Goal: Task Accomplishment & Management: Use online tool/utility

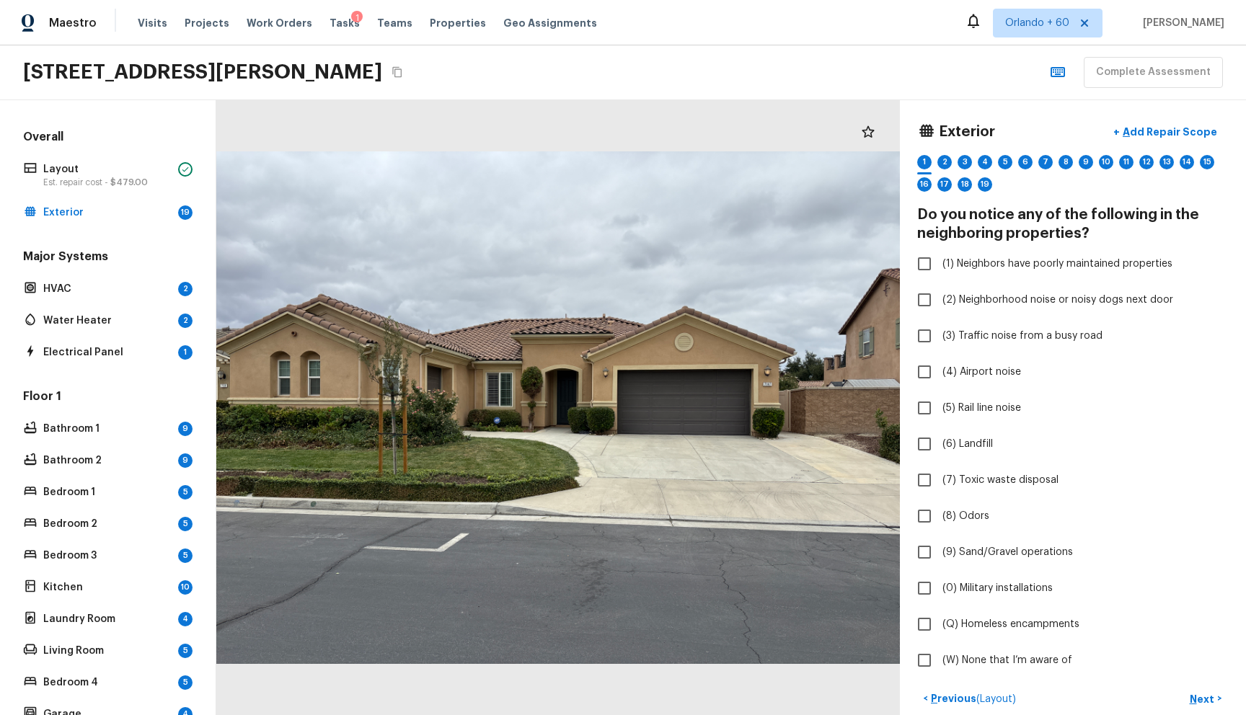
click at [678, 48] on div "7147 Jantina Ct, Eastvale, CA 92880 Complete Assessment" at bounding box center [623, 72] width 1246 height 55
click at [828, 212] on div at bounding box center [558, 407] width 684 height 615
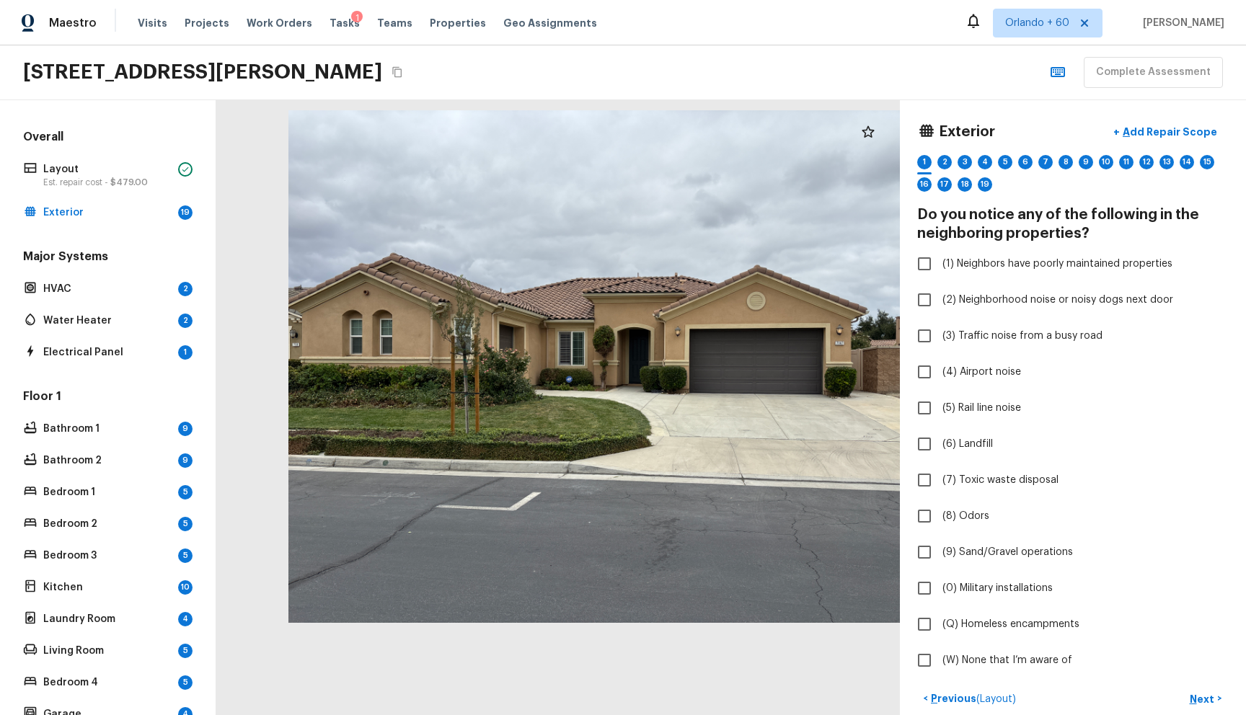
drag, startPoint x: 803, startPoint y: 188, endPoint x: 891, endPoint y: 147, distance: 97.1
click at [891, 147] on div at bounding box center [630, 366] width 684 height 615
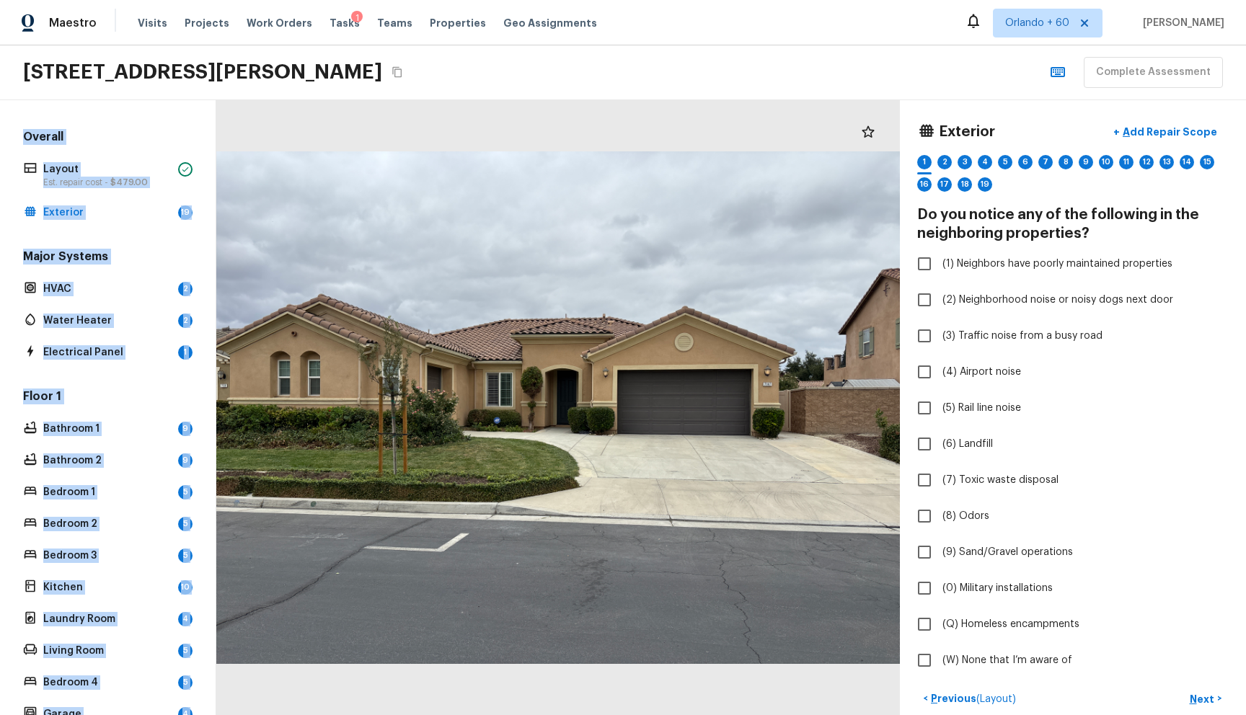
drag, startPoint x: 981, startPoint y: 107, endPoint x: 905, endPoint y: 39, distance: 102.1
click at [917, 41] on div "Maestro Visits Projects Work Orders Tasks 1 Teams Properties Geo Assignments Or…" at bounding box center [623, 357] width 1246 height 715
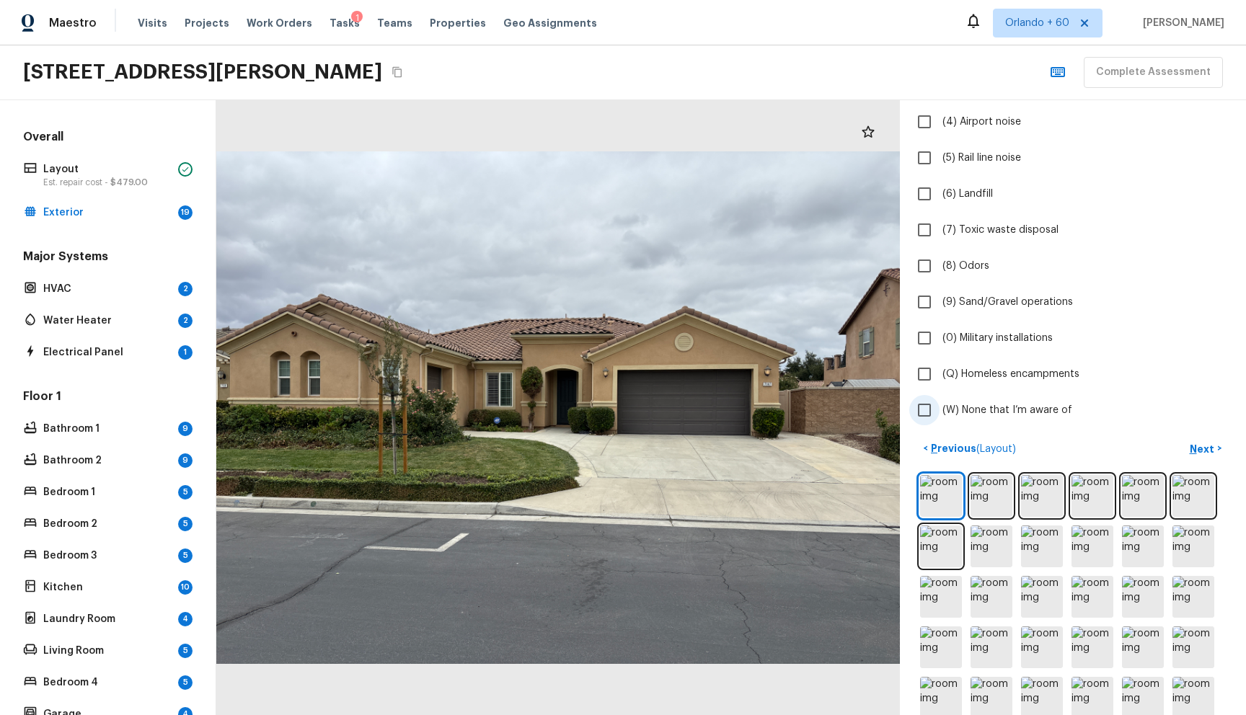
scroll to position [325, 0]
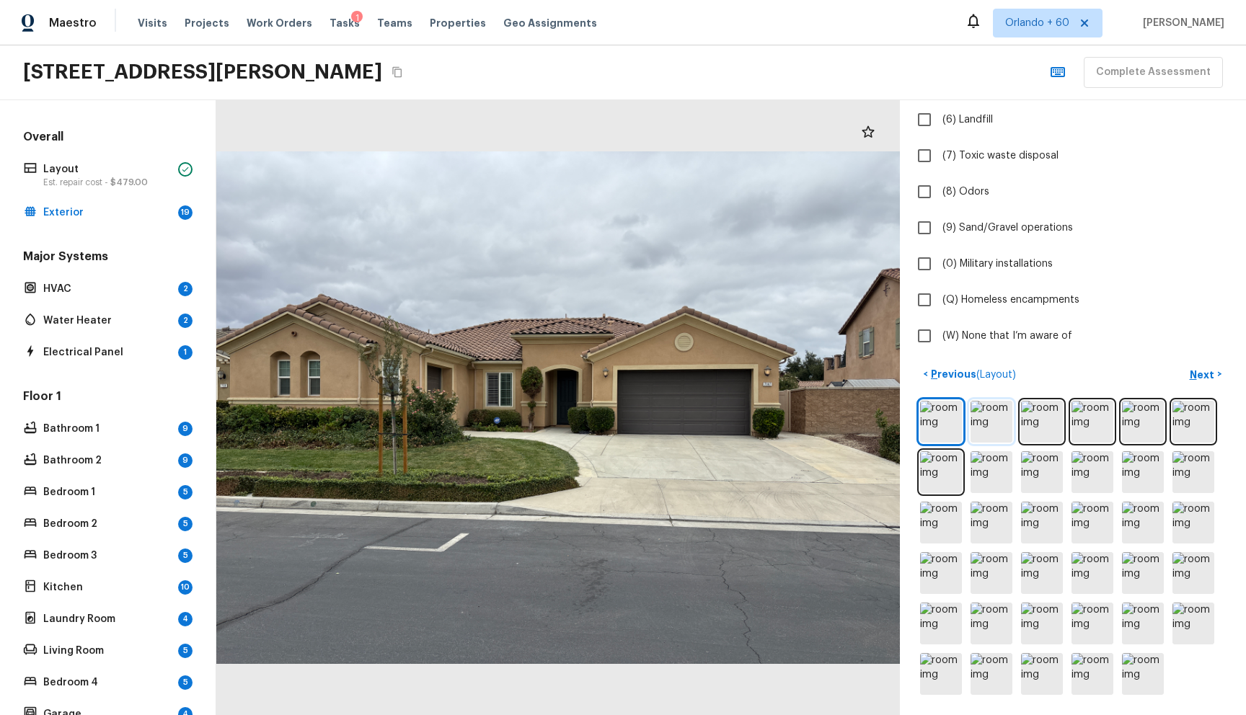
click at [990, 437] on img at bounding box center [992, 422] width 42 height 42
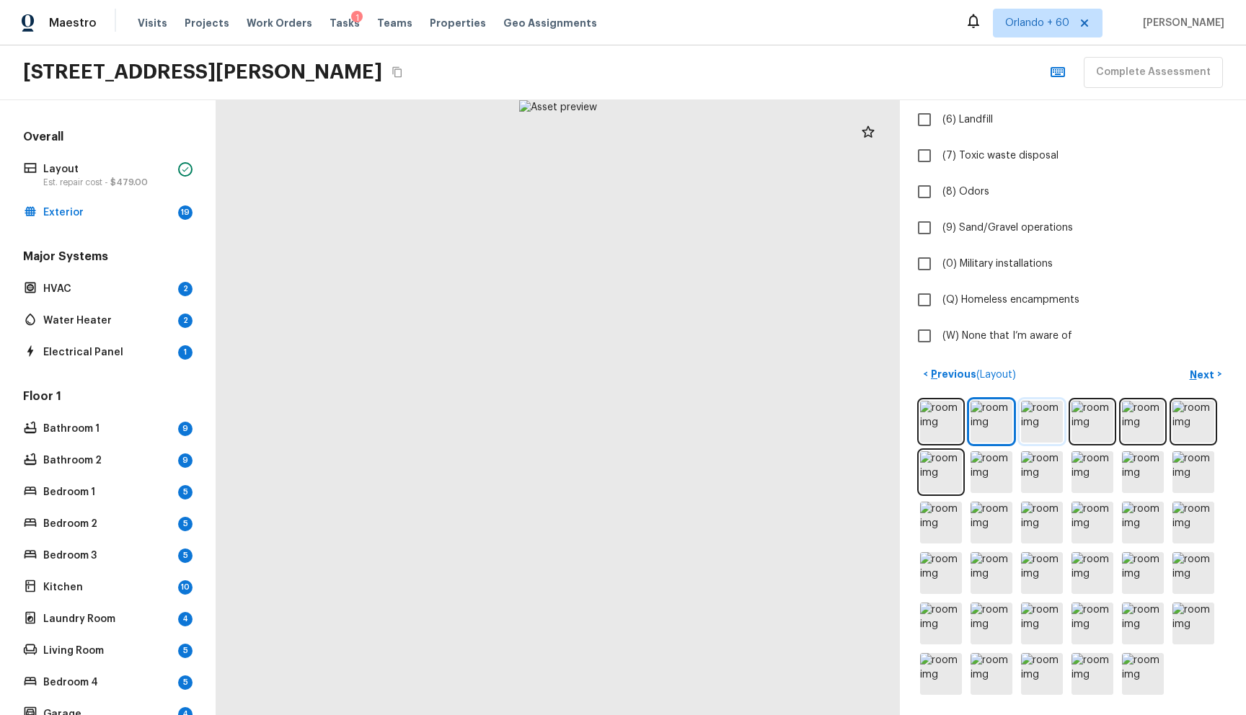
click at [1048, 429] on img at bounding box center [1042, 422] width 42 height 42
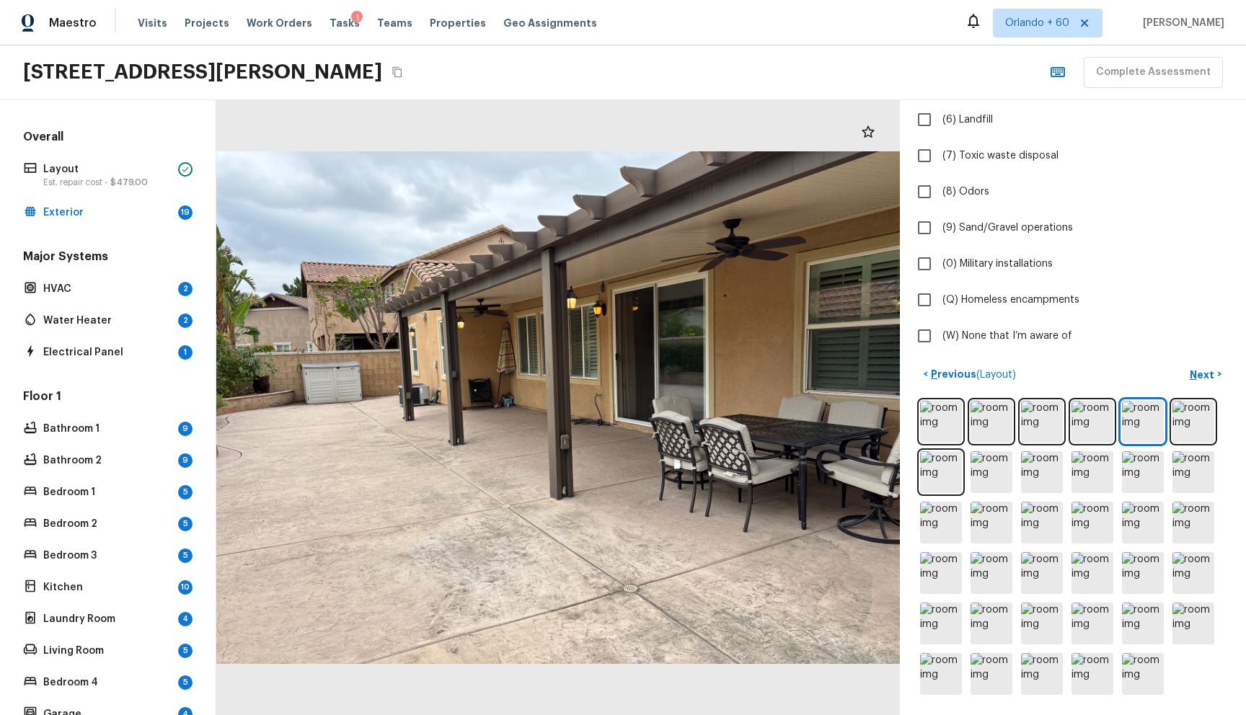
scroll to position [0, 0]
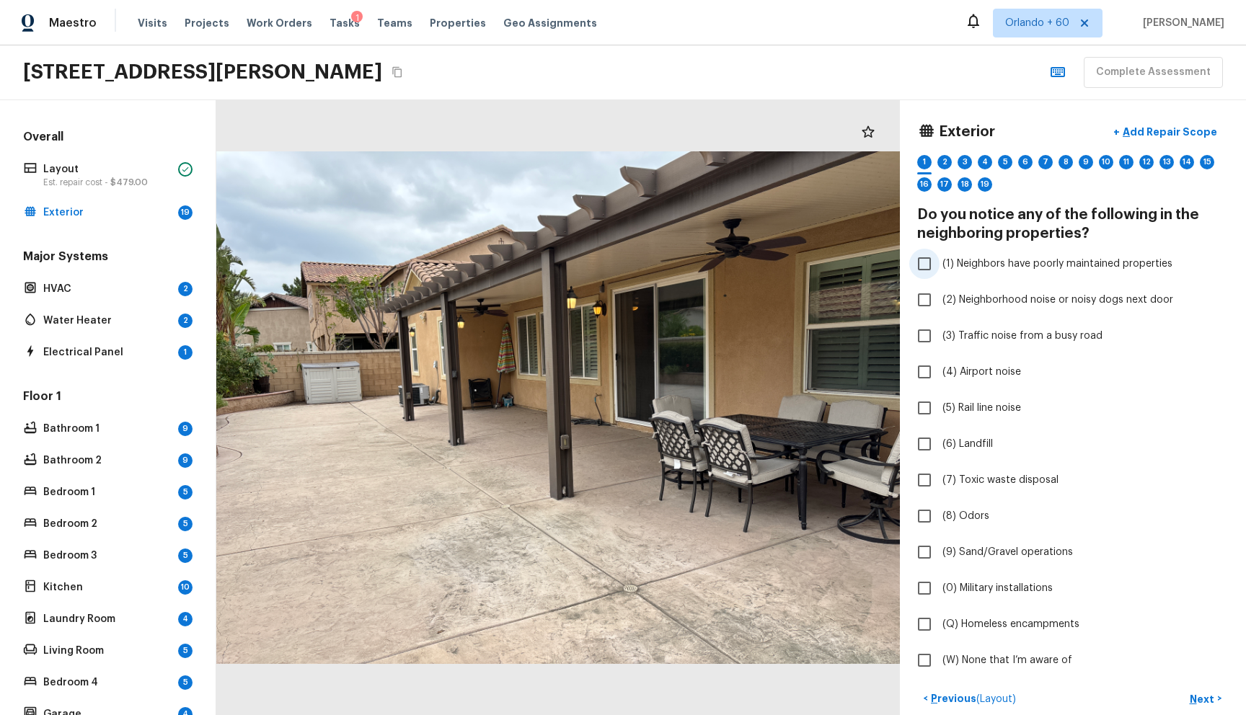
click at [964, 276] on label "(1) Neighbors have poorly maintained properties" at bounding box center [1063, 264] width 308 height 30
click at [940, 276] on input "(1) Neighbors have poorly maintained properties" at bounding box center [924, 264] width 30 height 30
checkbox input "true"
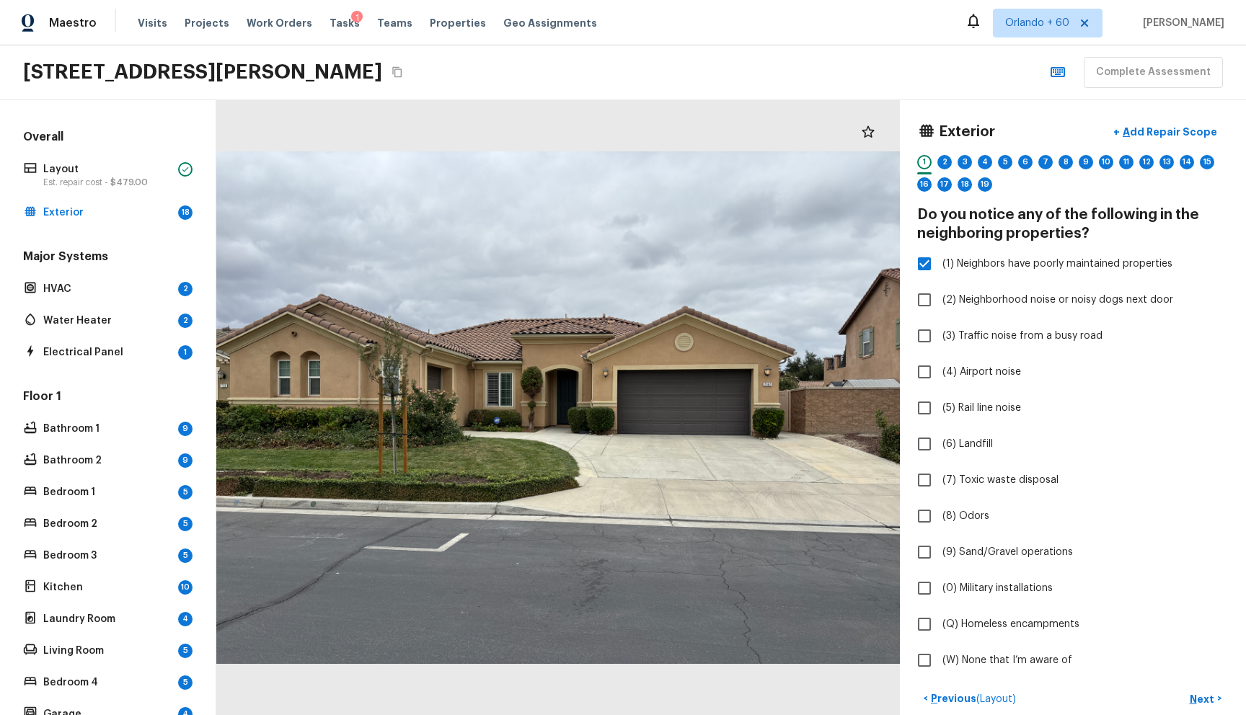
click at [970, 353] on div "Exterior + Add Repair Scope 1 2 3 4 5 6 7 8 9 10 11 12 13 14 15 16 17 18 19 Do …" at bounding box center [1073, 397] width 312 height 559
click at [971, 351] on label "(3) Traffic noise from a busy road" at bounding box center [1063, 336] width 308 height 30
click at [940, 351] on input "(3) Traffic noise from a busy road" at bounding box center [924, 336] width 30 height 30
checkbox input "true"
click at [974, 302] on span "(2) Neighborhood noise or noisy dogs next door" at bounding box center [1058, 300] width 231 height 14
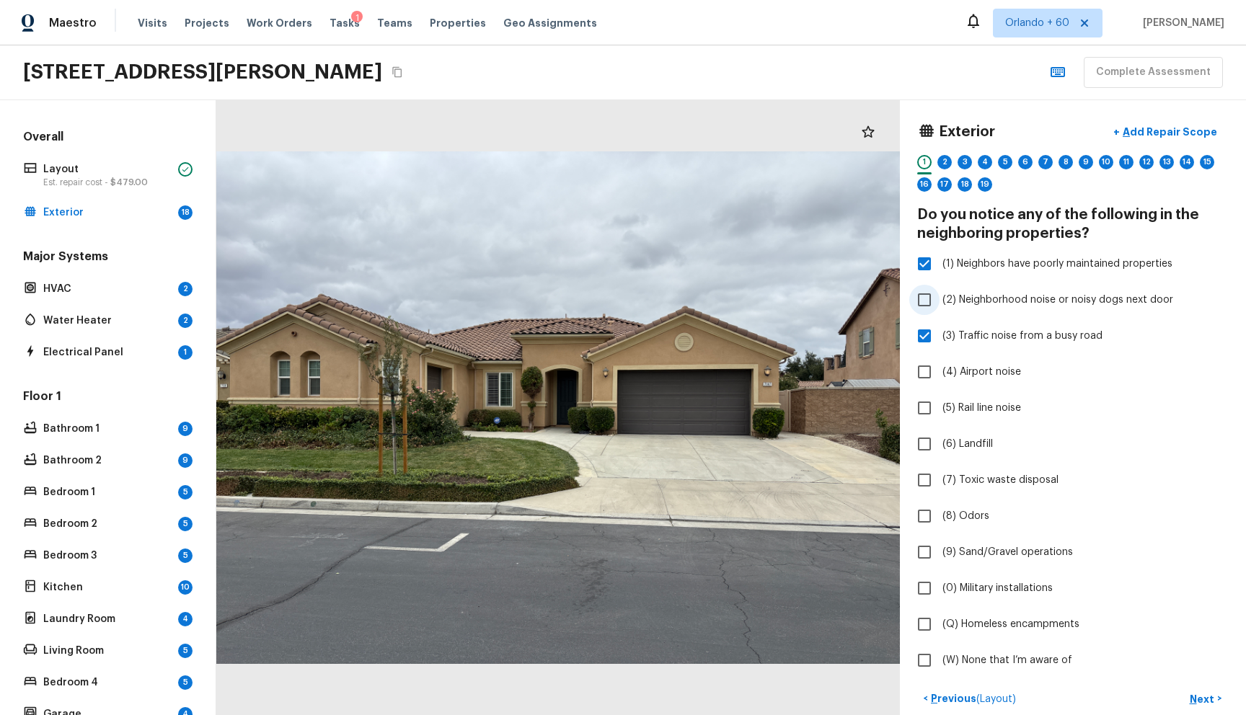
click at [940, 302] on input "(2) Neighborhood noise or noisy dogs next door" at bounding box center [924, 300] width 30 height 30
checkbox input "true"
click at [946, 369] on span "(4) Airport noise" at bounding box center [982, 372] width 79 height 14
click at [940, 369] on input "(4) Airport noise" at bounding box center [924, 372] width 30 height 30
checkbox input "true"
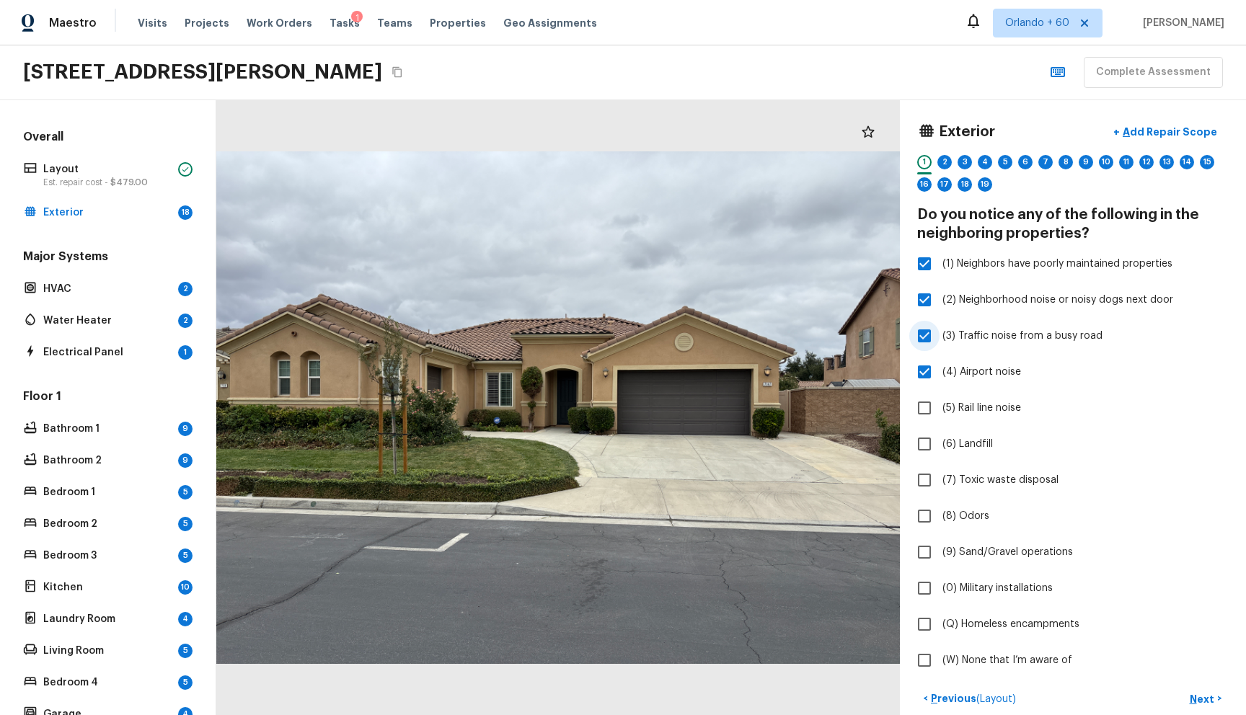
click at [955, 331] on span "(3) Traffic noise from a busy road" at bounding box center [1023, 336] width 160 height 14
click at [940, 331] on input "(3) Traffic noise from a busy road" at bounding box center [924, 336] width 30 height 30
checkbox input "false"
click at [1142, 130] on p "Add Repair Scope" at bounding box center [1168, 132] width 97 height 14
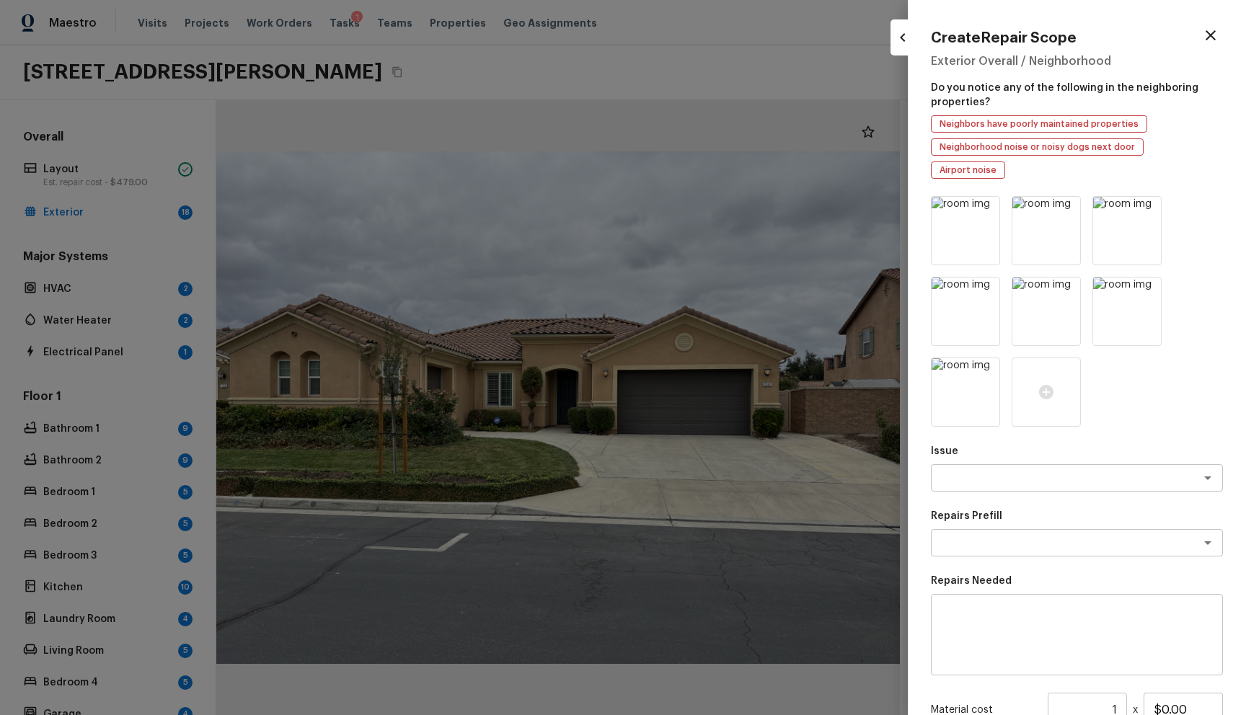
scroll to position [146, 0]
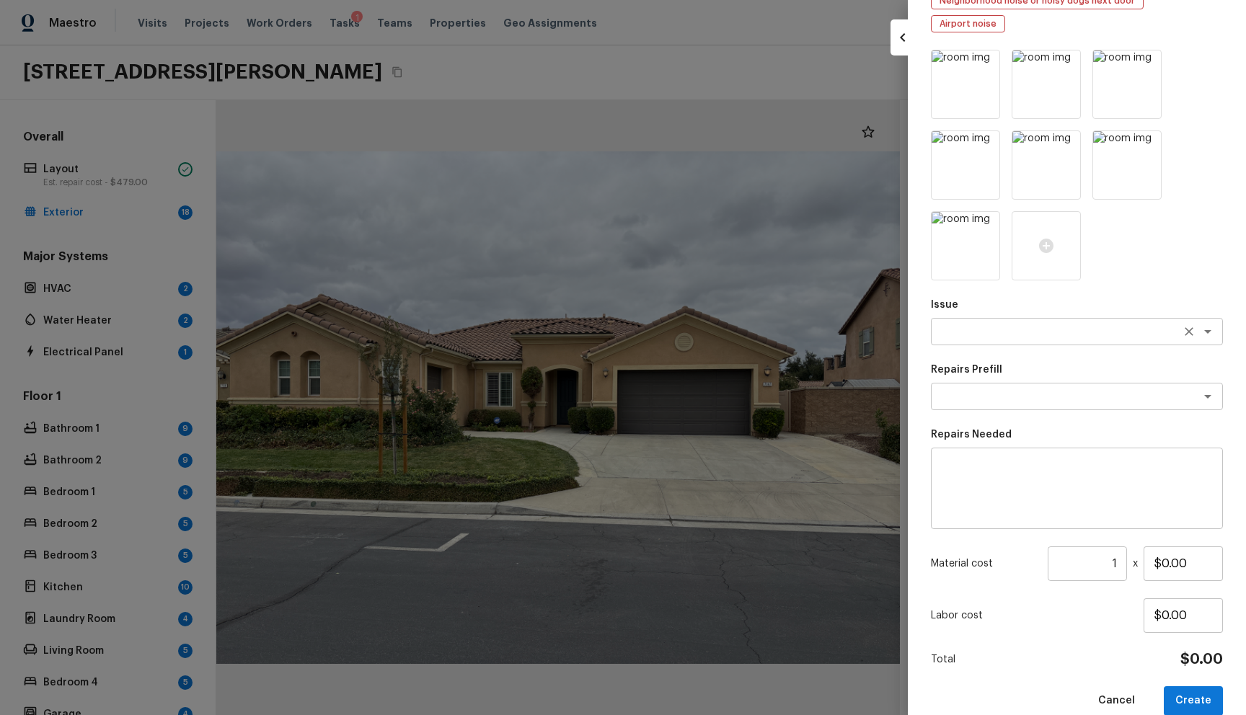
click at [1067, 325] on textarea at bounding box center [1057, 332] width 239 height 14
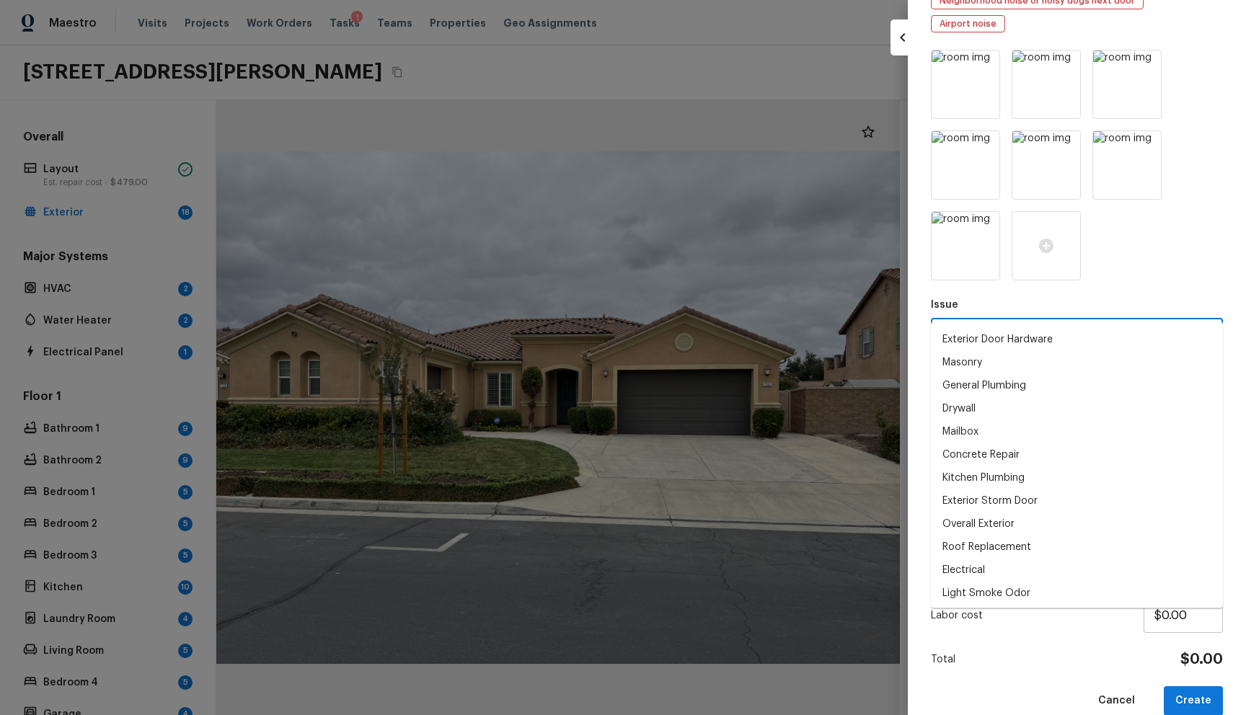
click at [1011, 379] on li "General Plumbing" at bounding box center [1077, 385] width 292 height 23
type textarea "General Plumbing"
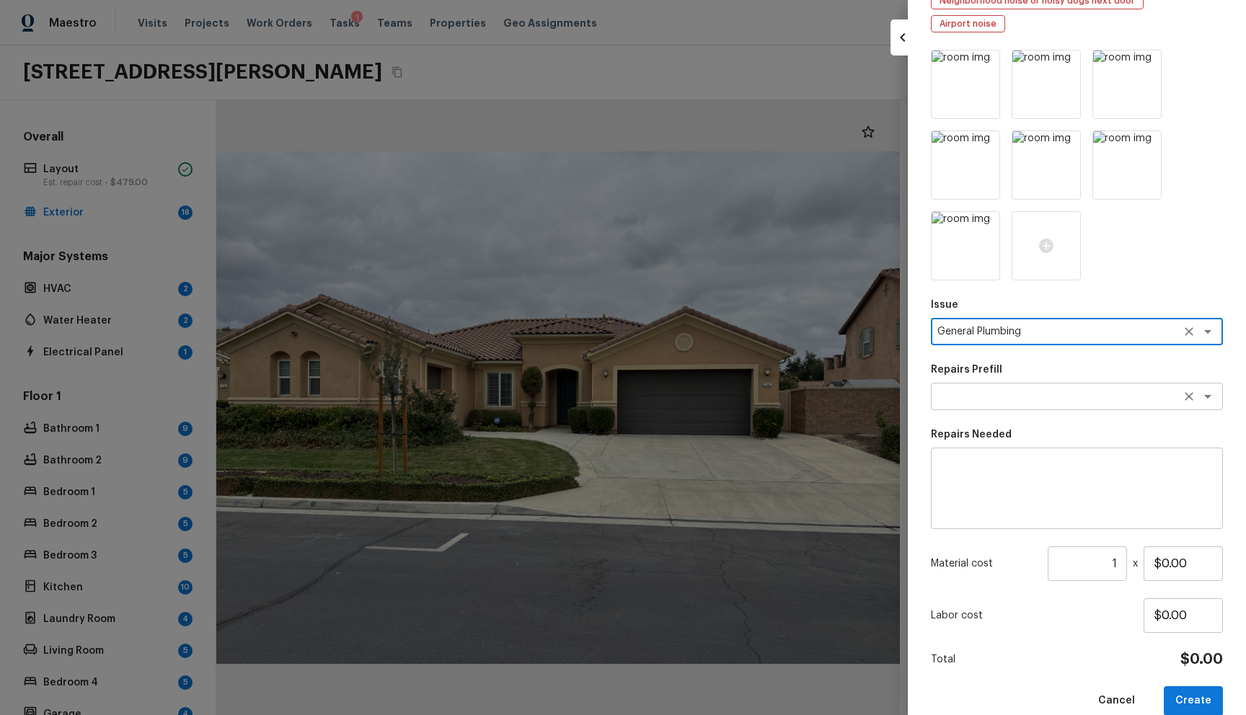
click at [1011, 385] on div "x ​" at bounding box center [1077, 396] width 292 height 27
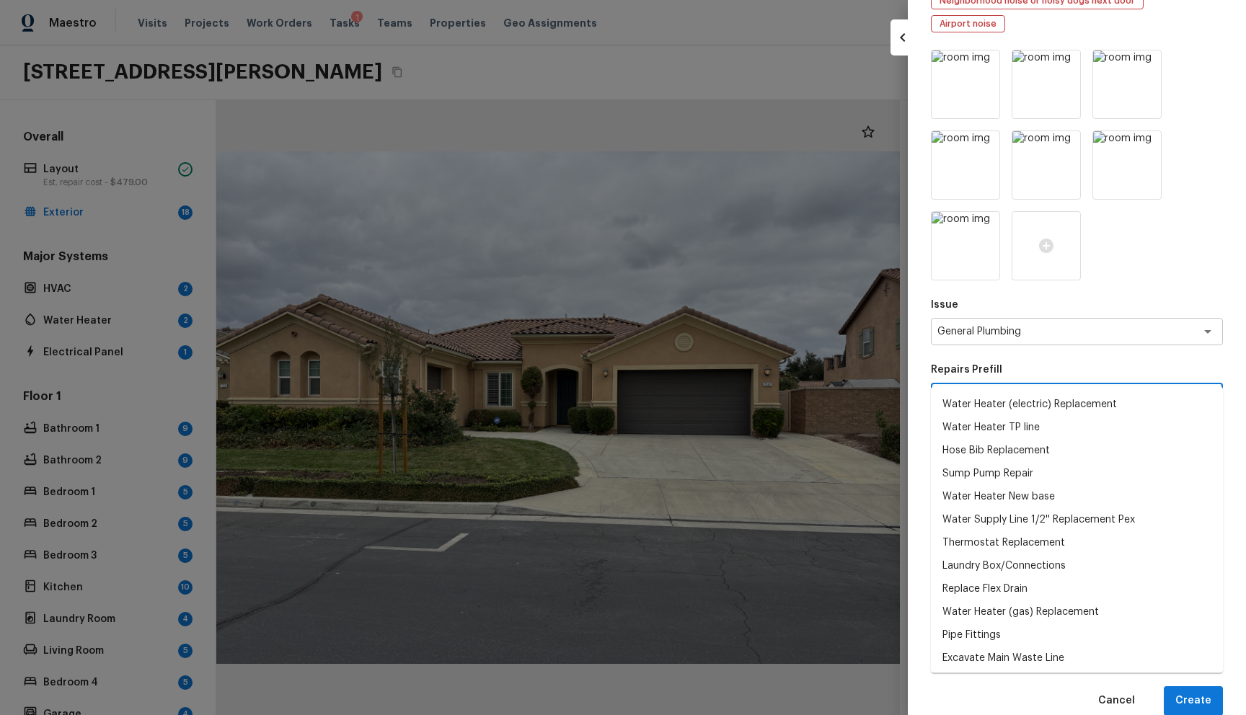
click at [1006, 459] on li "Hose Bib Replacement" at bounding box center [1077, 450] width 292 height 23
type textarea "Hose Bib Replacement"
type textarea "Remove the existing hose bib and replace it with a new hose bib. Ensure that th…"
type input "$51.85"
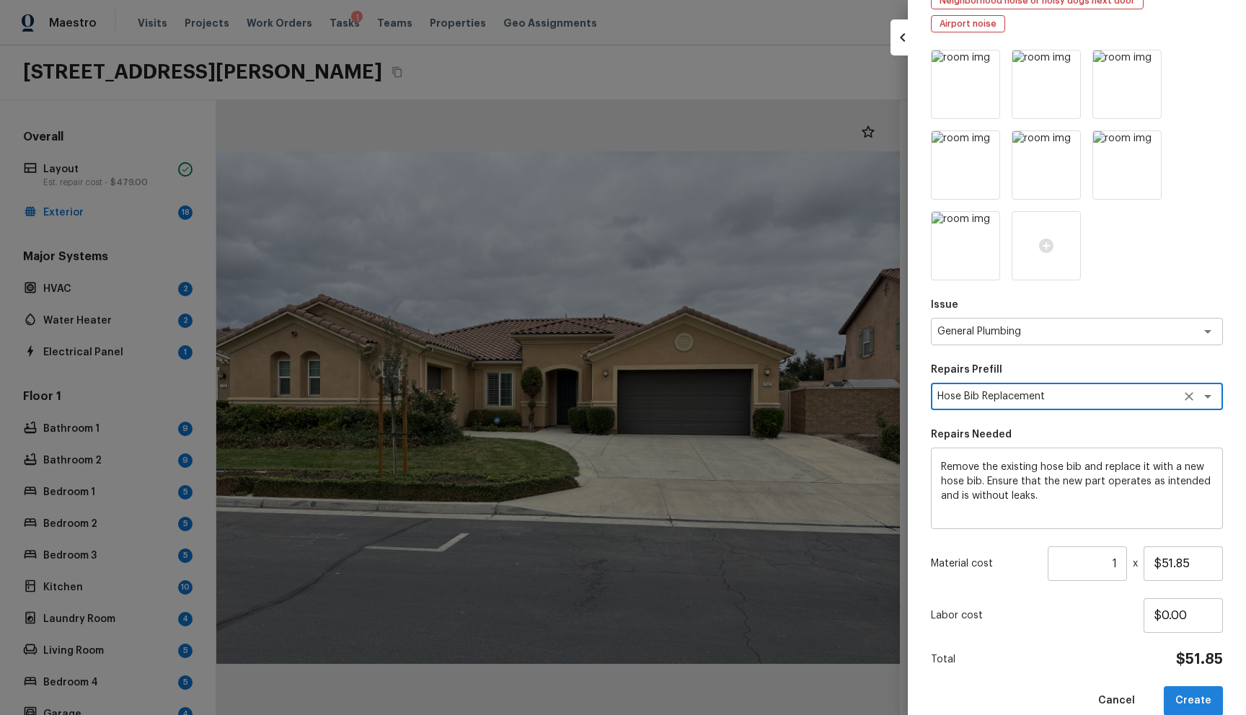
click at [1199, 687] on button "Create" at bounding box center [1193, 702] width 59 height 30
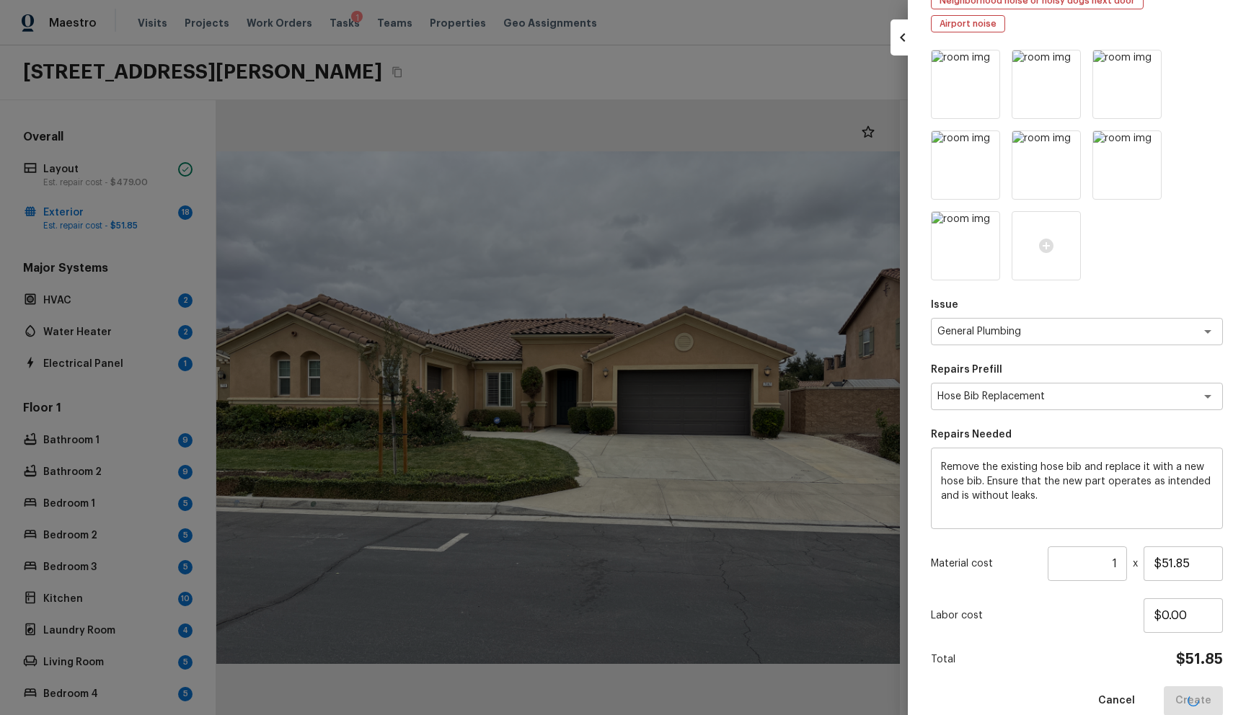
type input "$0.00"
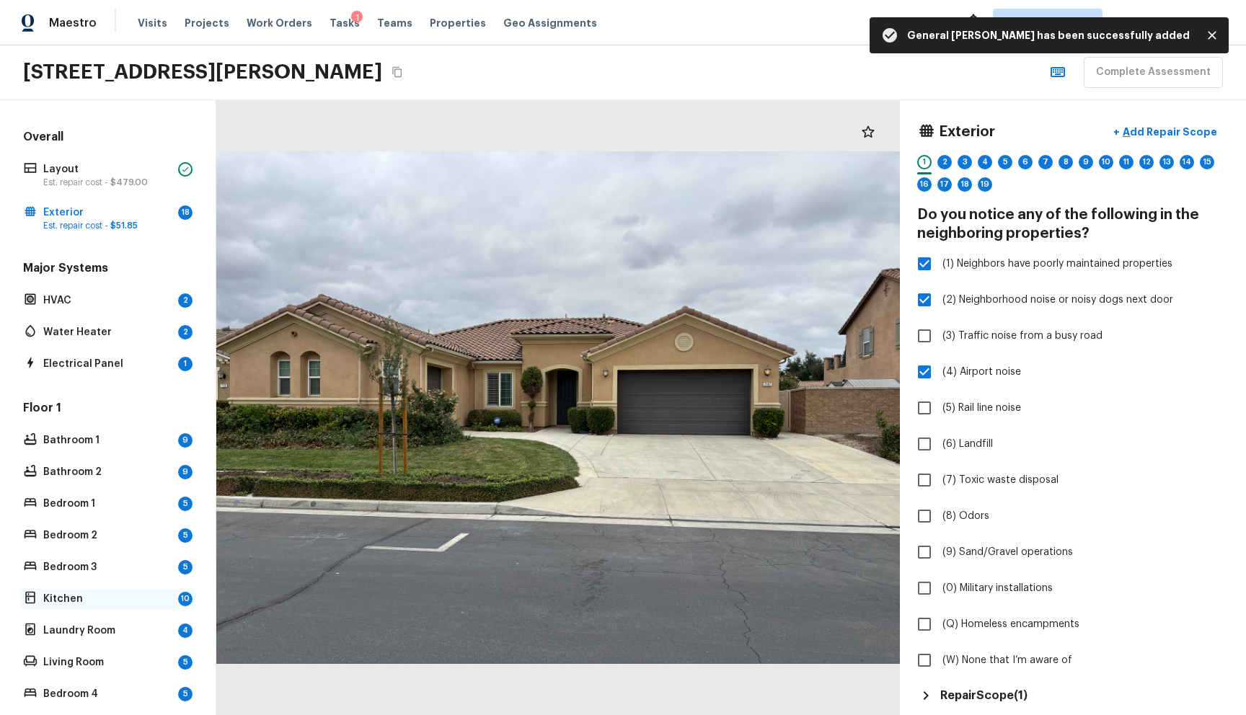
scroll to position [180, 0]
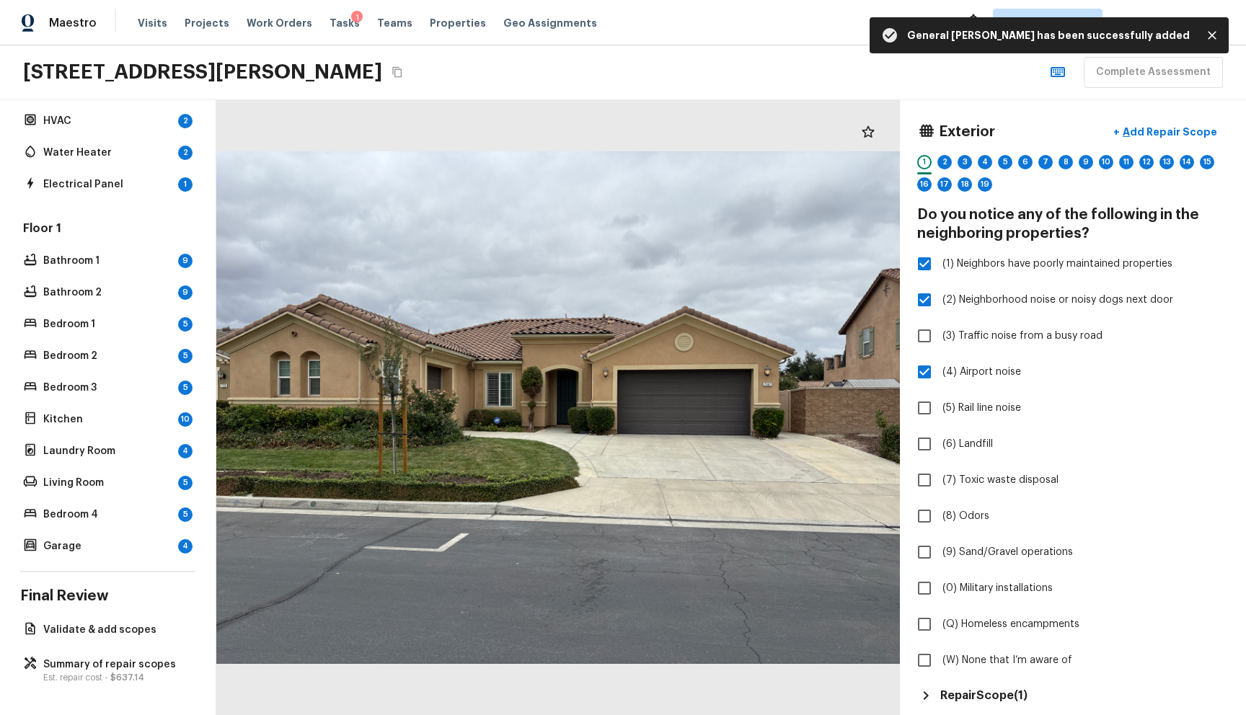
click at [133, 612] on div "Overall Layout Est. repair cost - $479.00 Exterior 18 Est. repair cost - $51.85…" at bounding box center [108, 407] width 216 height 615
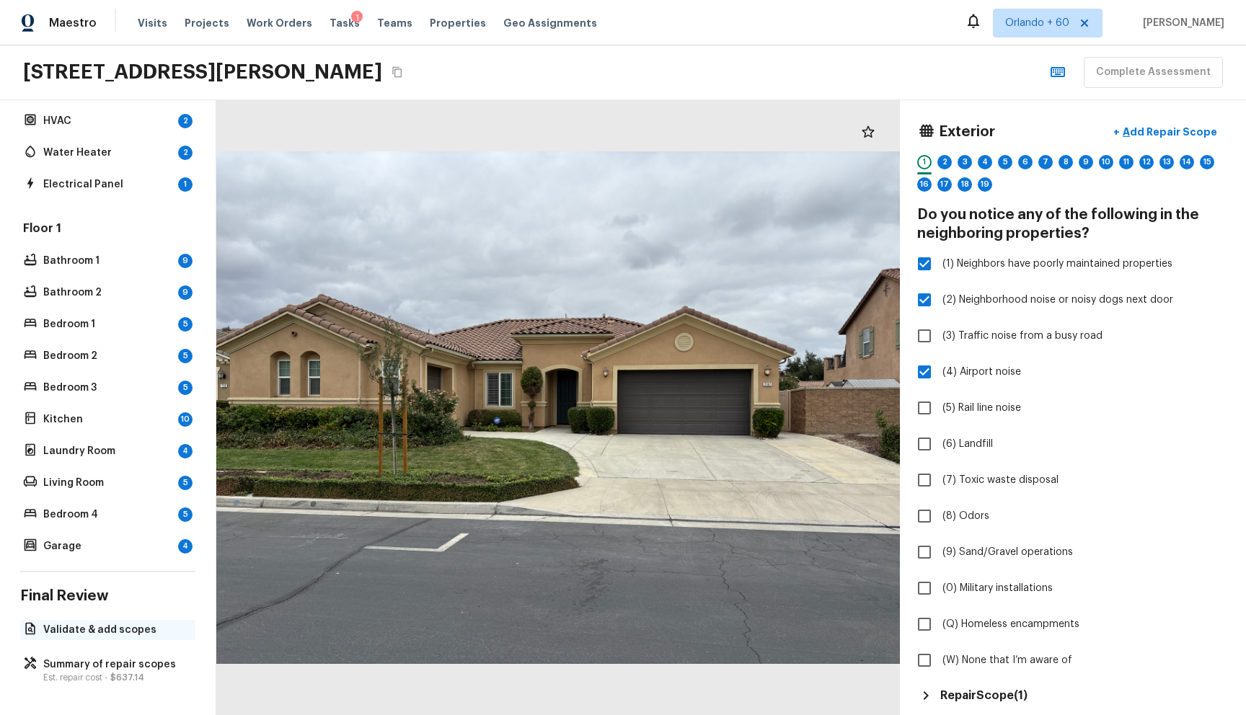
click at [134, 623] on p "Validate & add scopes" at bounding box center [115, 630] width 144 height 14
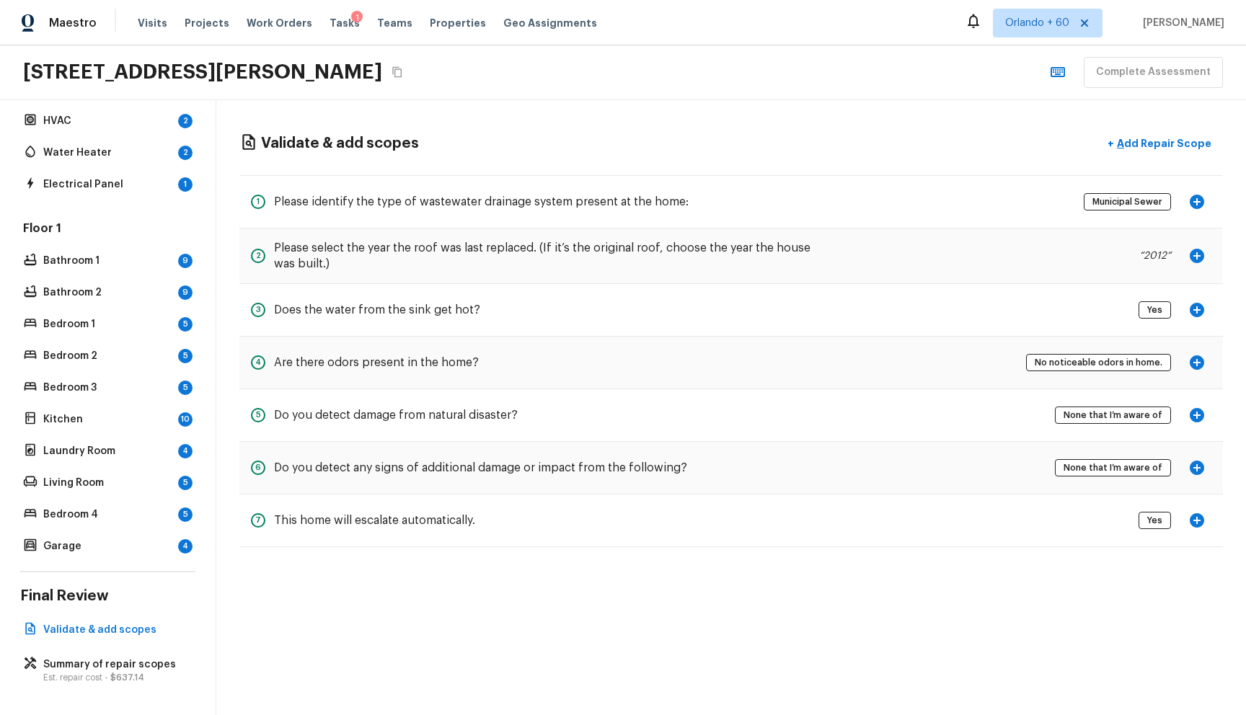
click at [1195, 202] on icon "button" at bounding box center [1197, 201] width 17 height 17
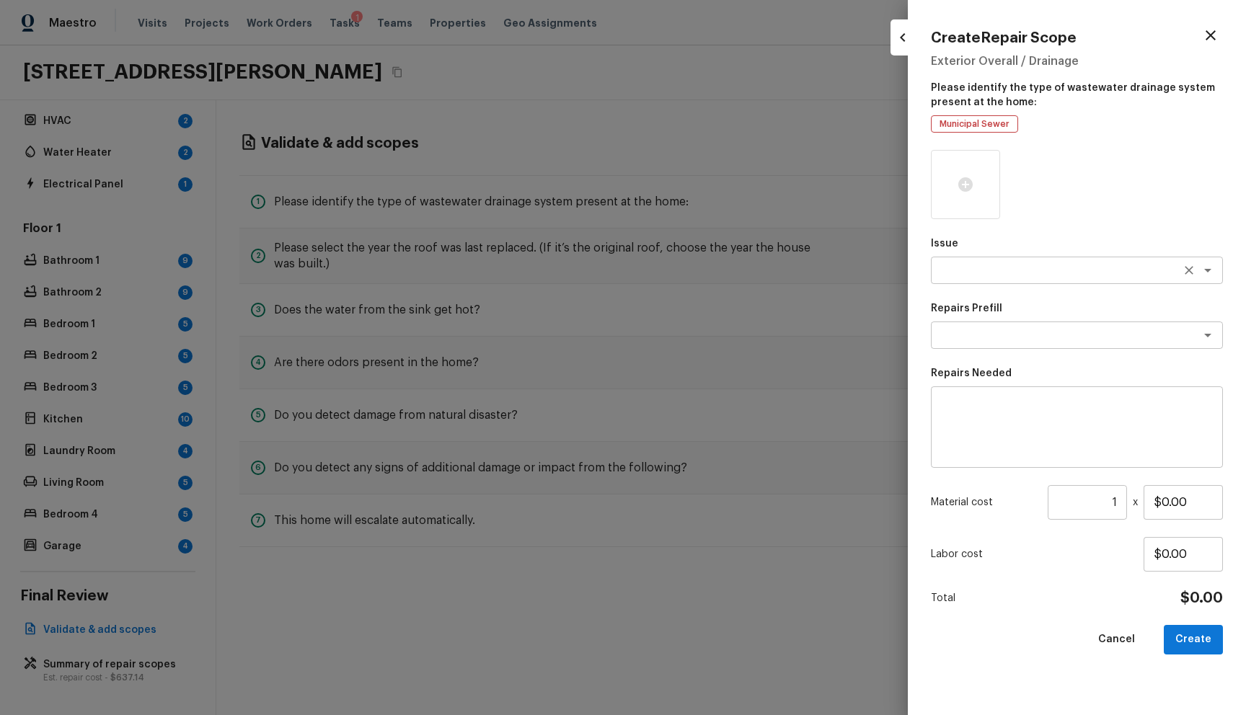
click at [996, 265] on textarea at bounding box center [1057, 270] width 239 height 14
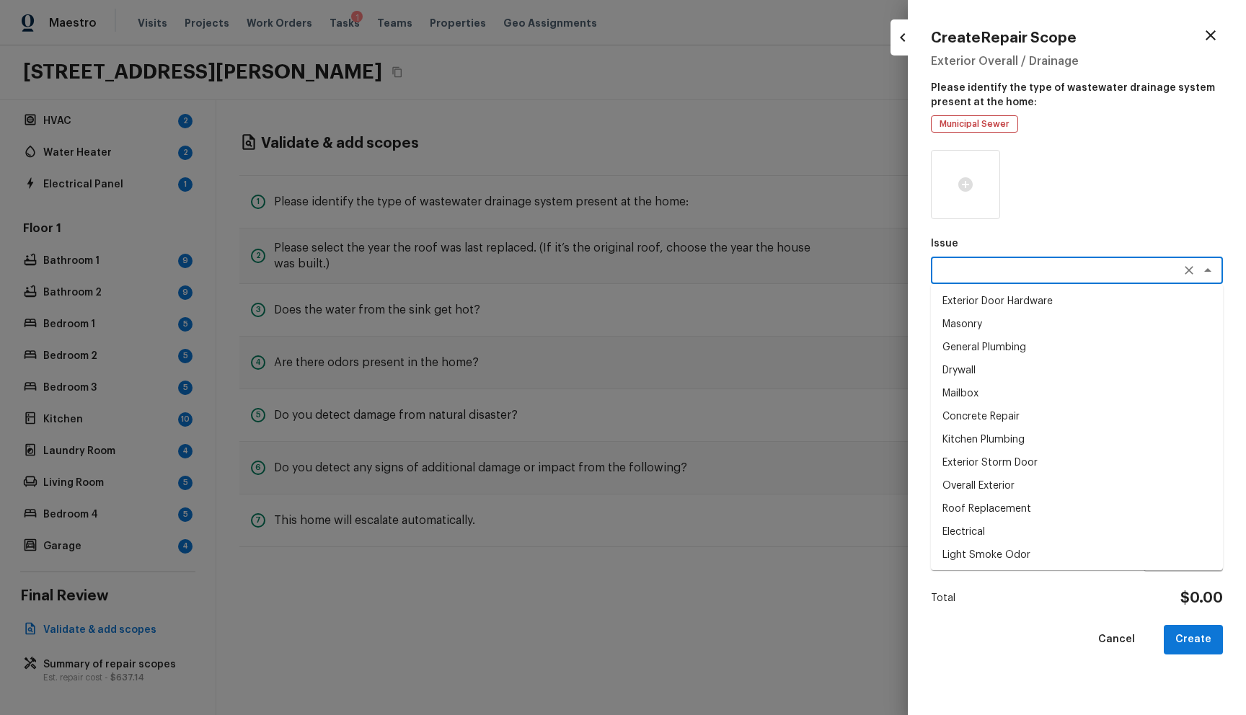
click at [1002, 323] on li "Masonry" at bounding box center [1077, 324] width 292 height 23
type textarea "Masonry"
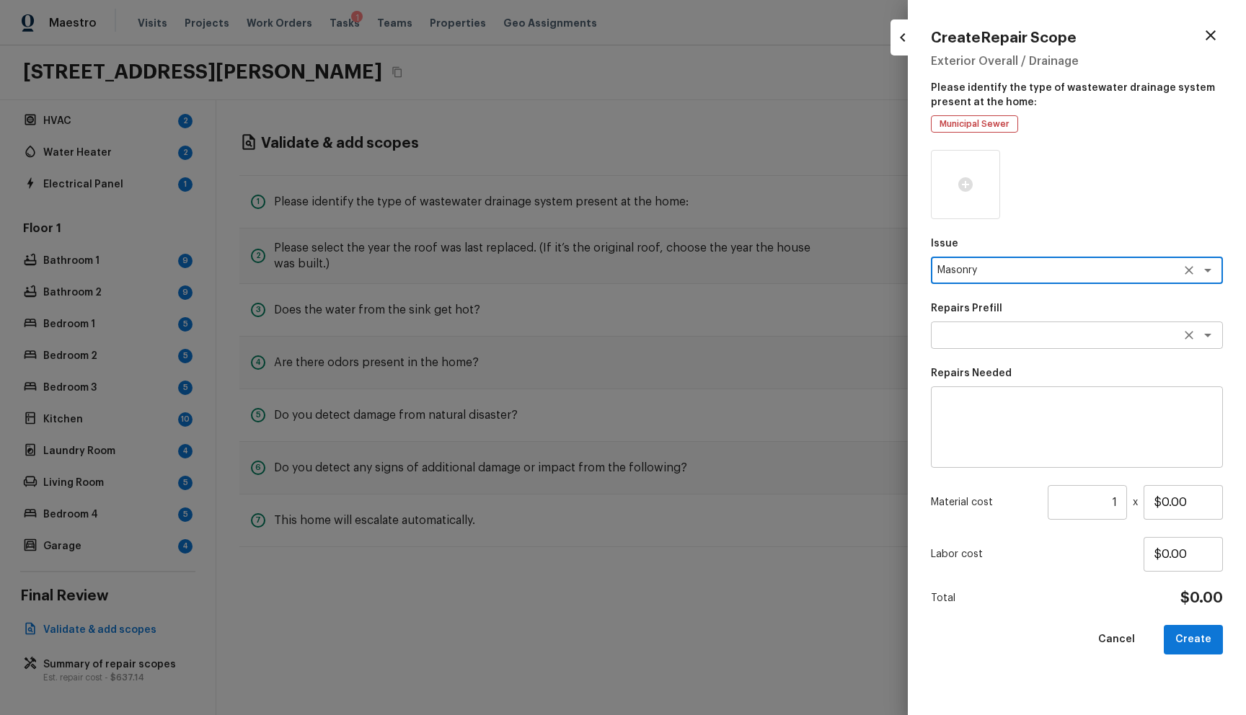
click at [1008, 340] on textarea at bounding box center [1057, 335] width 239 height 14
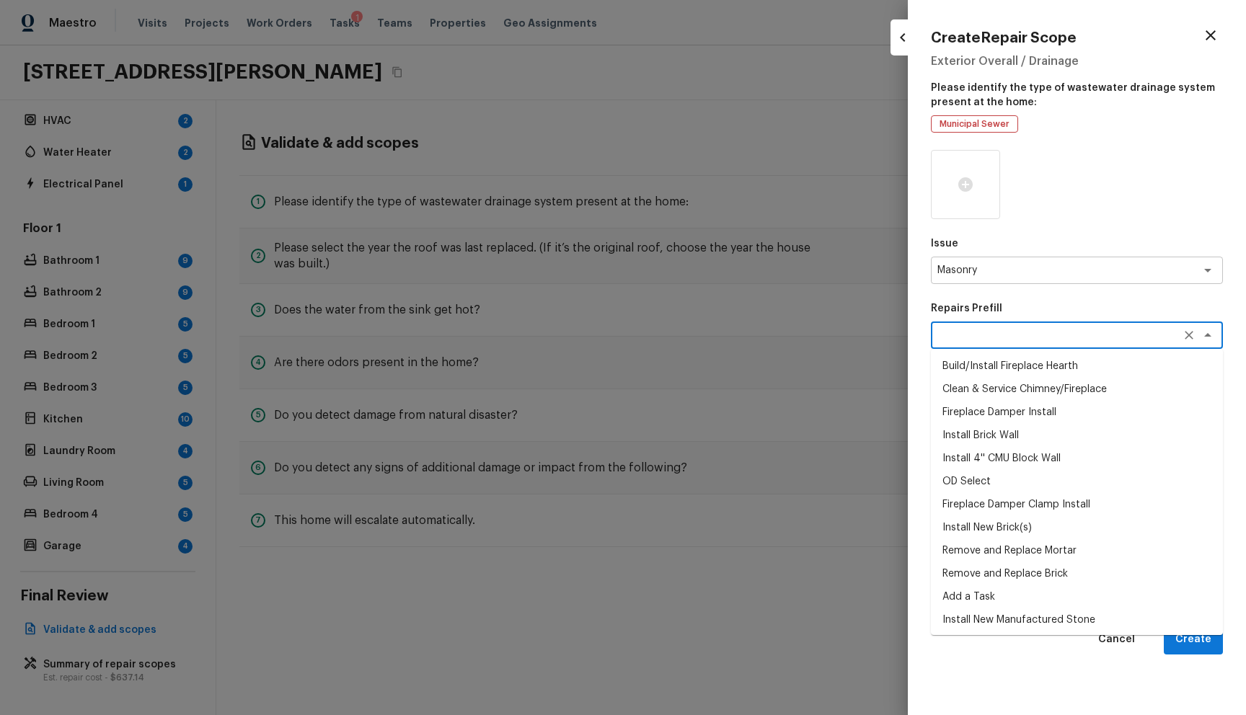
click at [1005, 412] on li "Fireplace Damper Install" at bounding box center [1077, 412] width 292 height 23
type textarea "Fireplace Damper Install"
type textarea "Remove the existing fireplace damper (if present). Prep the chimney and install…"
type input "$363.00"
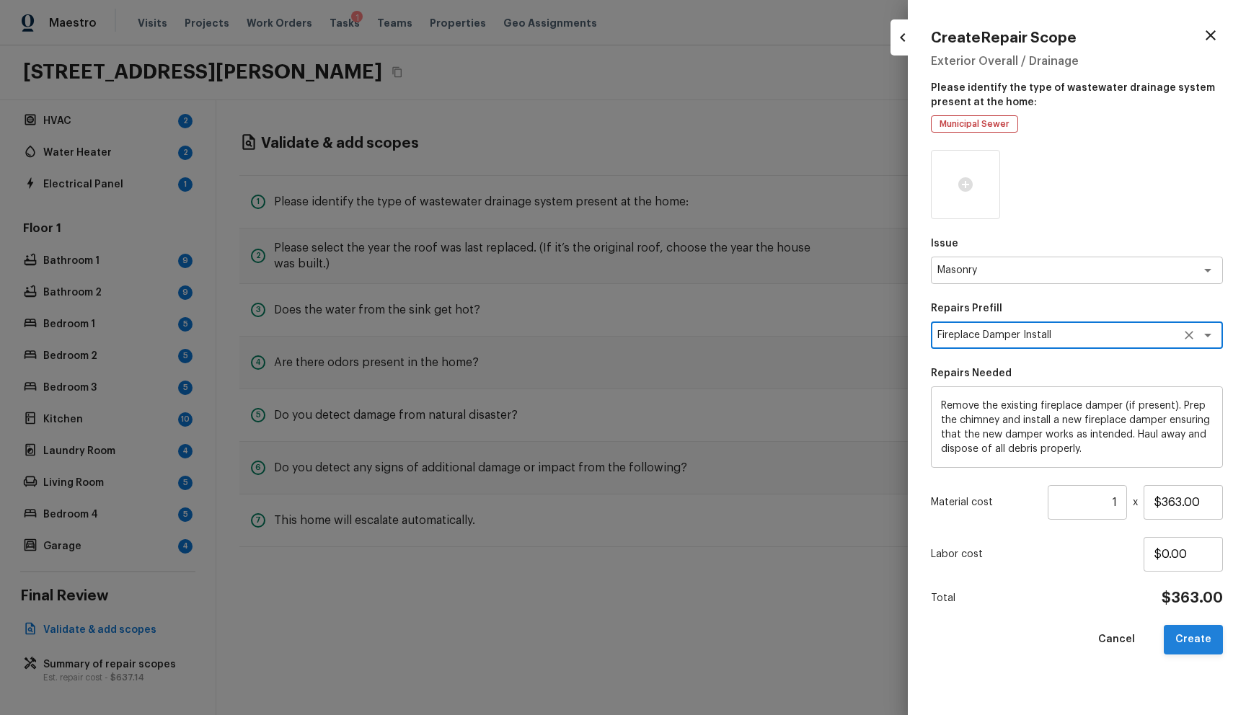
click at [1207, 647] on button "Create" at bounding box center [1193, 640] width 59 height 30
type input "$0.00"
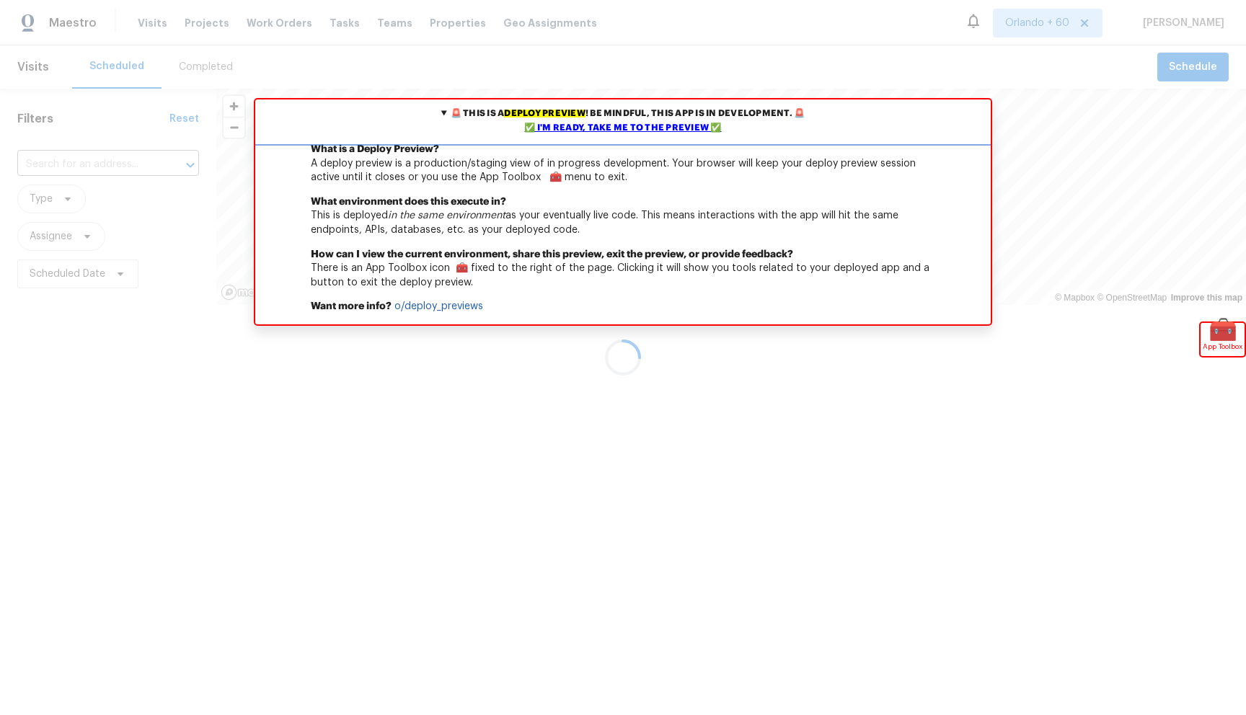
click at [649, 125] on div "✅ I'm ready, take me to the preview ✅" at bounding box center [623, 128] width 728 height 14
click at [664, 131] on div "✅ I'm ready, take me to the preview ✅" at bounding box center [623, 128] width 728 height 14
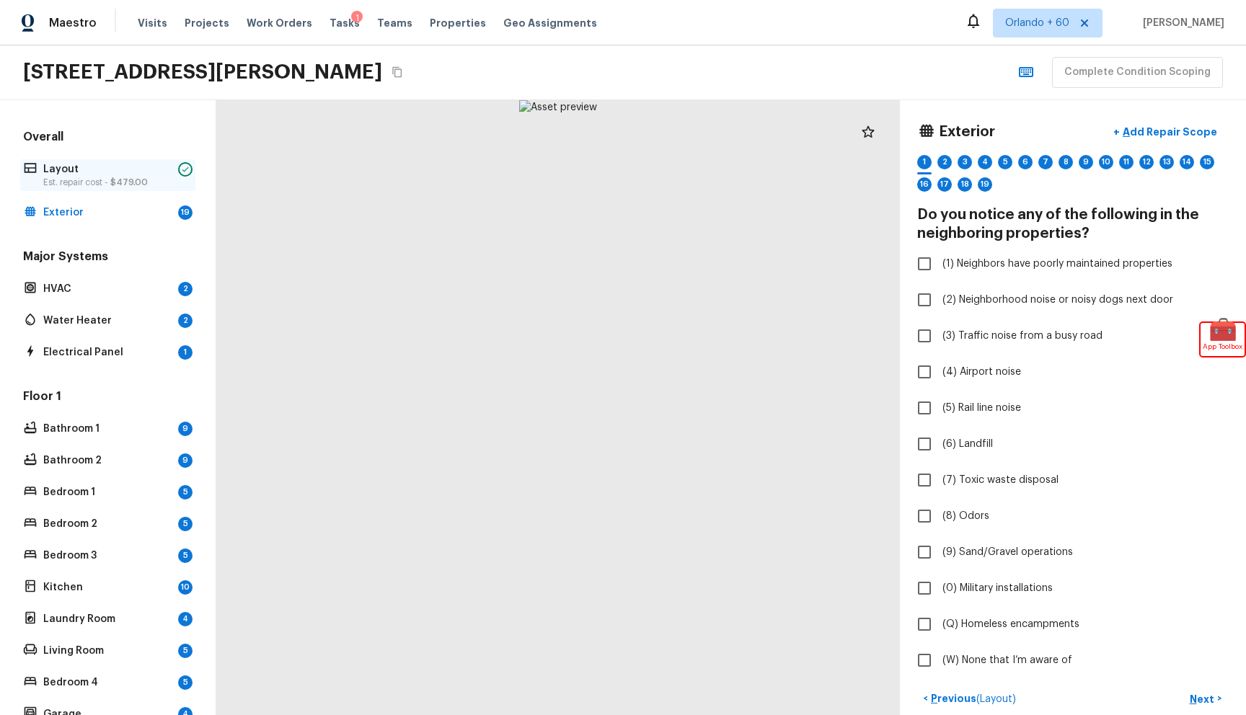
click at [112, 175] on p "Layout" at bounding box center [107, 169] width 129 height 14
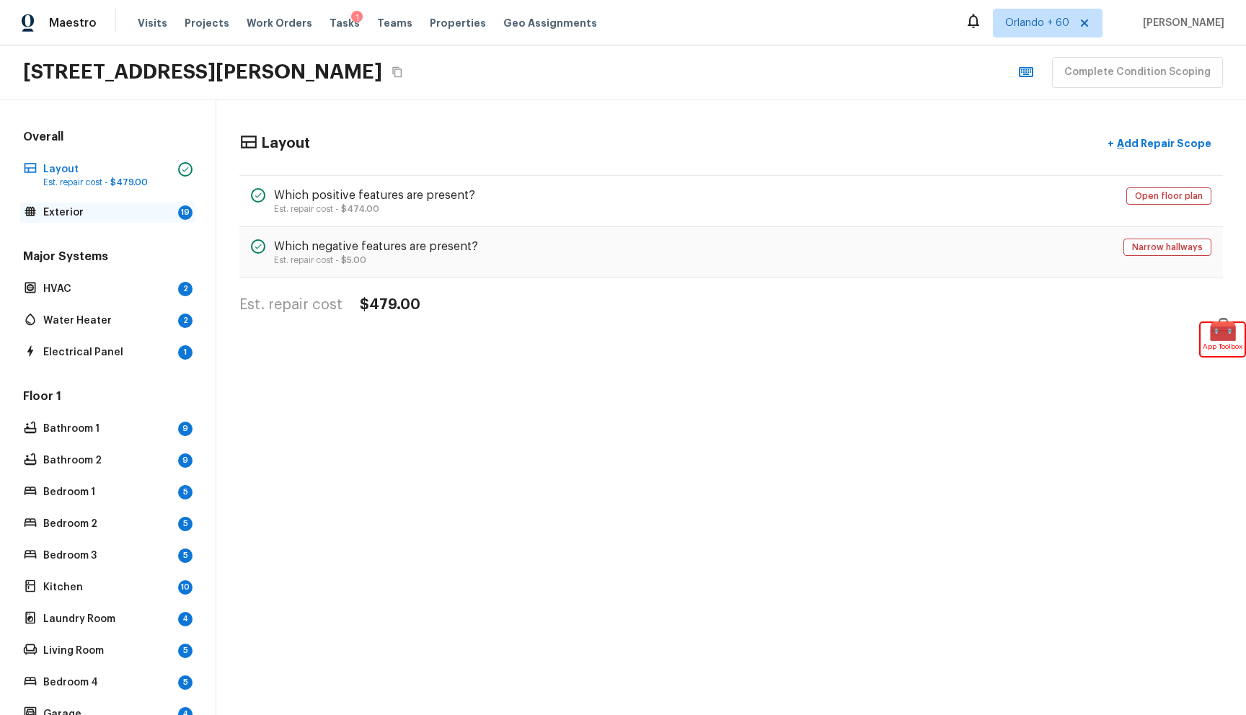
click at [110, 204] on div "Exterior 19" at bounding box center [107, 213] width 175 height 20
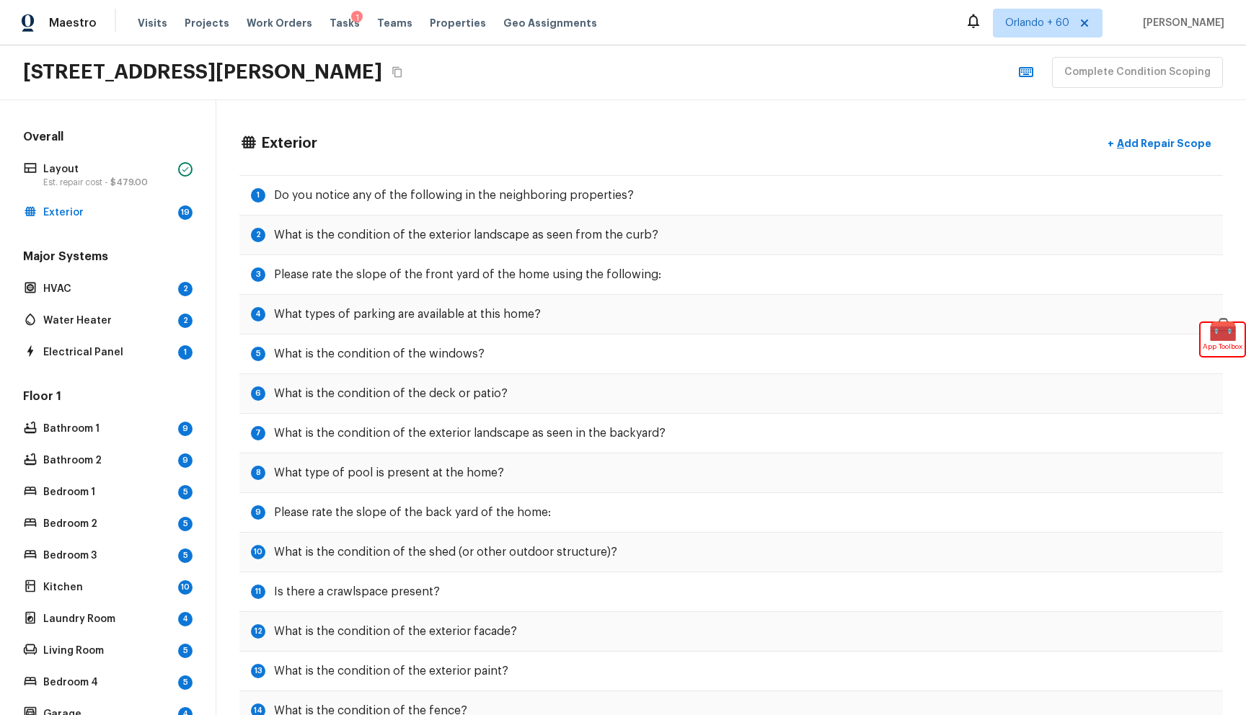
click at [138, 259] on h5 "Major Systems" at bounding box center [107, 258] width 175 height 19
click at [120, 298] on div "HVAC 2" at bounding box center [107, 289] width 175 height 20
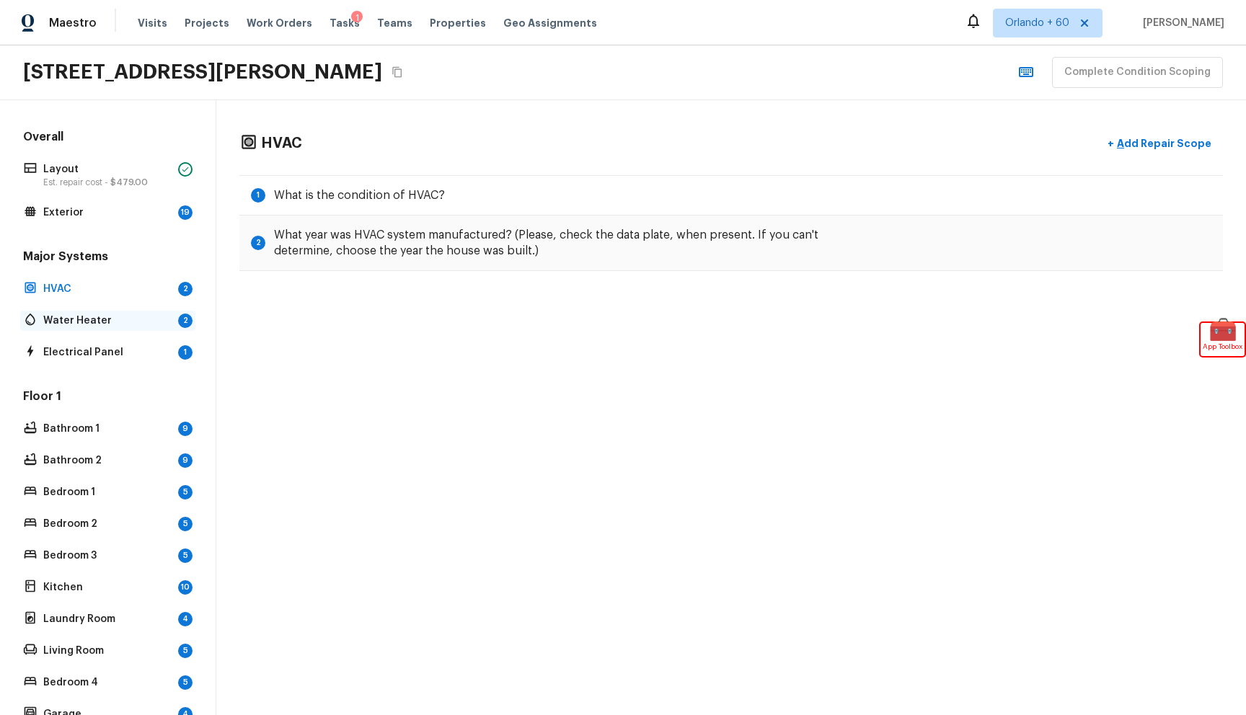
click at [123, 316] on p "Water Heater" at bounding box center [107, 321] width 129 height 14
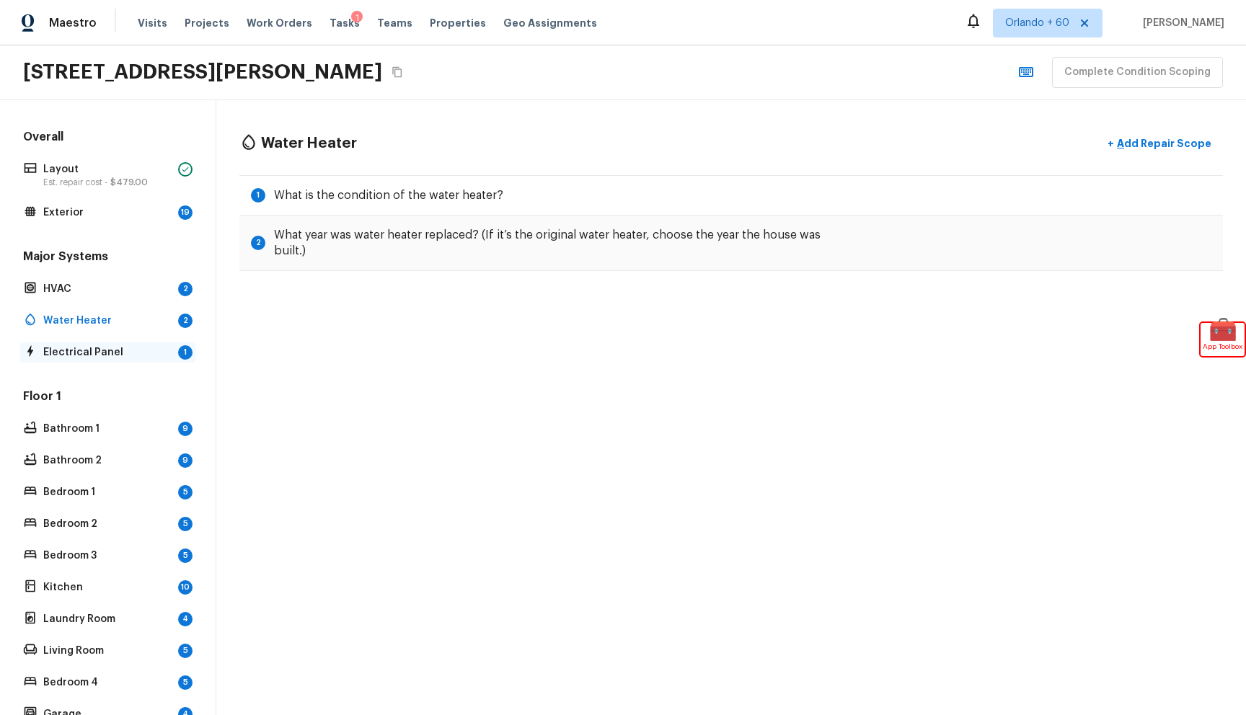
click at [112, 358] on p "Electrical Panel" at bounding box center [107, 352] width 129 height 14
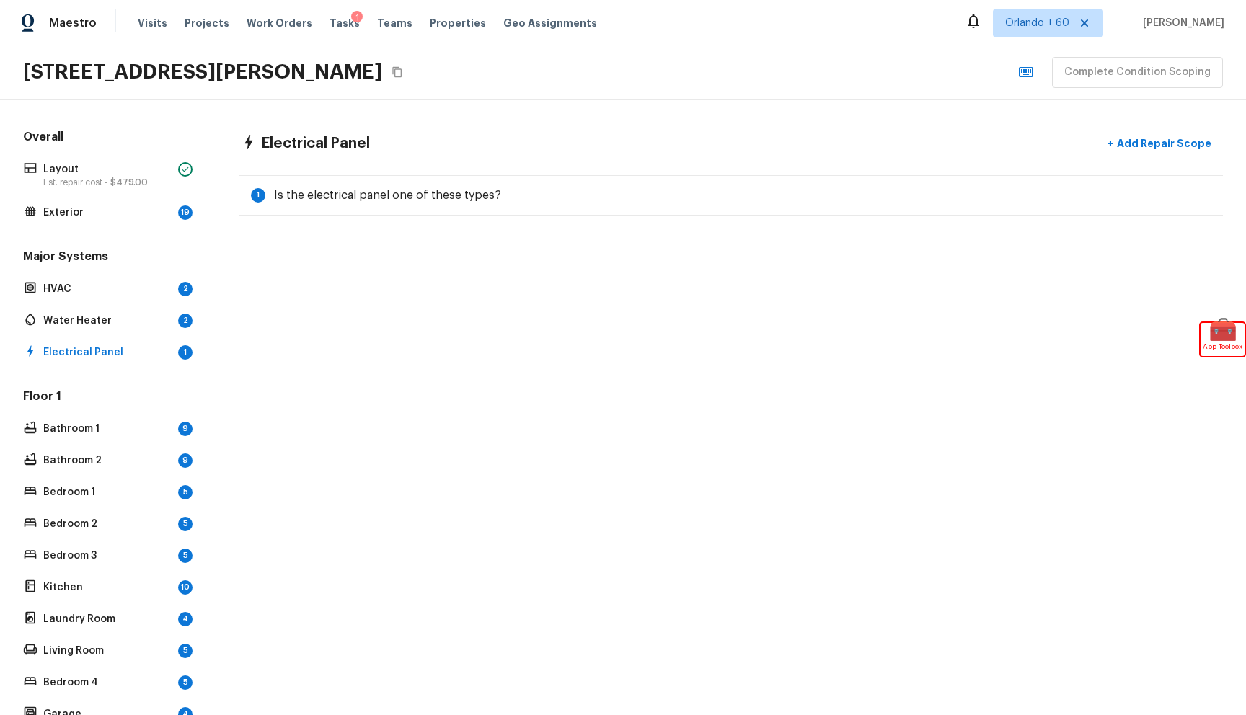
click at [110, 244] on div "Overall Layout Est. repair cost - $479.00 Exterior 19 Major Systems HVAC 2 Wate…" at bounding box center [107, 427] width 175 height 596
click at [102, 206] on p "Exterior" at bounding box center [107, 213] width 129 height 14
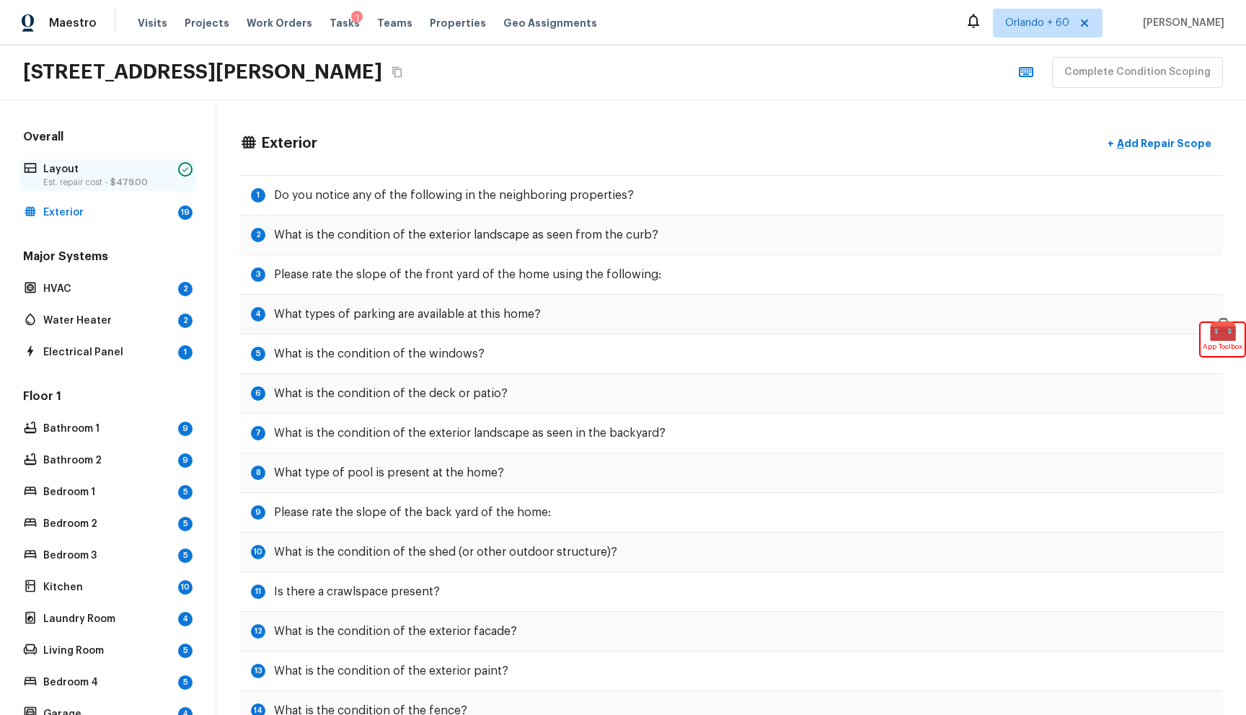
click at [121, 159] on div "Layout Est. repair cost - $479.00" at bounding box center [107, 175] width 175 height 32
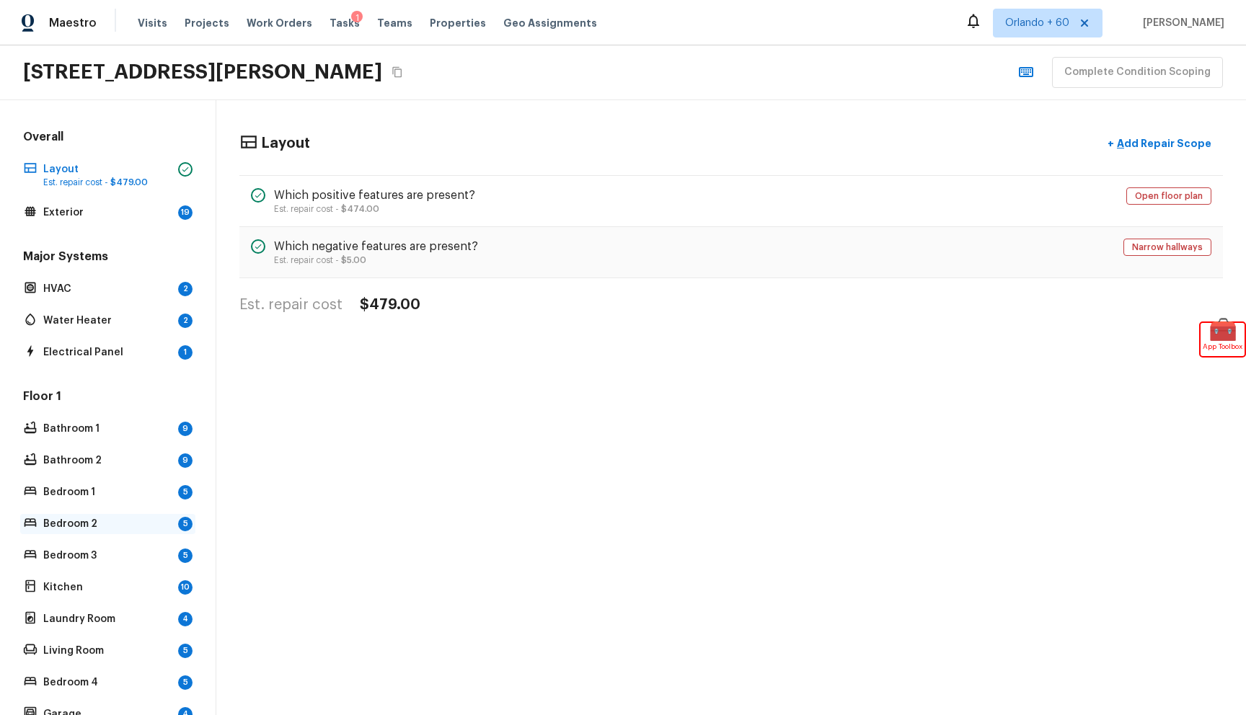
click at [79, 527] on p "Bedroom 2" at bounding box center [107, 524] width 129 height 14
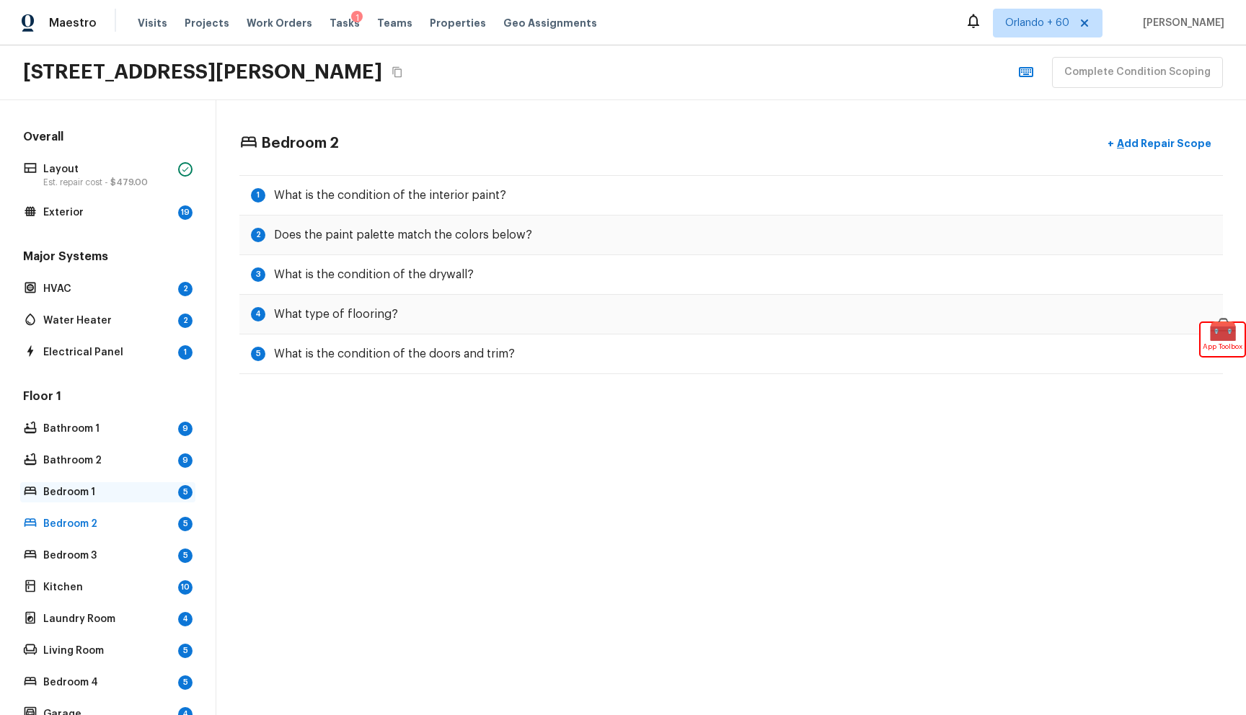
click at [113, 494] on p "Bedroom 1" at bounding box center [107, 492] width 129 height 14
click at [114, 462] on p "Bathroom 2" at bounding box center [107, 461] width 129 height 14
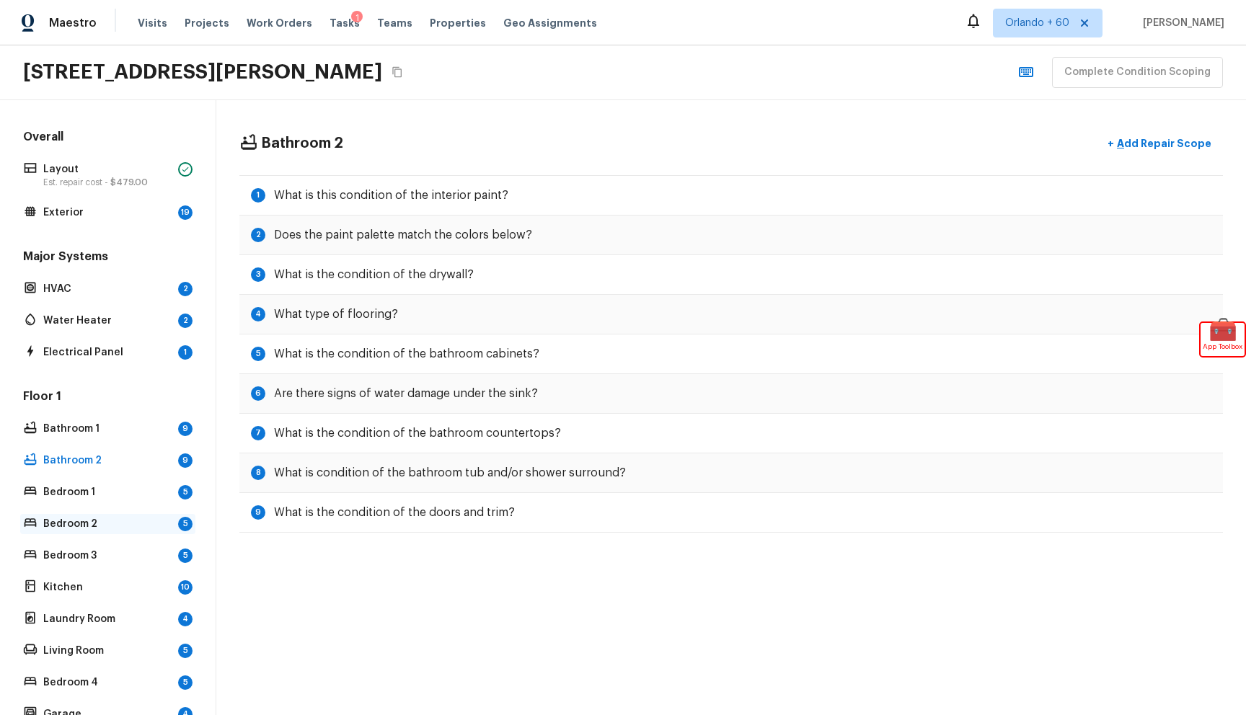
click at [111, 530] on p "Bedroom 2" at bounding box center [107, 524] width 129 height 14
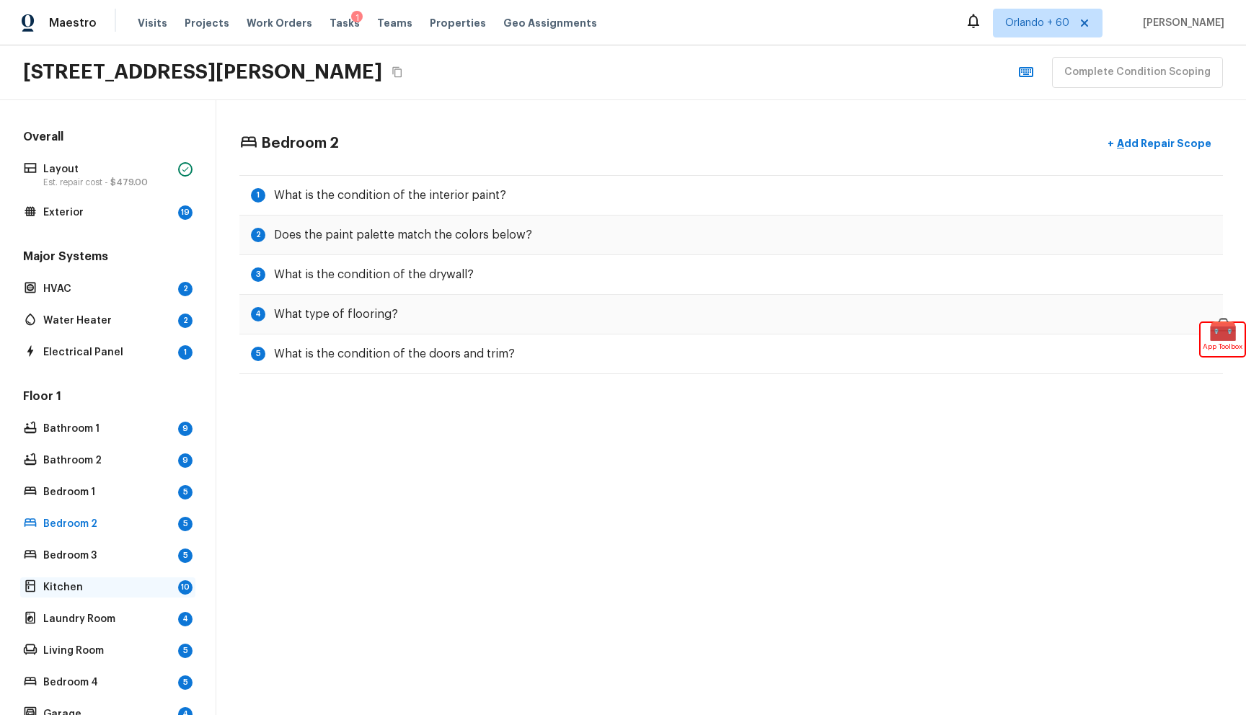
click at [131, 589] on p "Kitchen" at bounding box center [107, 588] width 129 height 14
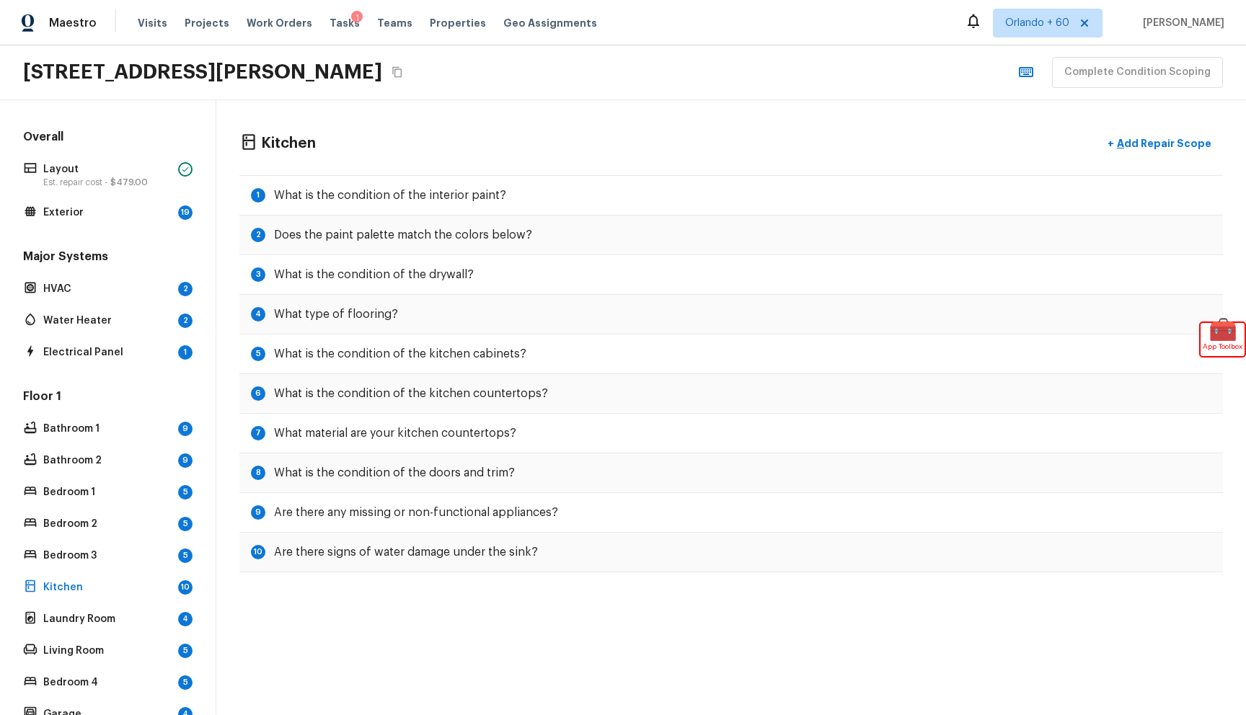
click at [97, 574] on div "Floor 1 Bathroom 1 9 Bathroom 2 9 Bedroom 1 5 Bedroom 2 5 Bedroom 3 5 Kitchen 1…" at bounding box center [107, 557] width 175 height 336
click at [101, 550] on p "Bedroom 3" at bounding box center [107, 556] width 129 height 14
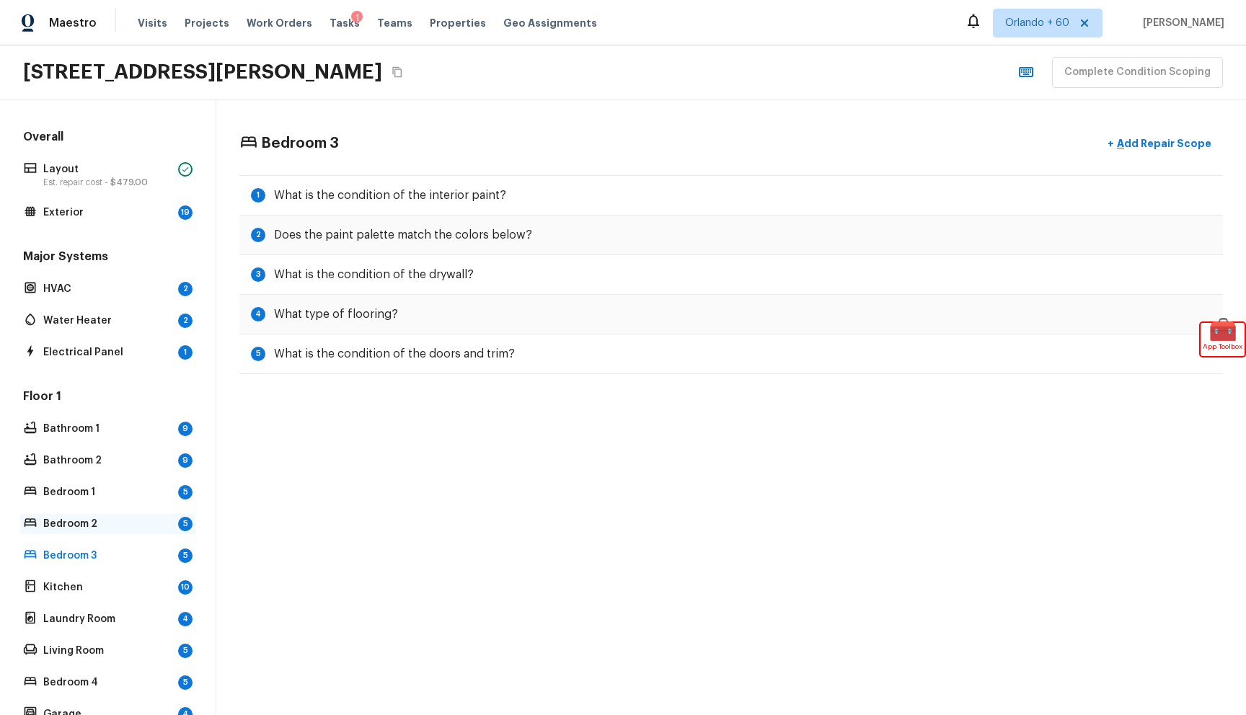
click at [97, 526] on p "Bedroom 2" at bounding box center [107, 524] width 129 height 14
click at [102, 508] on div "Floor 1 Bathroom 1 9 Bathroom 2 9 Bedroom 1 5 Bedroom 2 5 Bedroom 3 5 Kitchen 1…" at bounding box center [107, 557] width 175 height 336
click at [106, 482] on div "Bedroom 1 5" at bounding box center [107, 492] width 175 height 20
click at [107, 451] on div "Bathroom 2 9" at bounding box center [107, 461] width 175 height 20
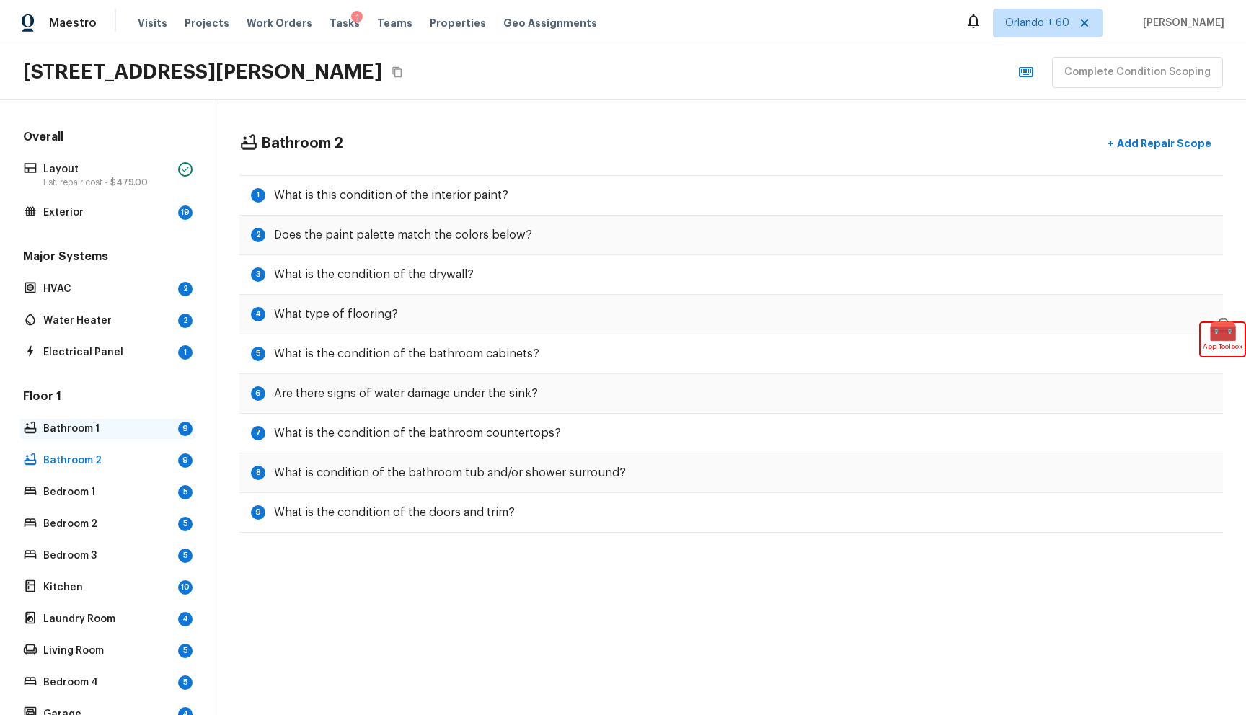
click at [108, 432] on p "Bathroom 1" at bounding box center [107, 429] width 129 height 14
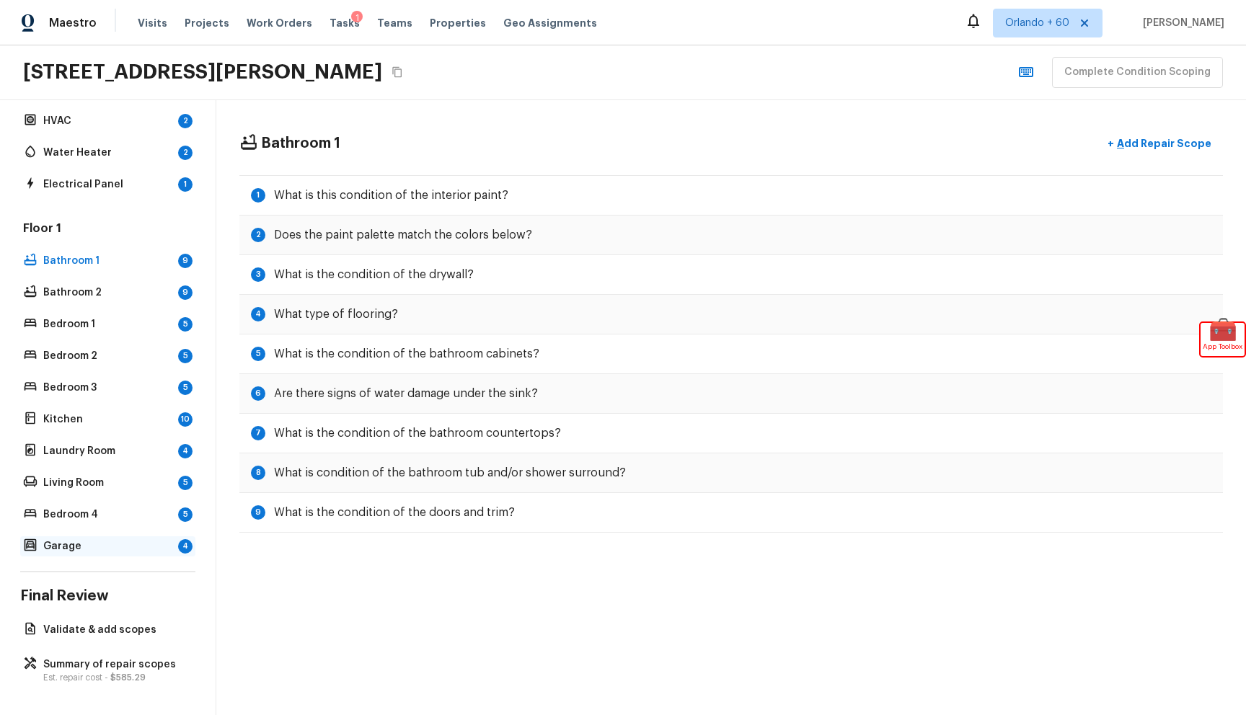
click at [105, 549] on p "Garage" at bounding box center [107, 546] width 129 height 14
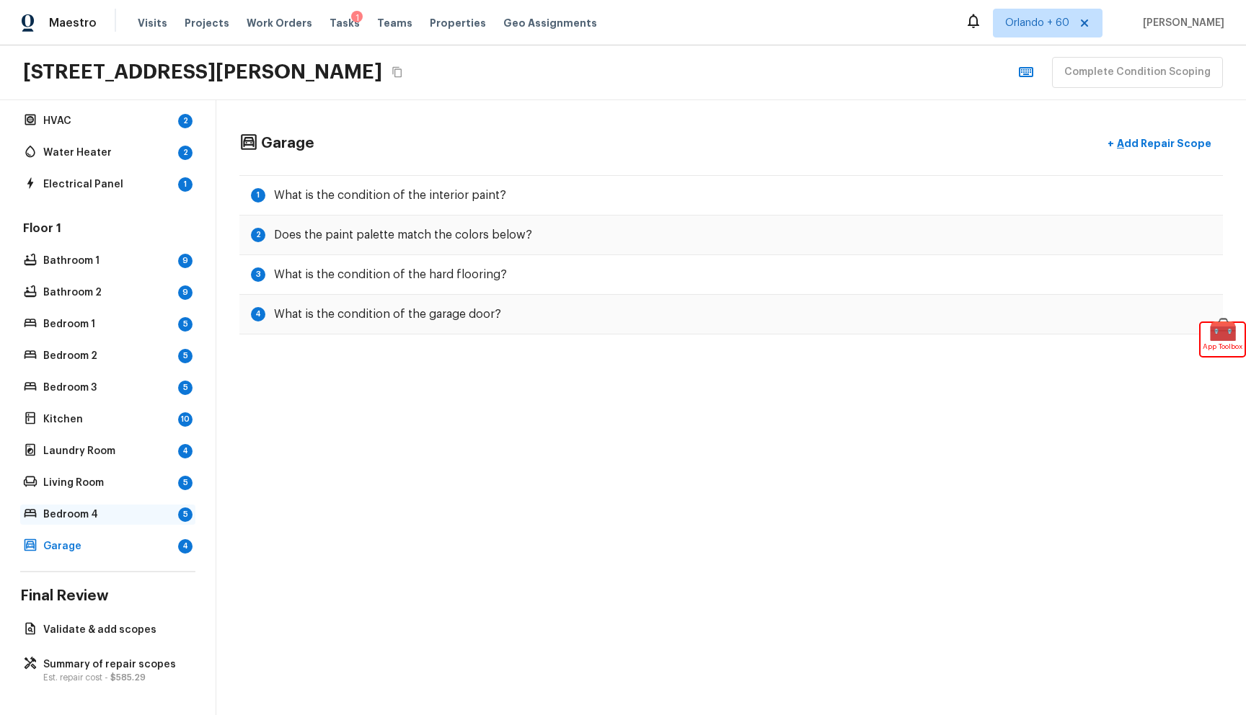
click at [103, 521] on p "Bedroom 4" at bounding box center [107, 515] width 129 height 14
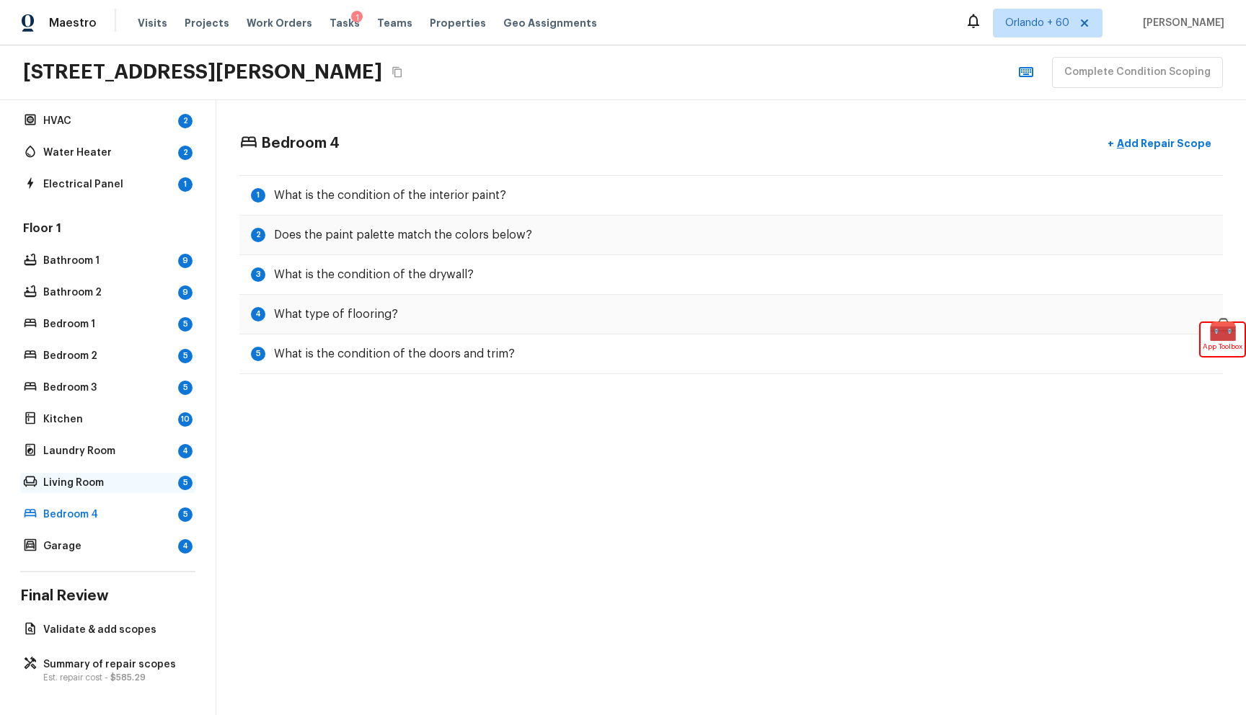
click at [105, 485] on p "Living Room" at bounding box center [107, 483] width 129 height 14
click at [107, 444] on p "Laundry Room" at bounding box center [107, 451] width 129 height 14
click at [105, 407] on div "Floor 1 Bathroom 1 9 Bathroom 2 9 Bedroom 1 5 Bedroom 2 5 Bedroom 3 5 Kitchen 1…" at bounding box center [107, 389] width 175 height 336
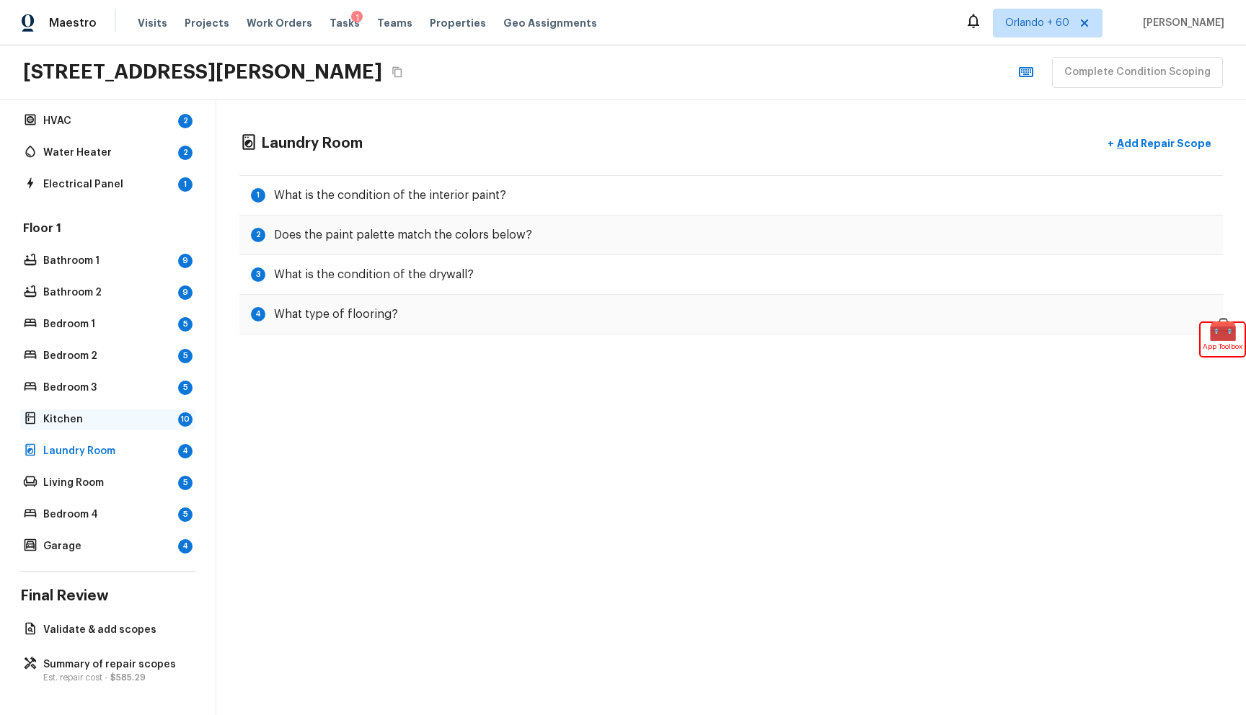
click at [98, 422] on p "Kitchen" at bounding box center [107, 420] width 129 height 14
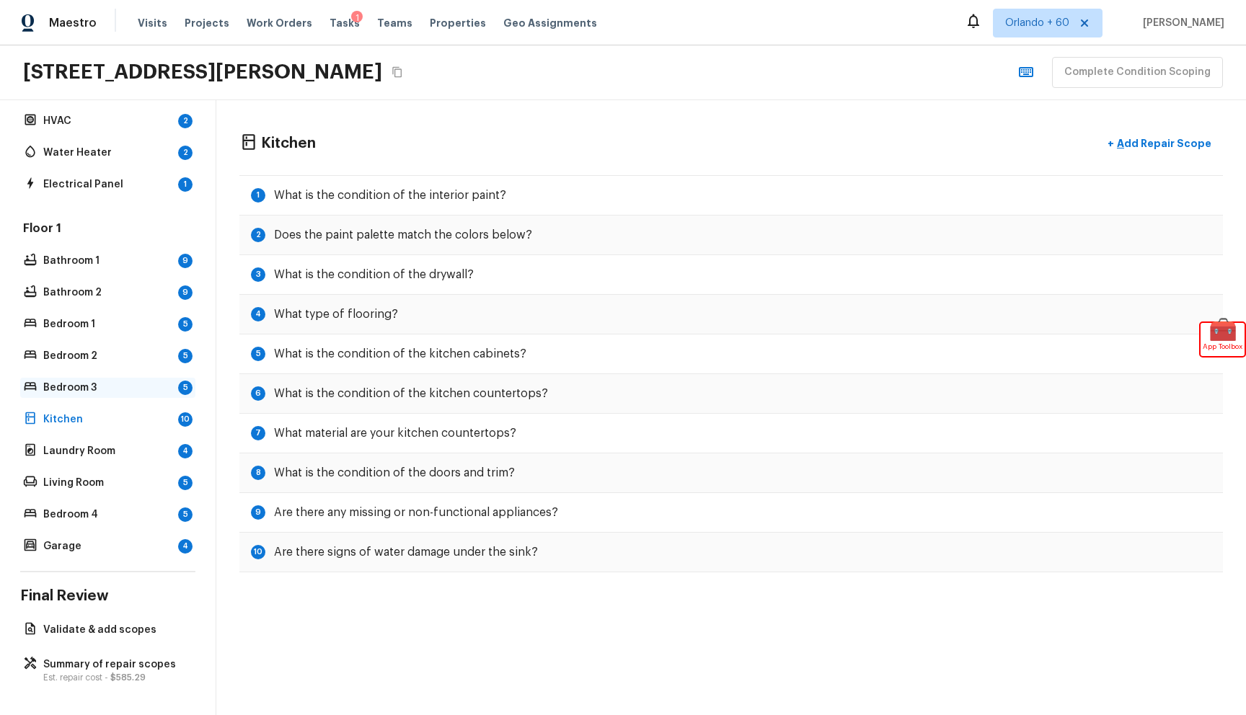
click at [97, 384] on p "Bedroom 3" at bounding box center [107, 388] width 129 height 14
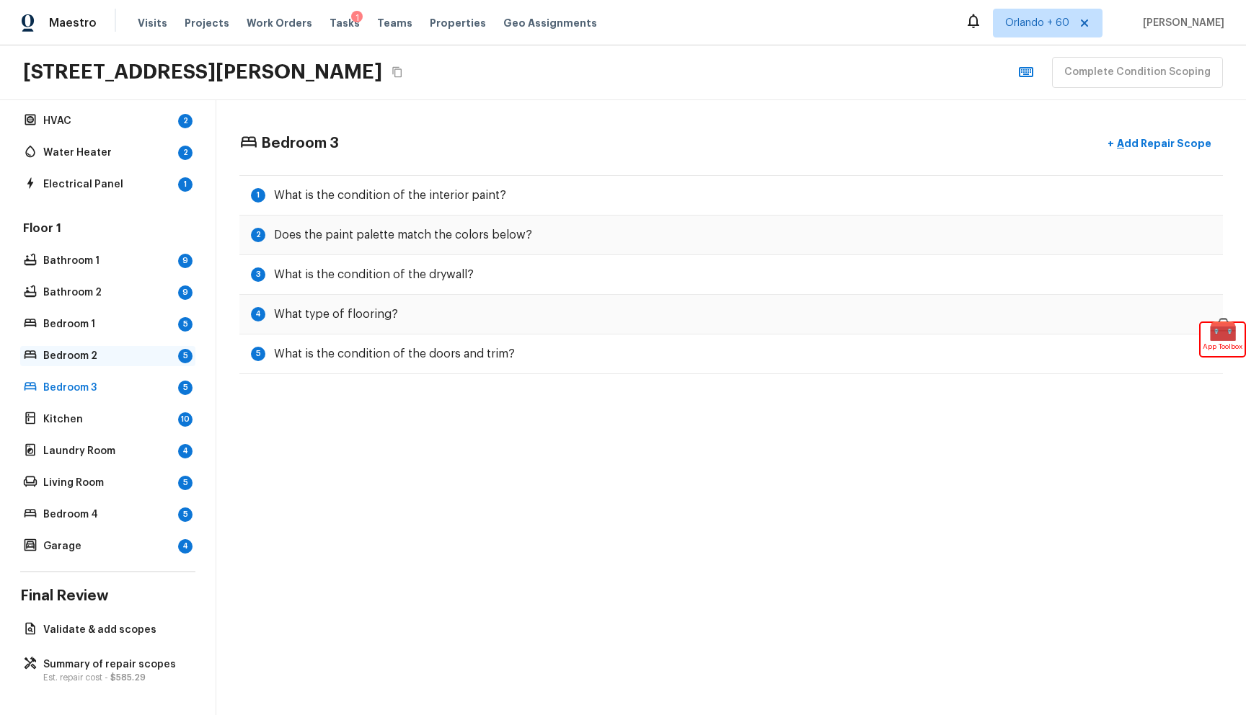
click at [91, 349] on p "Bedroom 2" at bounding box center [107, 356] width 129 height 14
click at [94, 315] on div "Bedroom 1 5" at bounding box center [107, 324] width 175 height 20
click at [93, 273] on div "Floor 1 Bathroom 1 9 Bathroom 2 9 Bedroom 1 5 Bedroom 2 5 Bedroom 3 5 Kitchen 1…" at bounding box center [107, 389] width 175 height 336
click at [88, 239] on div "Floor 1 Bathroom 1 9 Bathroom 2 9 Bedroom 1 5 Bedroom 2 5 Bedroom 3 5 Kitchen 1…" at bounding box center [107, 389] width 175 height 336
click at [87, 177] on p "Electrical Panel" at bounding box center [107, 184] width 129 height 14
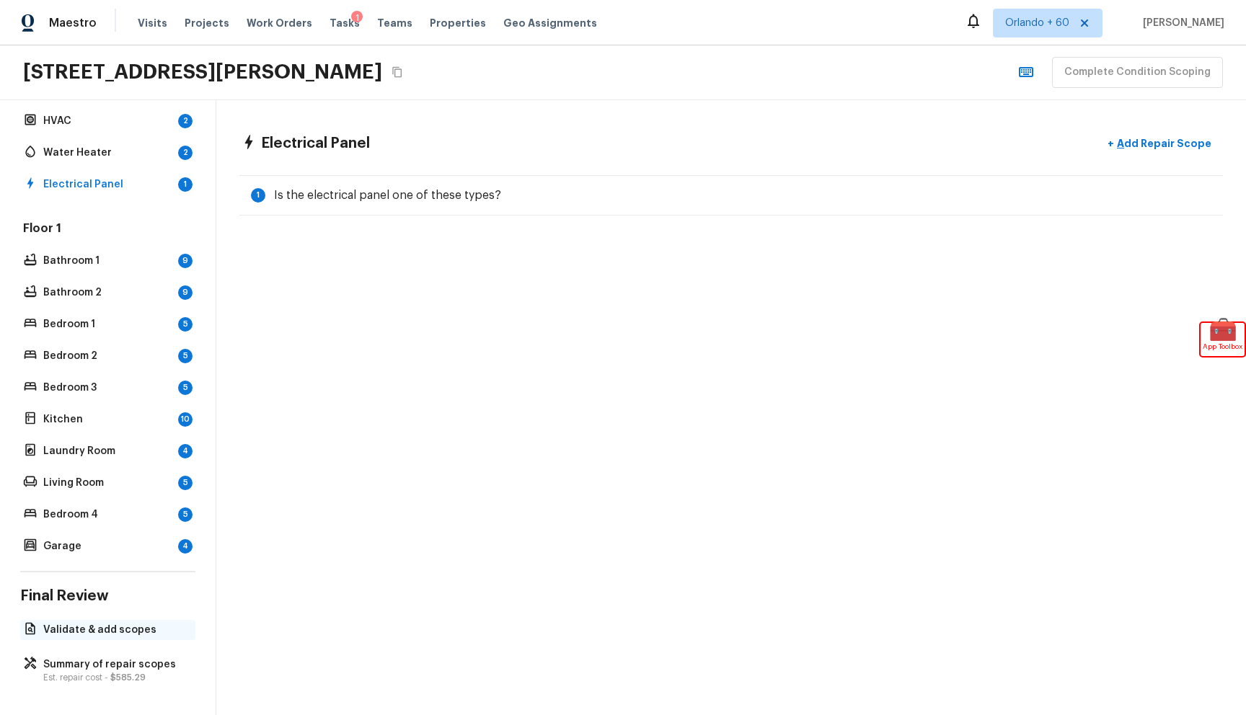
click at [81, 627] on p "Validate & add scopes" at bounding box center [115, 630] width 144 height 14
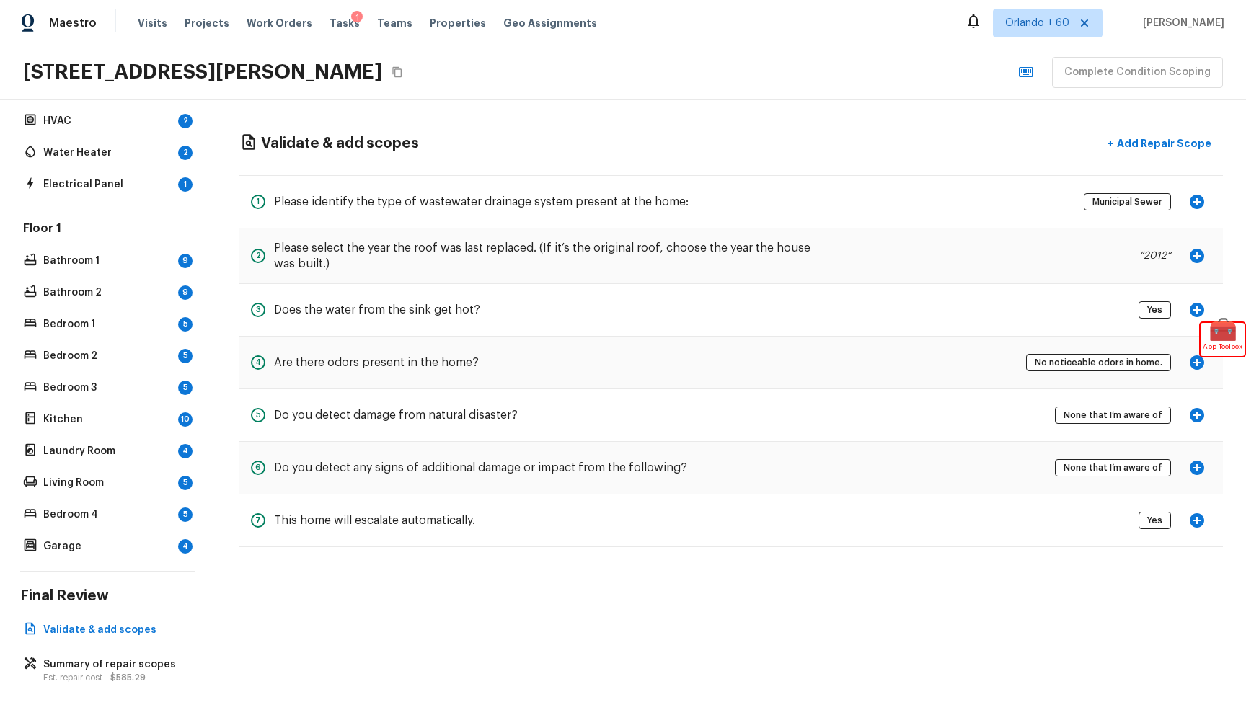
click at [90, 649] on div "Overall Layout Est. repair cost - $479.00 Exterior 19 Major Systems HVAC 2 Wate…" at bounding box center [108, 407] width 216 height 615
click at [104, 665] on p "Summary of repair scopes" at bounding box center [115, 665] width 144 height 14
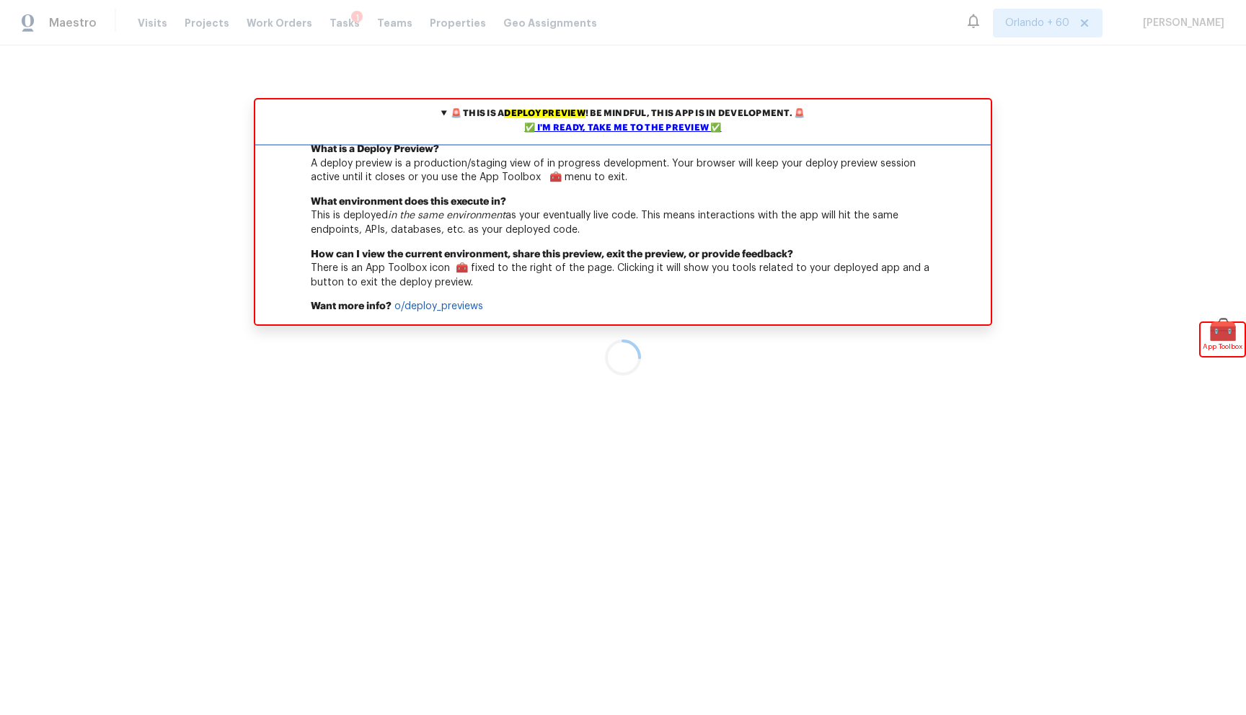
click at [694, 124] on div "✅ I'm ready, take me to the preview ✅" at bounding box center [623, 128] width 728 height 14
click at [666, 128] on div "✅ I'm ready, take me to the preview ✅" at bounding box center [623, 128] width 728 height 14
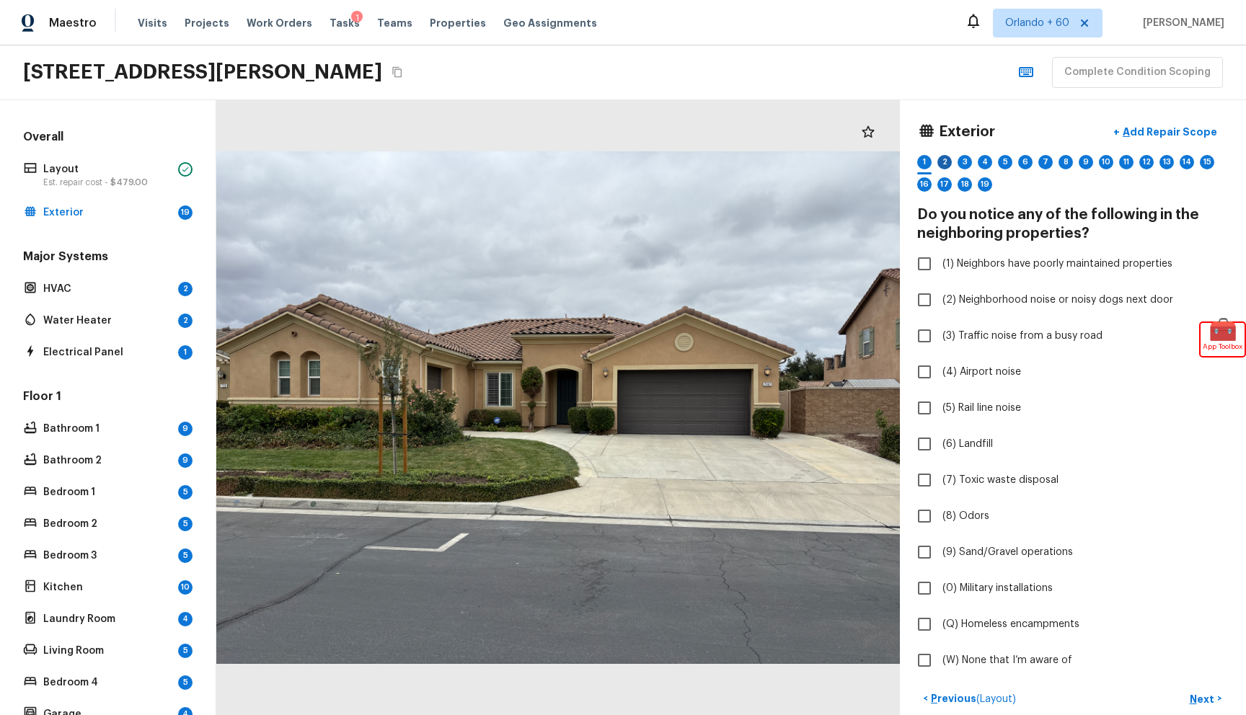
click at [943, 162] on div "2" at bounding box center [945, 162] width 14 height 14
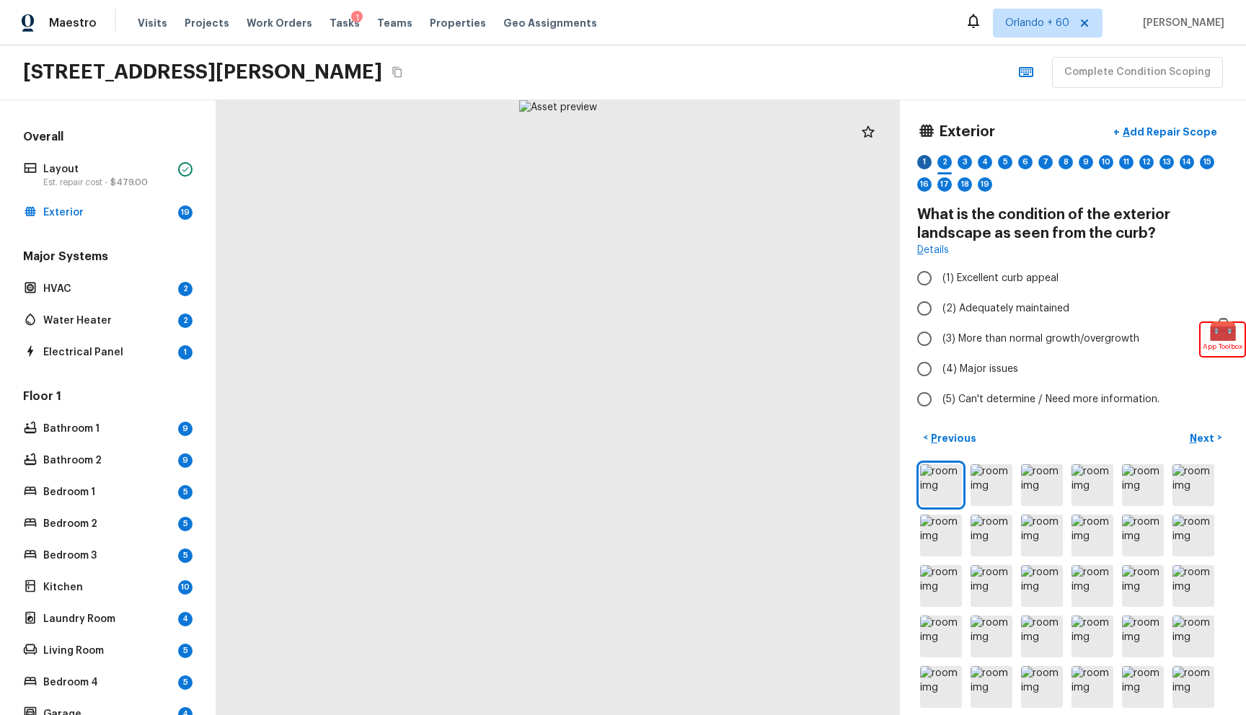
click at [918, 164] on div "1" at bounding box center [924, 162] width 14 height 14
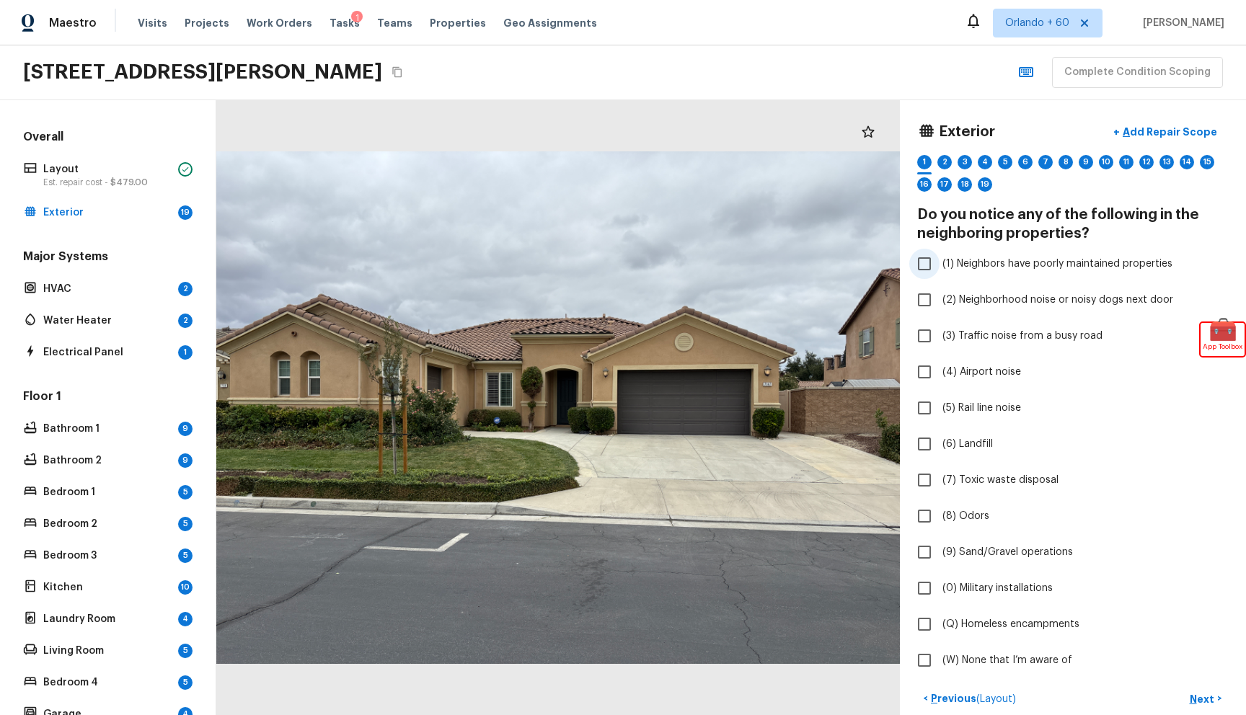
click at [946, 254] on label "(1) Neighbors have poorly maintained properties" at bounding box center [1063, 264] width 308 height 30
click at [940, 254] on input "(1) Neighbors have poorly maintained properties" at bounding box center [924, 264] width 30 height 30
checkbox input "true"
click at [990, 294] on span "(2) Neighborhood noise or noisy dogs next door" at bounding box center [1058, 300] width 231 height 14
click at [940, 294] on input "(2) Neighborhood noise or noisy dogs next door" at bounding box center [924, 300] width 30 height 30
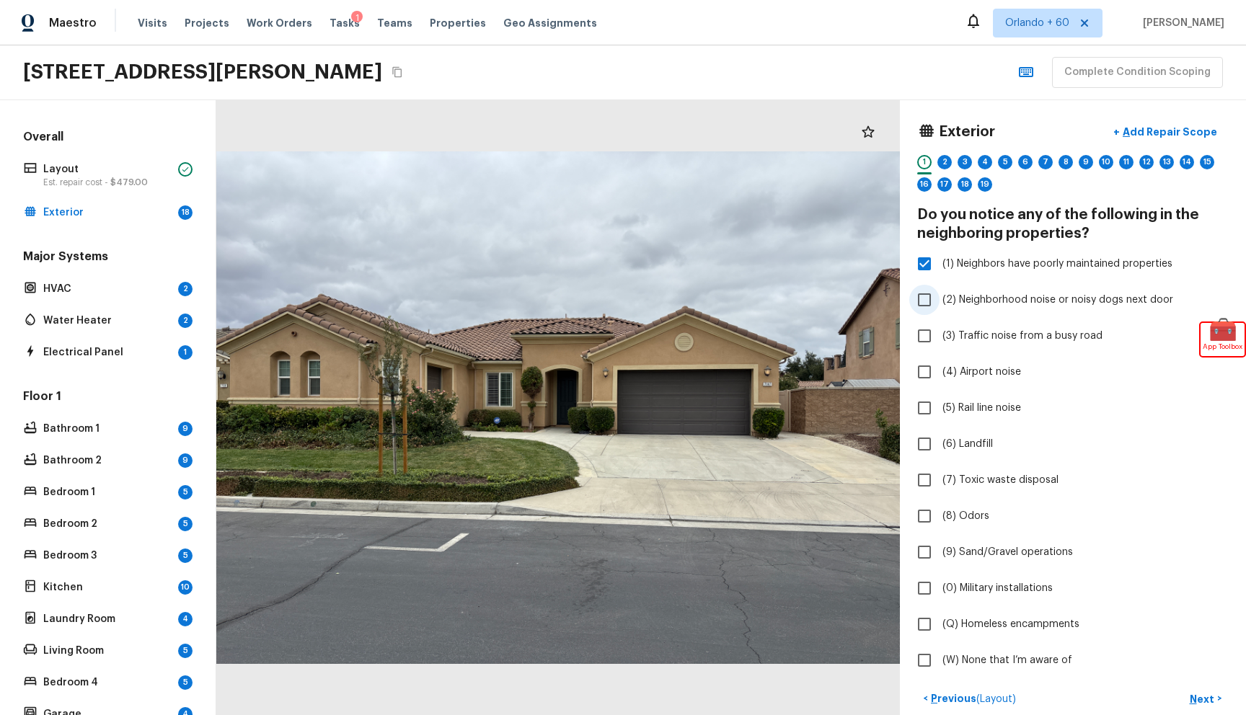
checkbox input "true"
click at [963, 367] on span "(4) Airport noise" at bounding box center [982, 372] width 79 height 14
click at [940, 367] on input "(4) Airport noise" at bounding box center [924, 372] width 30 height 30
checkbox input "true"
click at [1165, 129] on p "Add Repair Scope" at bounding box center [1168, 132] width 97 height 14
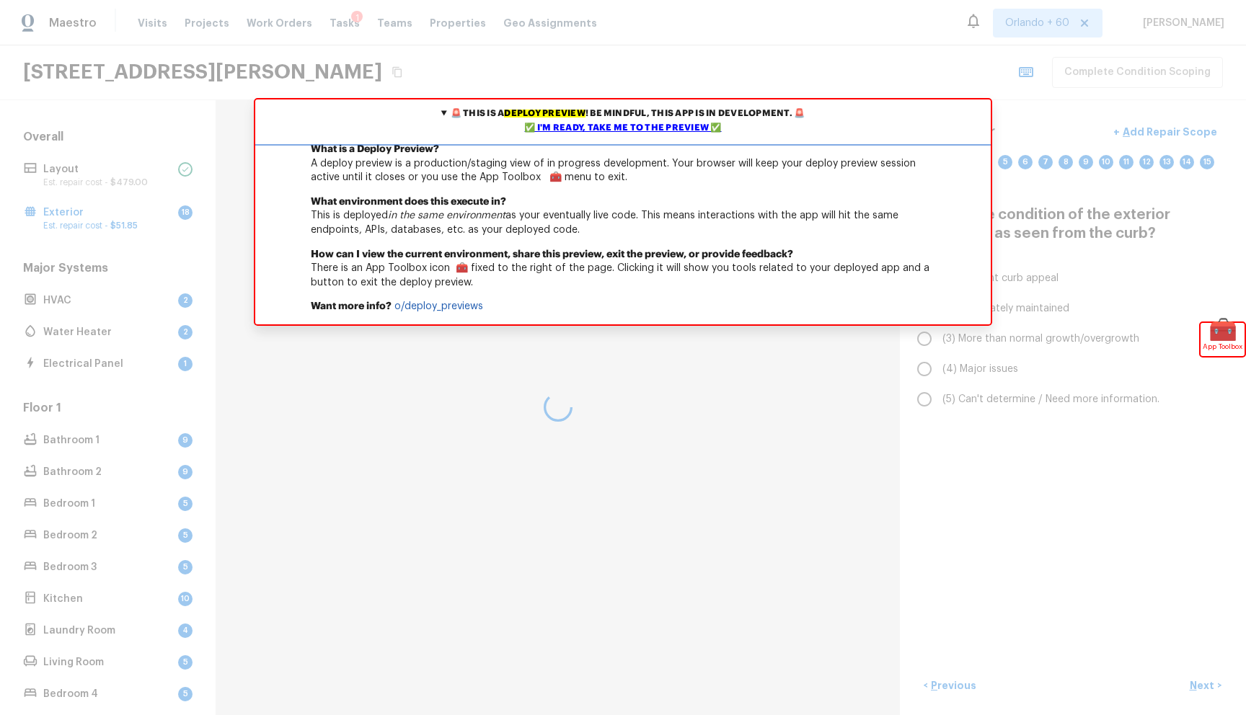
click at [565, 138] on summary "🚨 This is a deploy preview ! Be mindful, this app is in development. 🚨 ✅ I'm re…" at bounding box center [623, 121] width 736 height 43
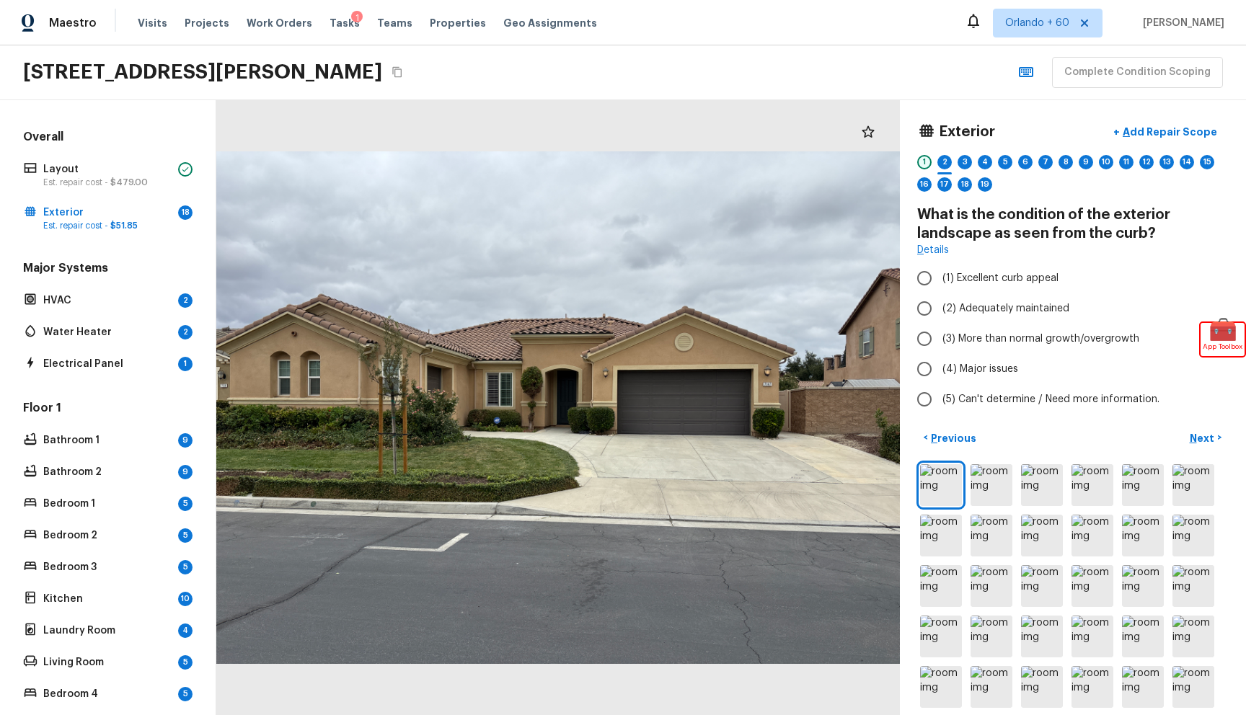
click at [930, 157] on div "1" at bounding box center [924, 162] width 14 height 14
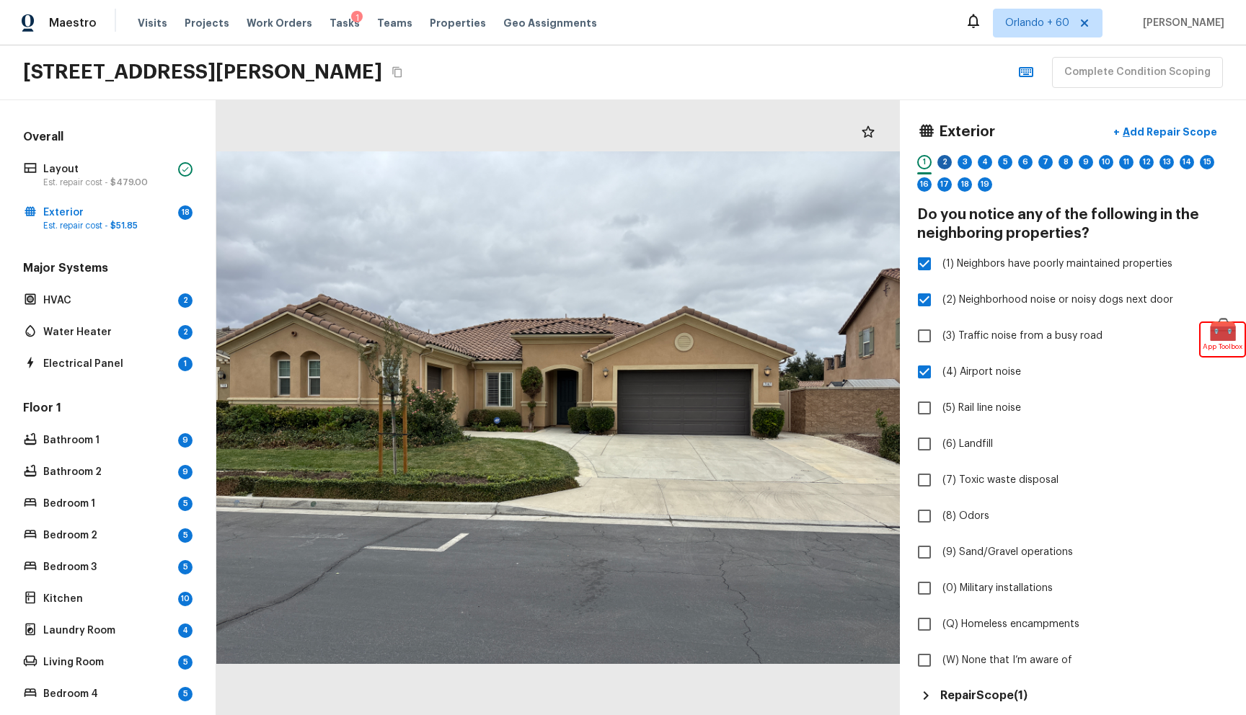
click at [941, 165] on div "2" at bounding box center [945, 162] width 14 height 14
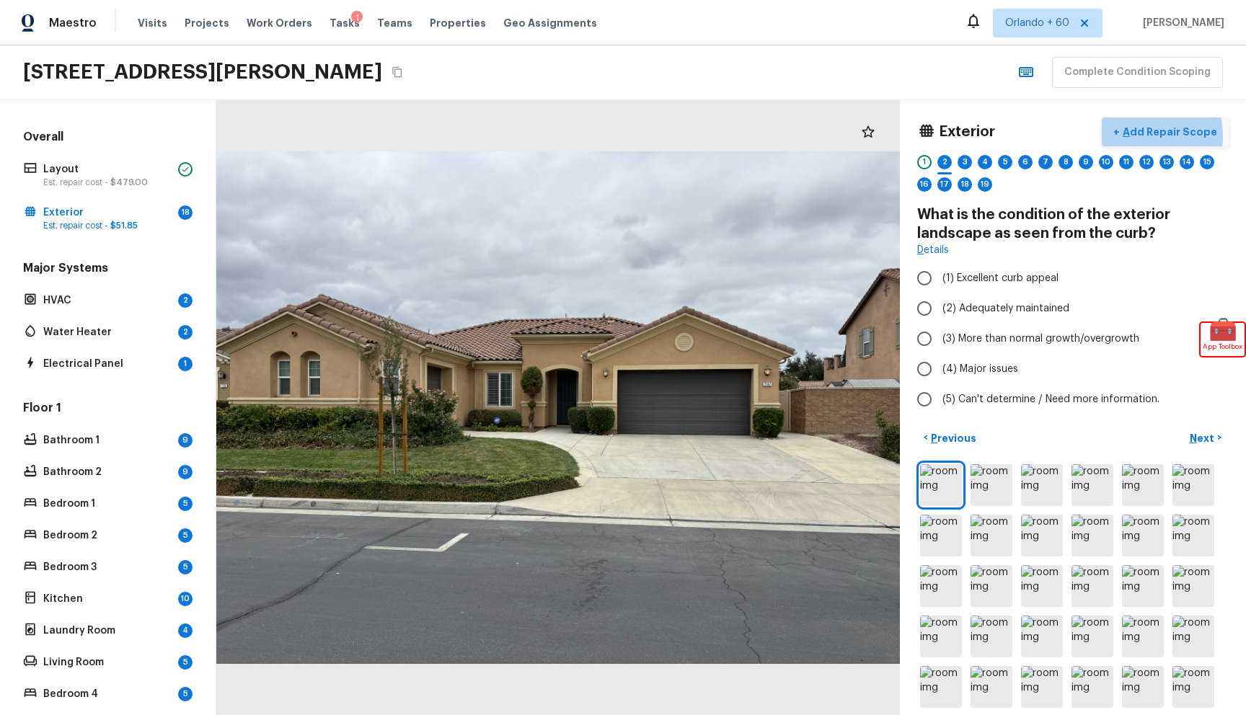
click at [1144, 136] on p "Add Repair Scope" at bounding box center [1168, 132] width 97 height 14
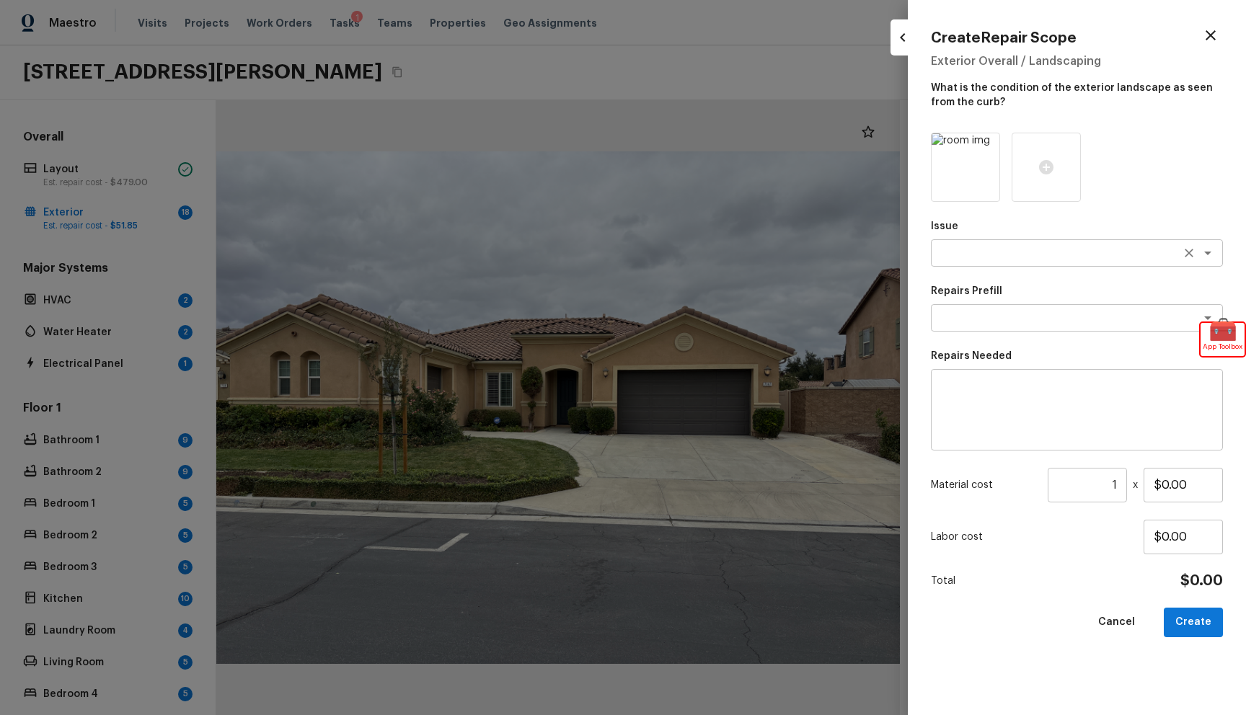
click at [1007, 243] on div "x ​" at bounding box center [1077, 252] width 292 height 27
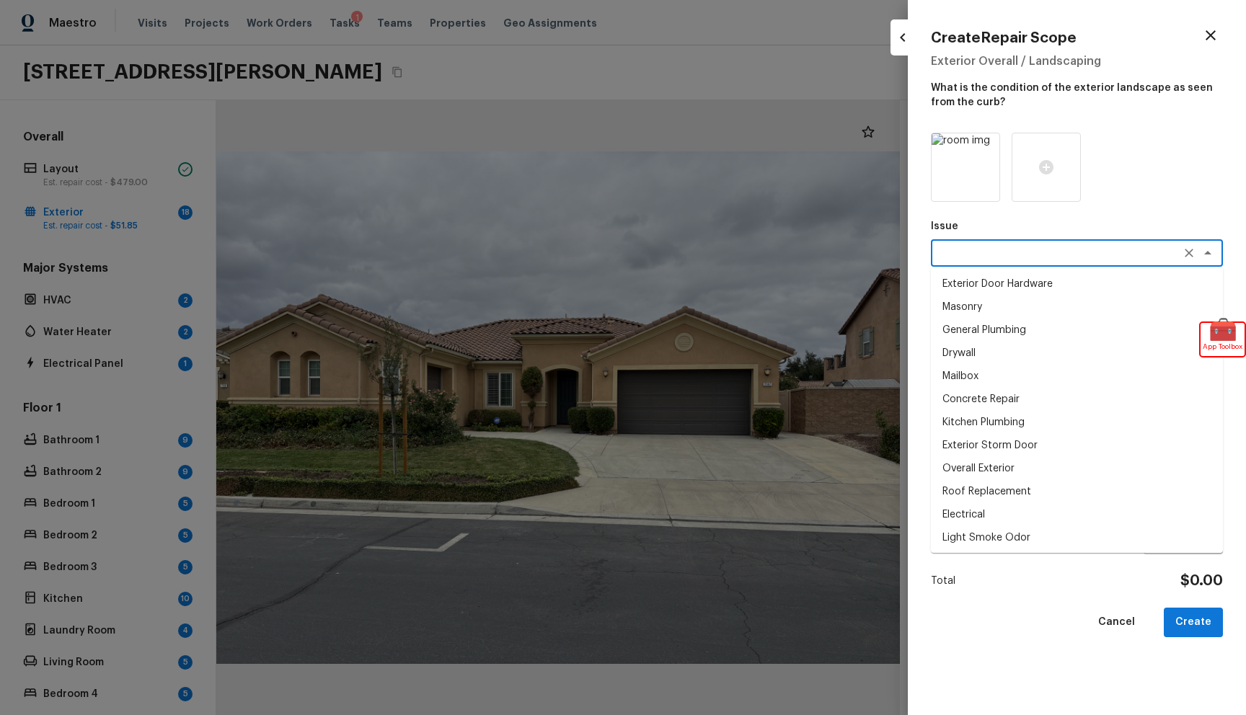
click at [984, 358] on li "Drywall" at bounding box center [1077, 353] width 292 height 23
type textarea "Drywall"
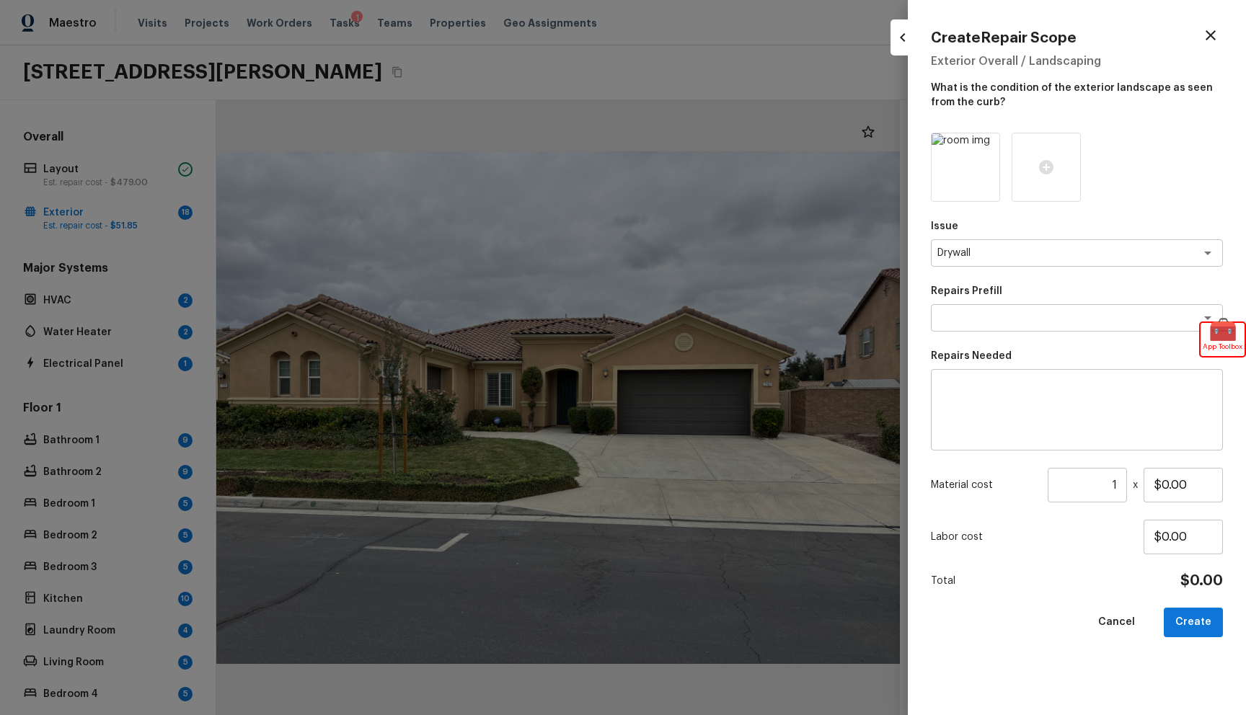
click at [1012, 332] on div "Issue Drywall x ​ Repairs Prefill x ​ Repairs Needed x ​ Material cost 1 ​ x $0…" at bounding box center [1077, 413] width 292 height 560
click at [1011, 327] on div "x ​" at bounding box center [1077, 317] width 292 height 27
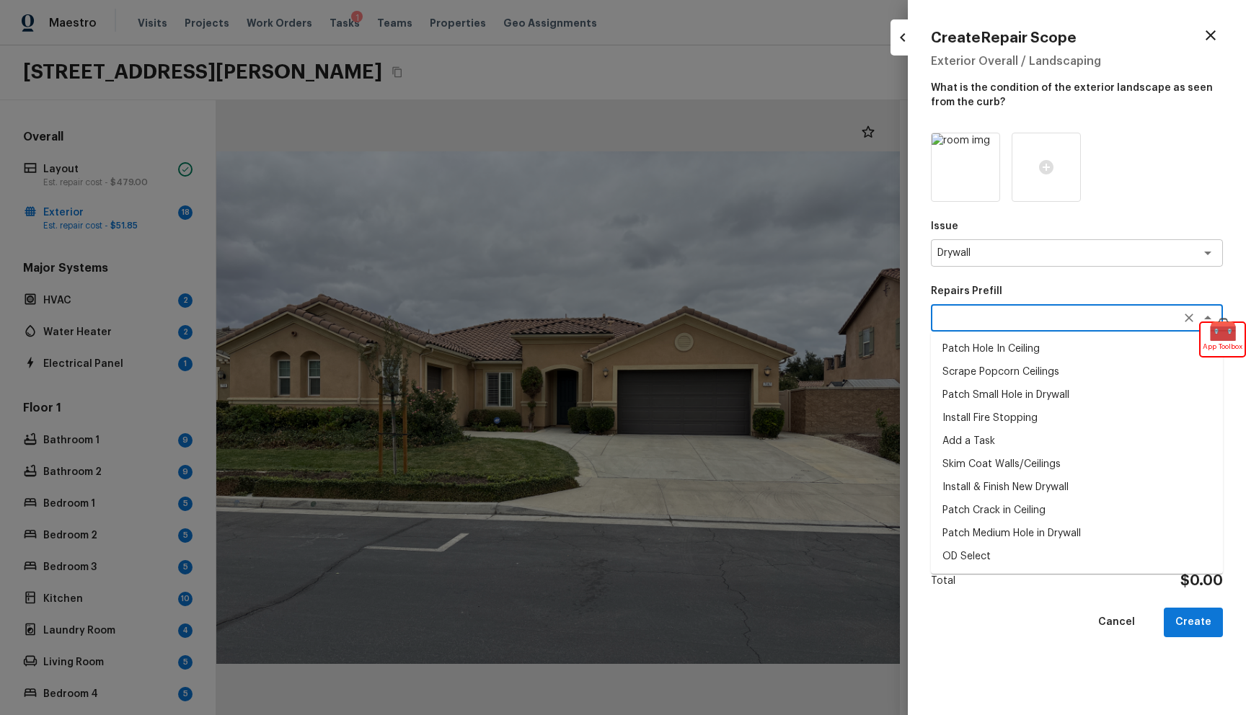
click at [1010, 405] on li "Patch Small Hole in Drywall" at bounding box center [1077, 395] width 292 height 23
type textarea "Patch Small Hole in Drywall"
type textarea "Prep/scrape all loose material from the damaged area; prime if needed. Patch th…"
type input "$25.00"
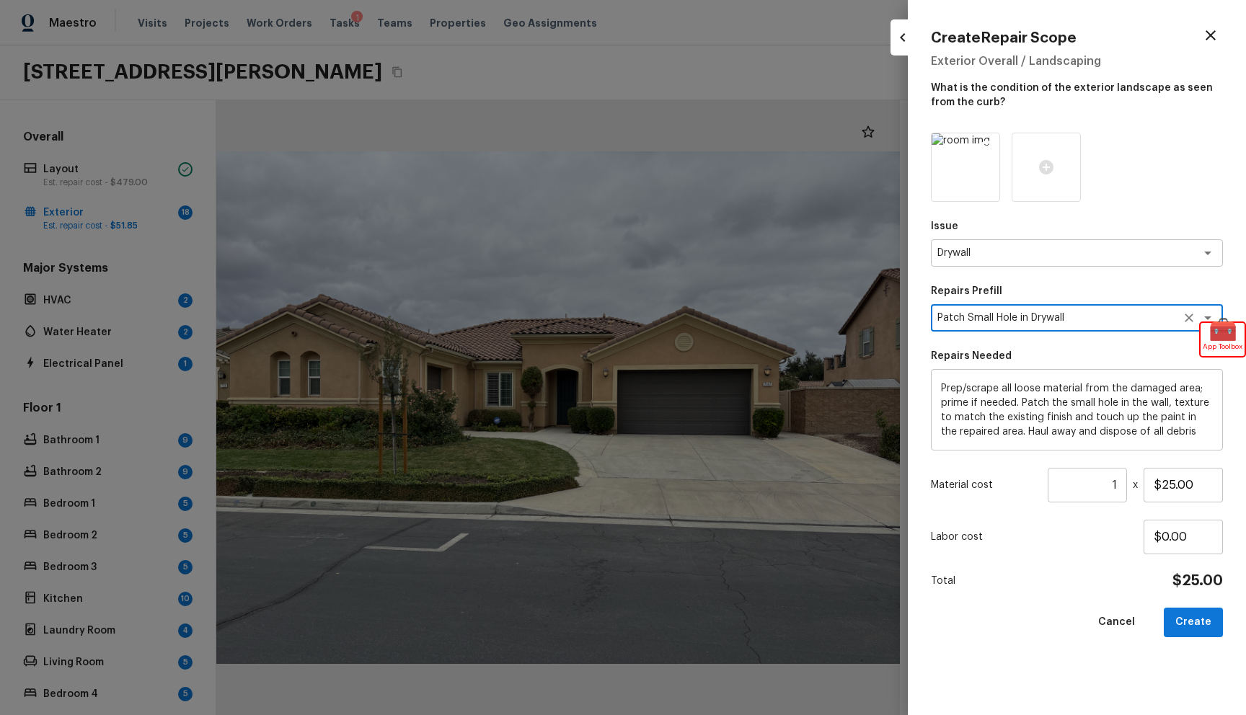
click at [954, 190] on img at bounding box center [966, 167] width 68 height 68
click at [1038, 180] on div at bounding box center [1046, 167] width 69 height 69
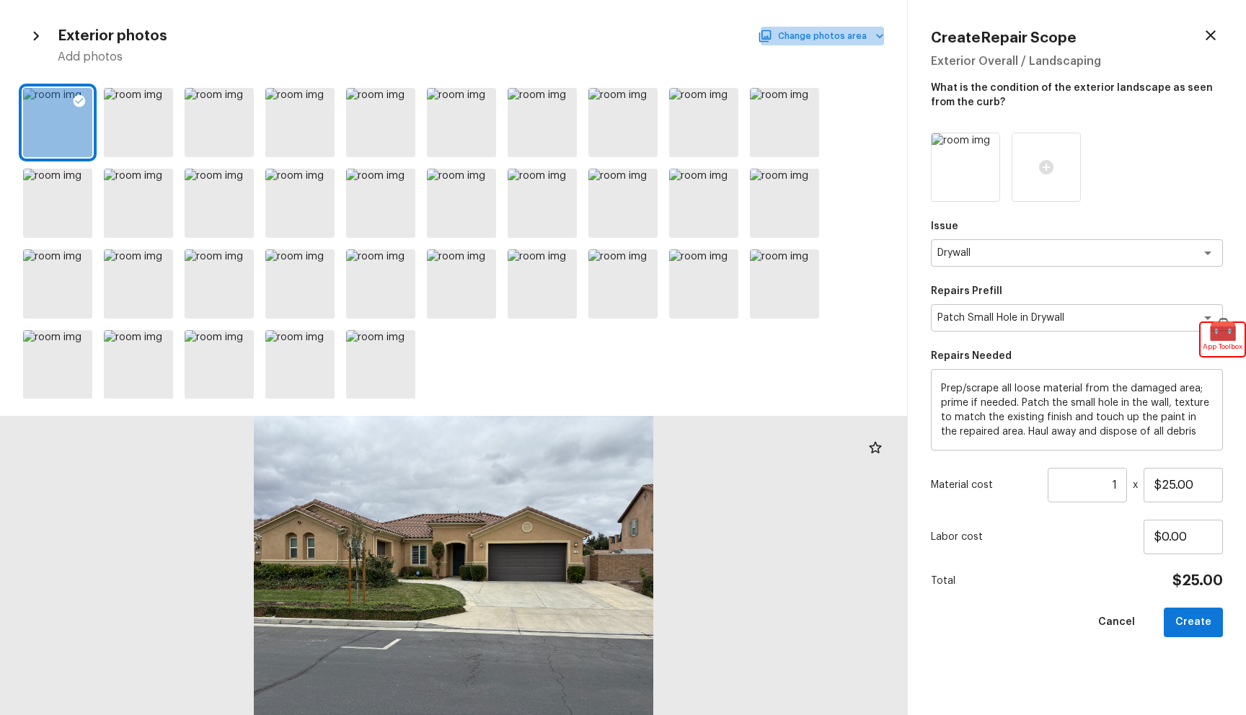
click at [845, 27] on button "Change photos area" at bounding box center [822, 36] width 123 height 19
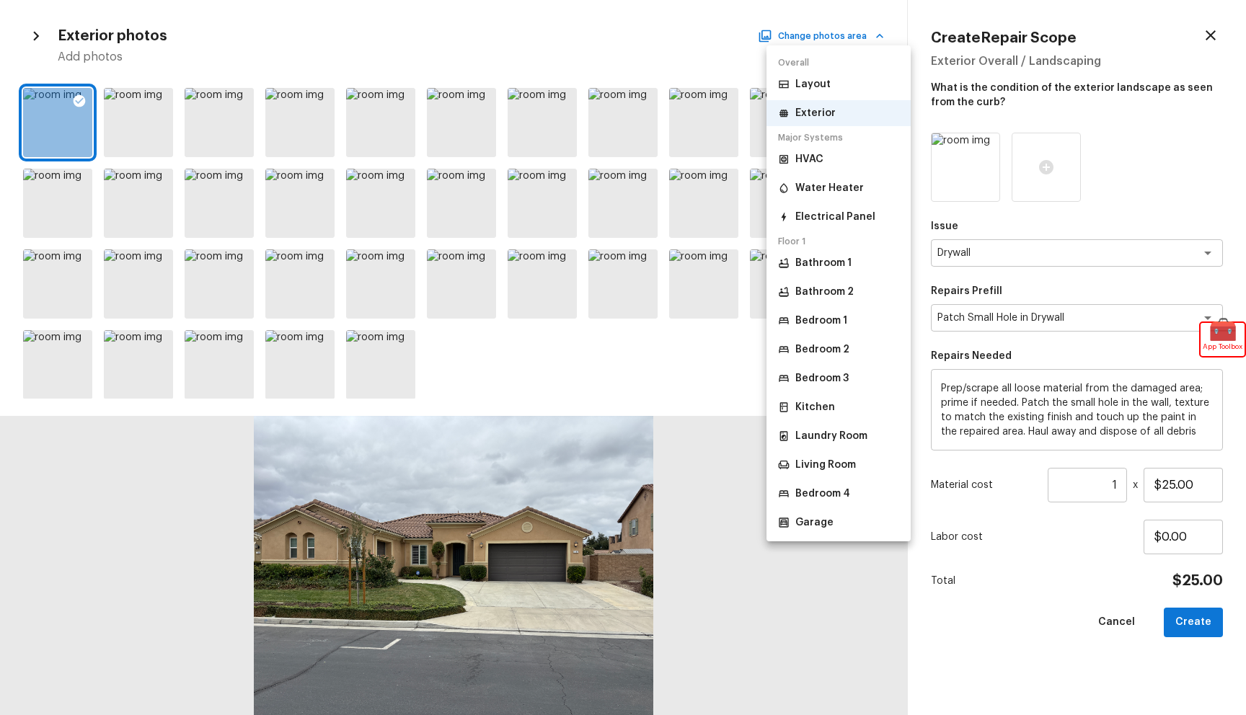
click at [841, 30] on div at bounding box center [623, 357] width 1246 height 715
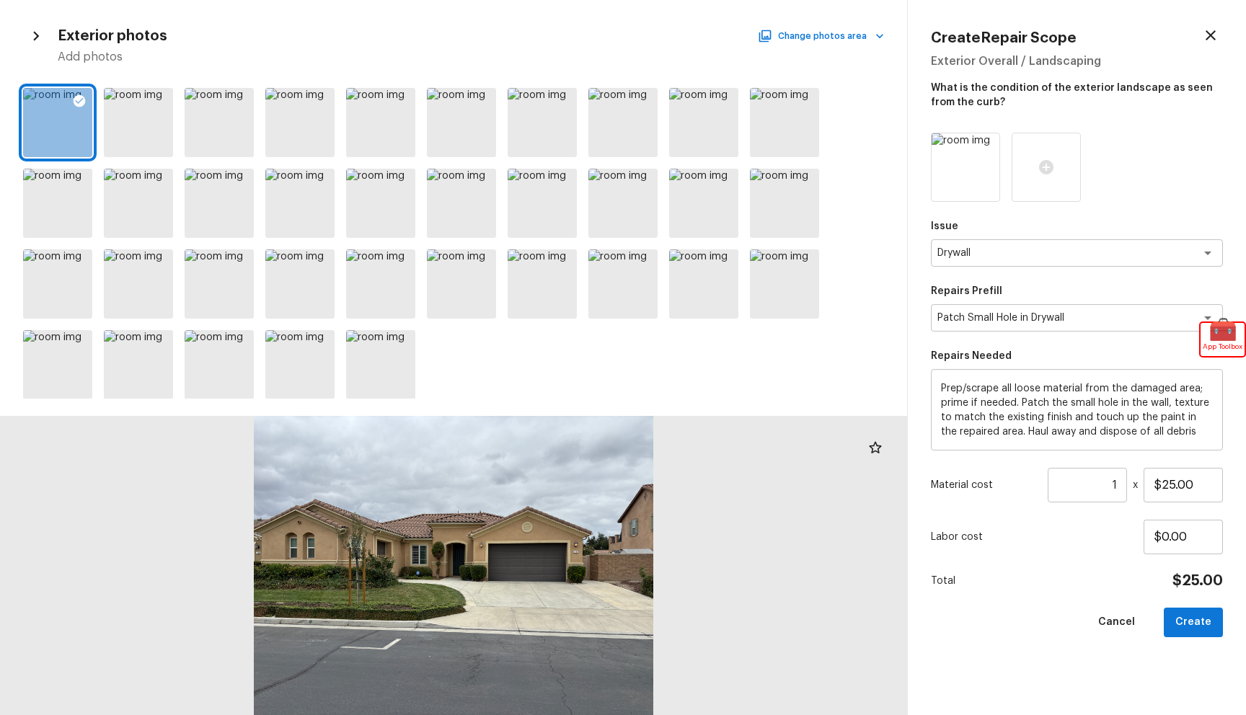
click at [36, 43] on icon "button" at bounding box center [36, 36] width 19 height 19
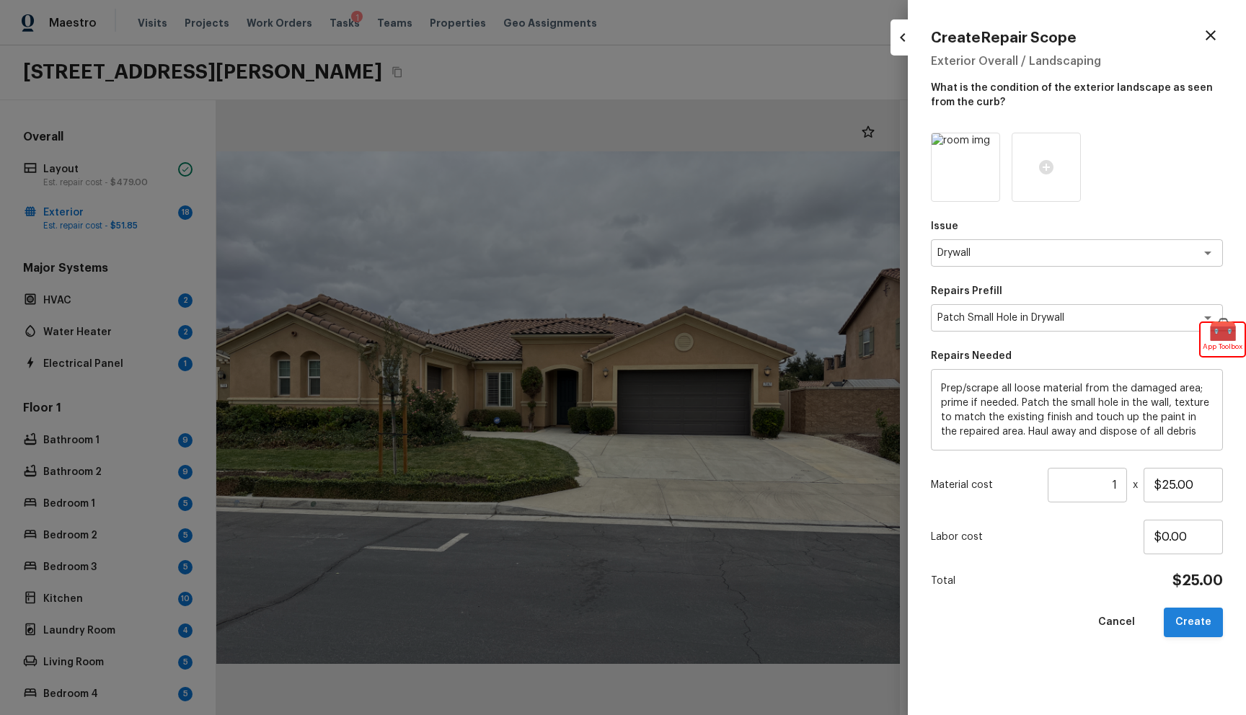
click at [1218, 636] on button "Create" at bounding box center [1193, 623] width 59 height 30
type input "$0.00"
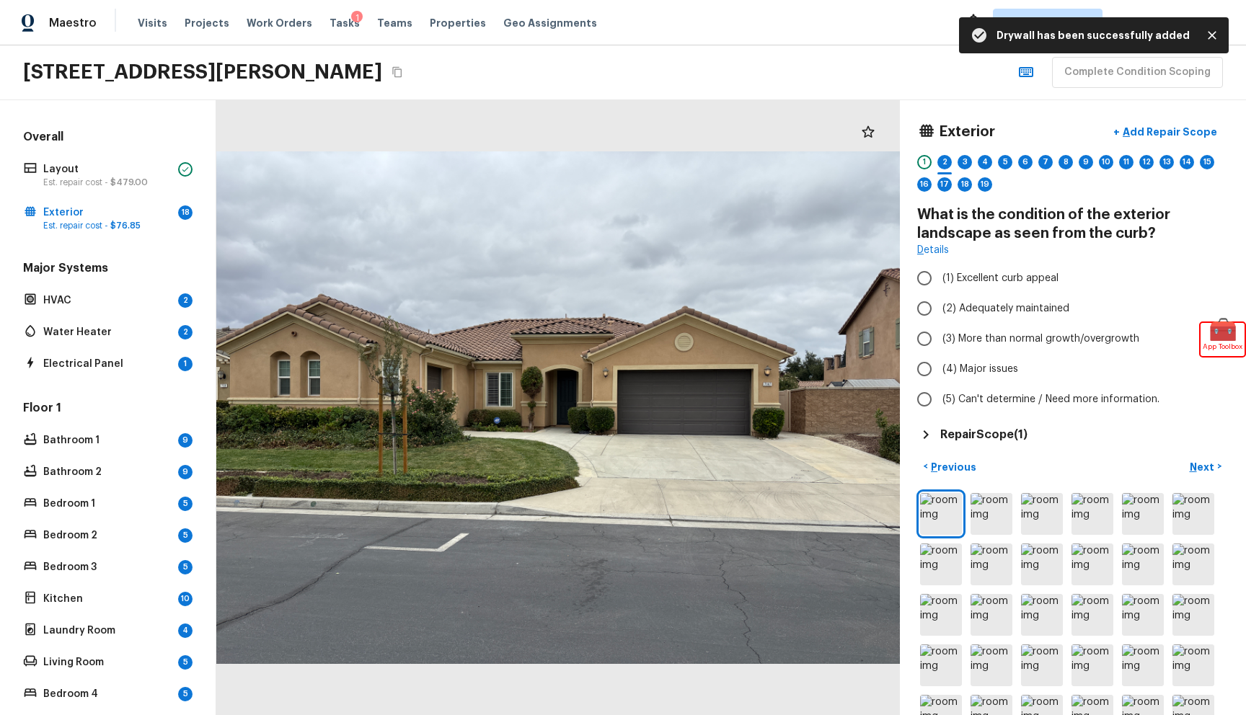
click at [647, 69] on div "7147 Jantina Ct, Eastvale, CA 92880 Complete Condition Scoping" at bounding box center [623, 72] width 1246 height 55
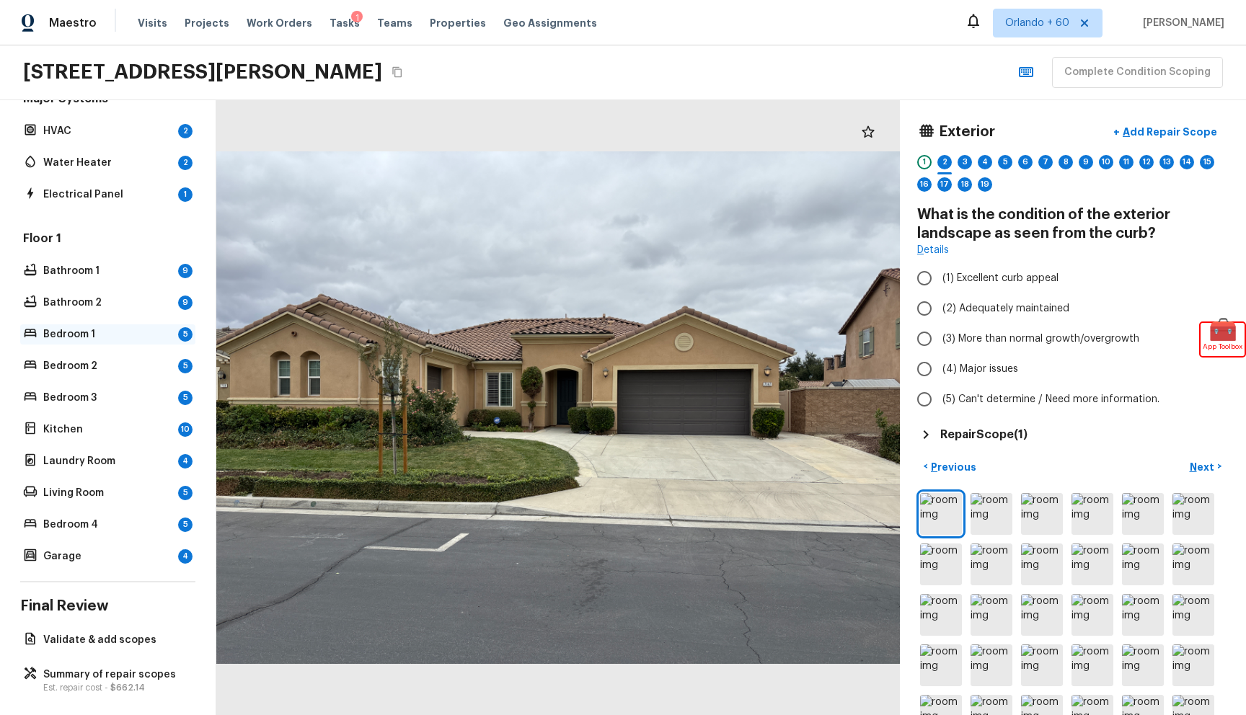
scroll to position [180, 0]
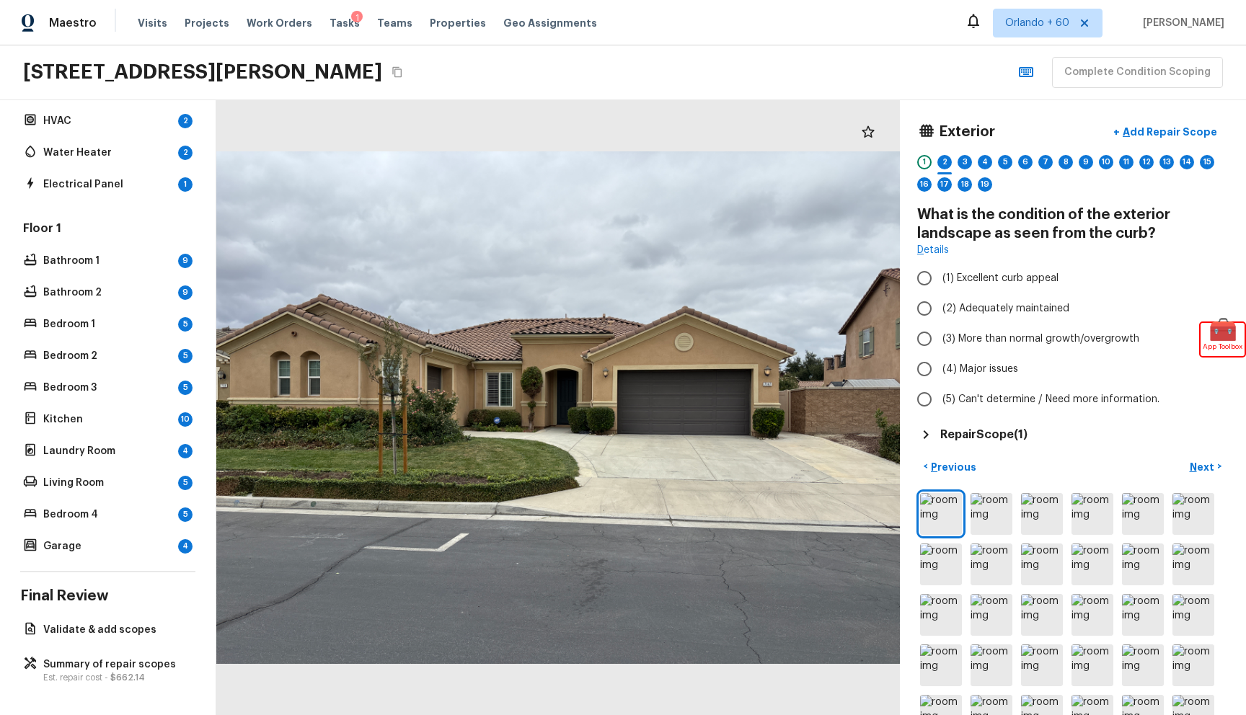
click at [101, 617] on div "Overall Layout Est. repair cost - $479.00 Exterior 18 Est. repair cost - $76.85…" at bounding box center [108, 407] width 216 height 615
click at [107, 627] on p "Validate & add scopes" at bounding box center [115, 630] width 144 height 14
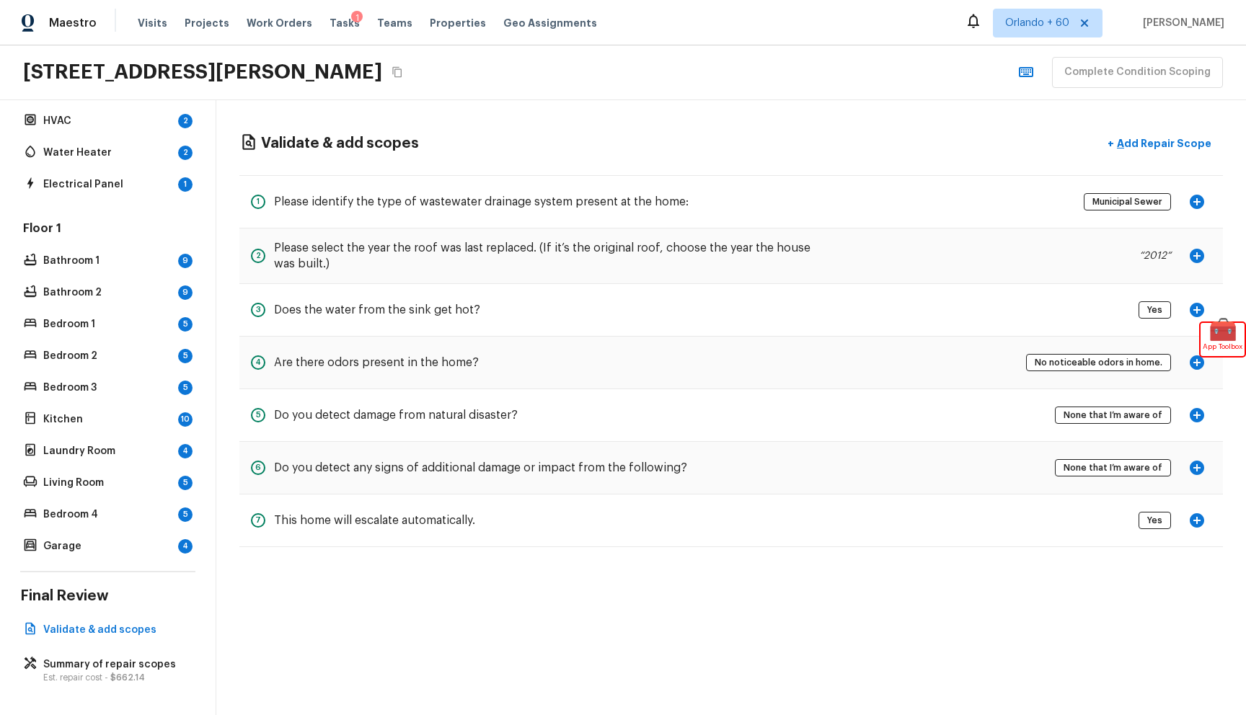
click at [608, 319] on div "3 Does the water from the sink get hot? Yes" at bounding box center [731, 310] width 984 height 53
click at [374, 317] on h5 "Does the water from the sink get hot?" at bounding box center [377, 310] width 206 height 16
click at [376, 310] on h5 "Does the water from the sink get hot?" at bounding box center [377, 310] width 206 height 16
click at [1187, 305] on button "button" at bounding box center [1197, 310] width 29 height 29
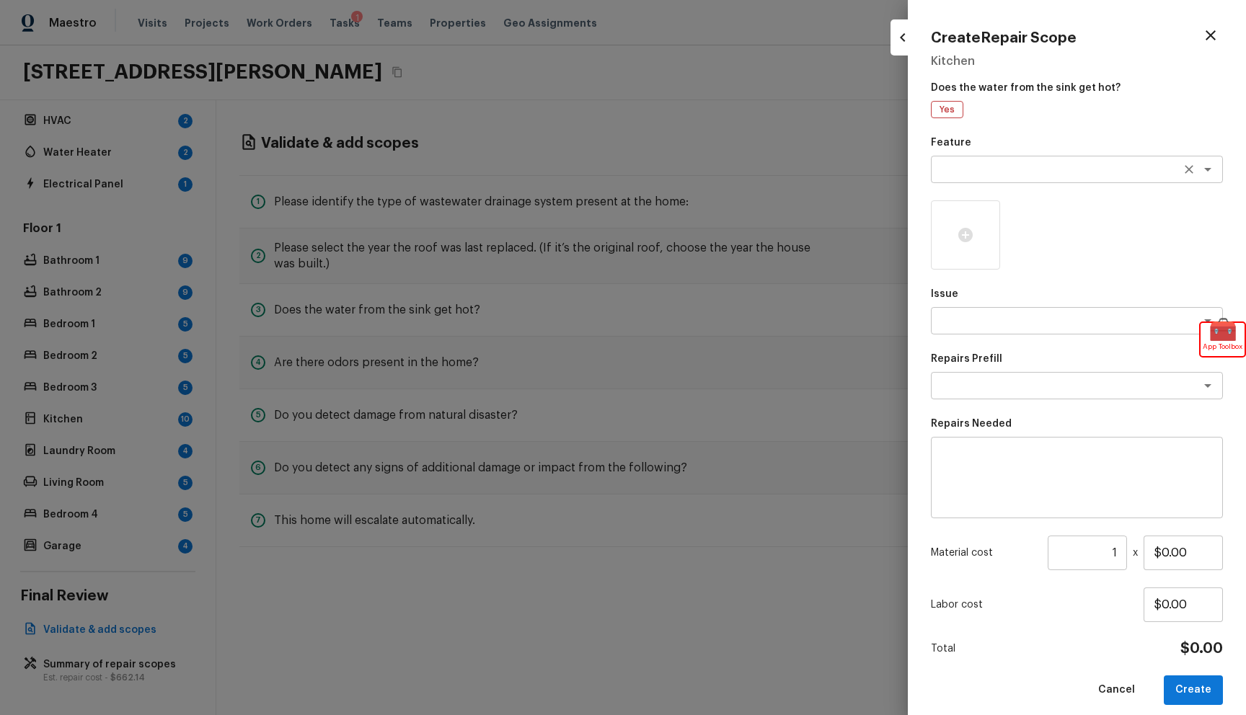
click at [1041, 165] on textarea at bounding box center [1057, 169] width 239 height 14
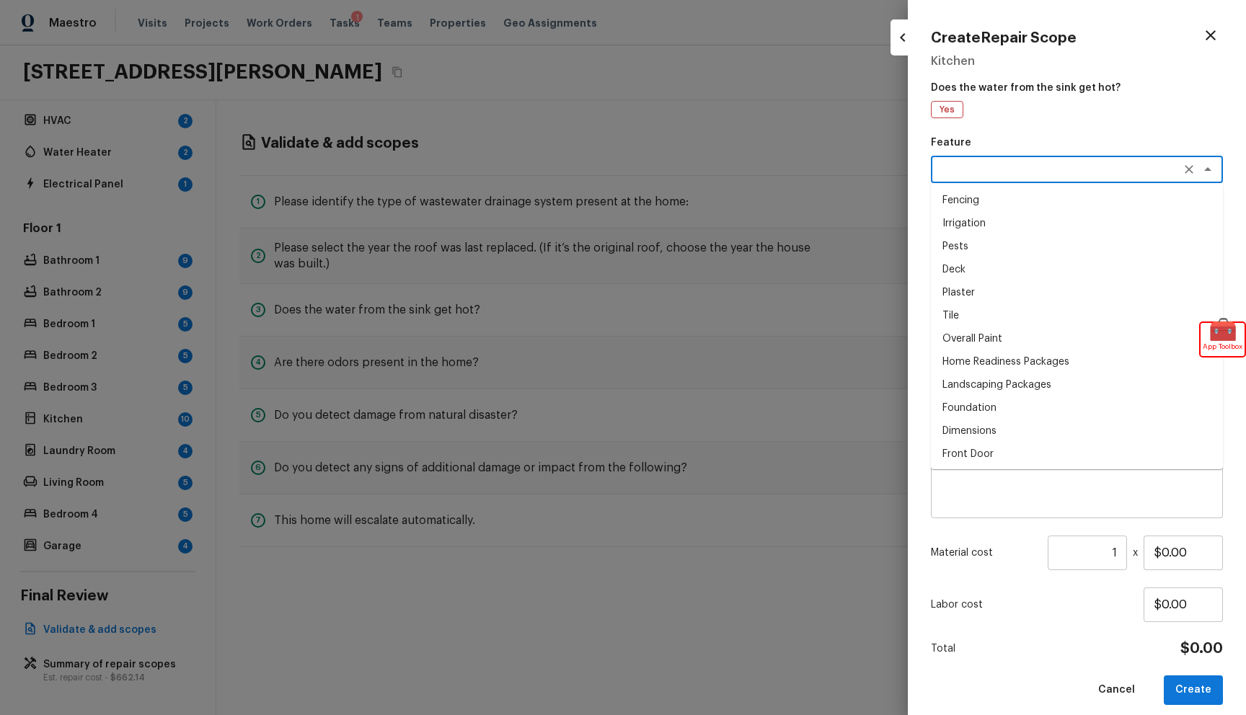
click at [1018, 257] on li "Pests" at bounding box center [1077, 246] width 292 height 23
type textarea "Pests"
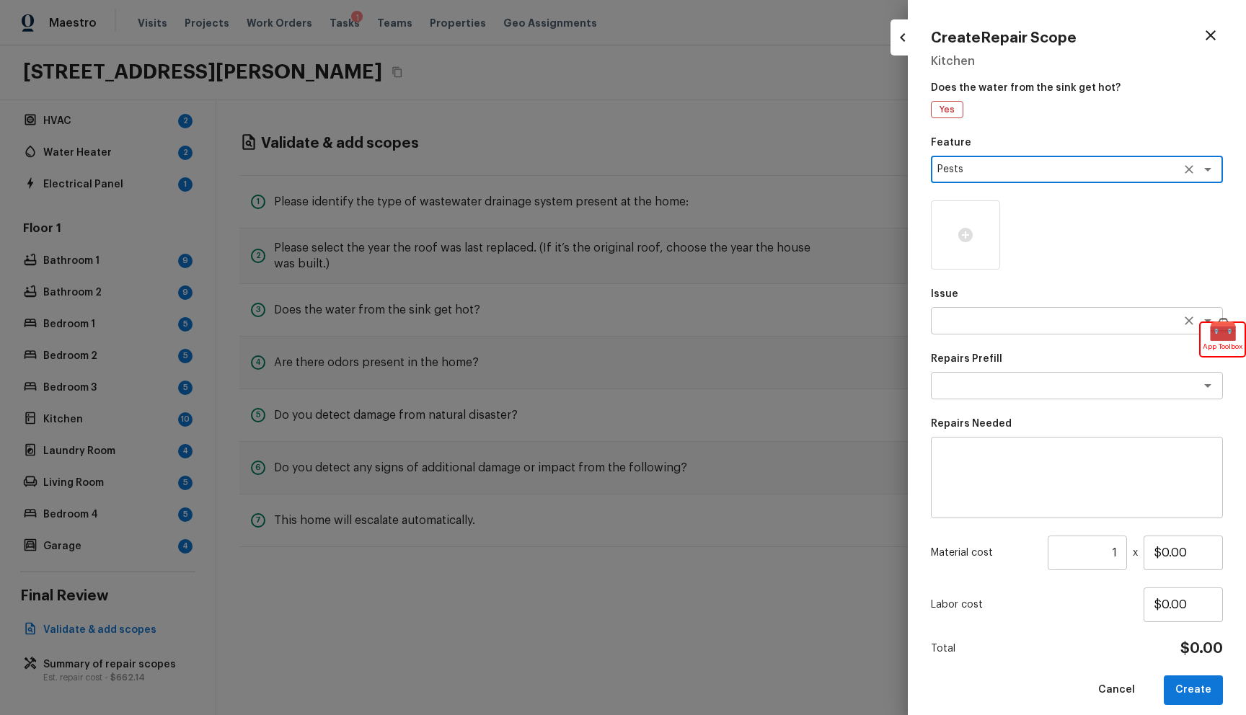
click at [991, 319] on textarea at bounding box center [1057, 321] width 239 height 14
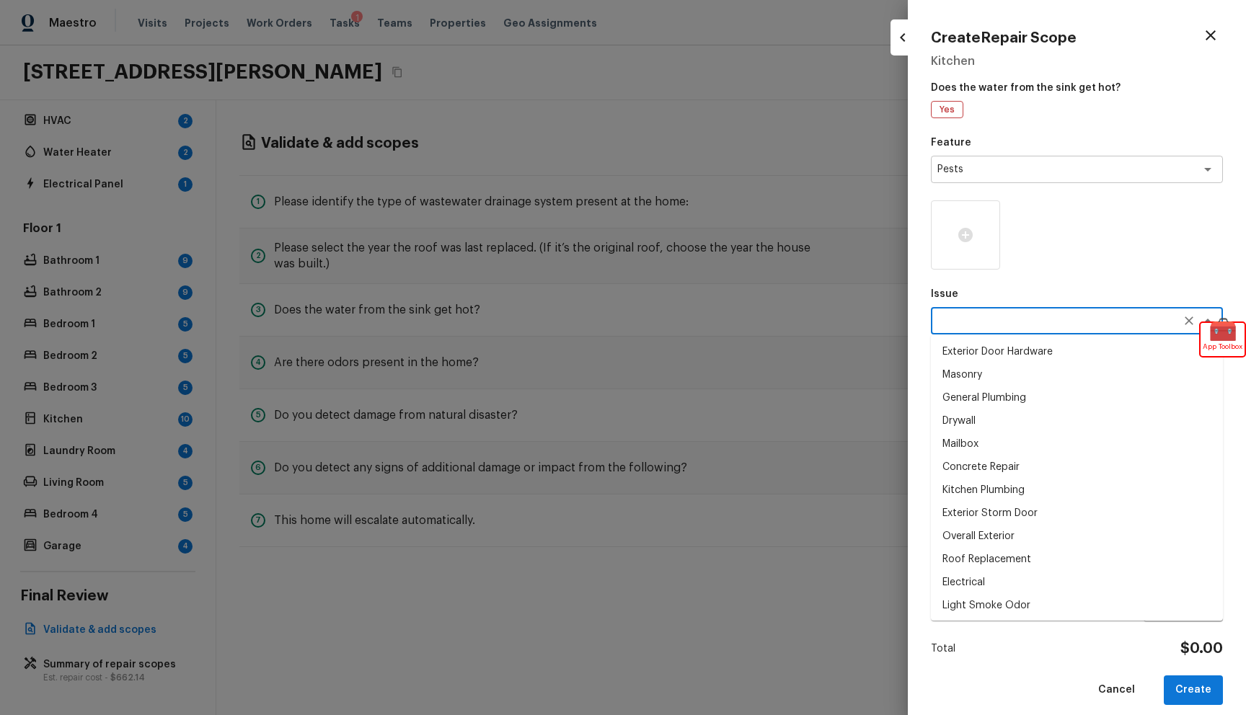
click at [1010, 393] on li "General Plumbing" at bounding box center [1077, 398] width 292 height 23
type textarea "General Plumbing"
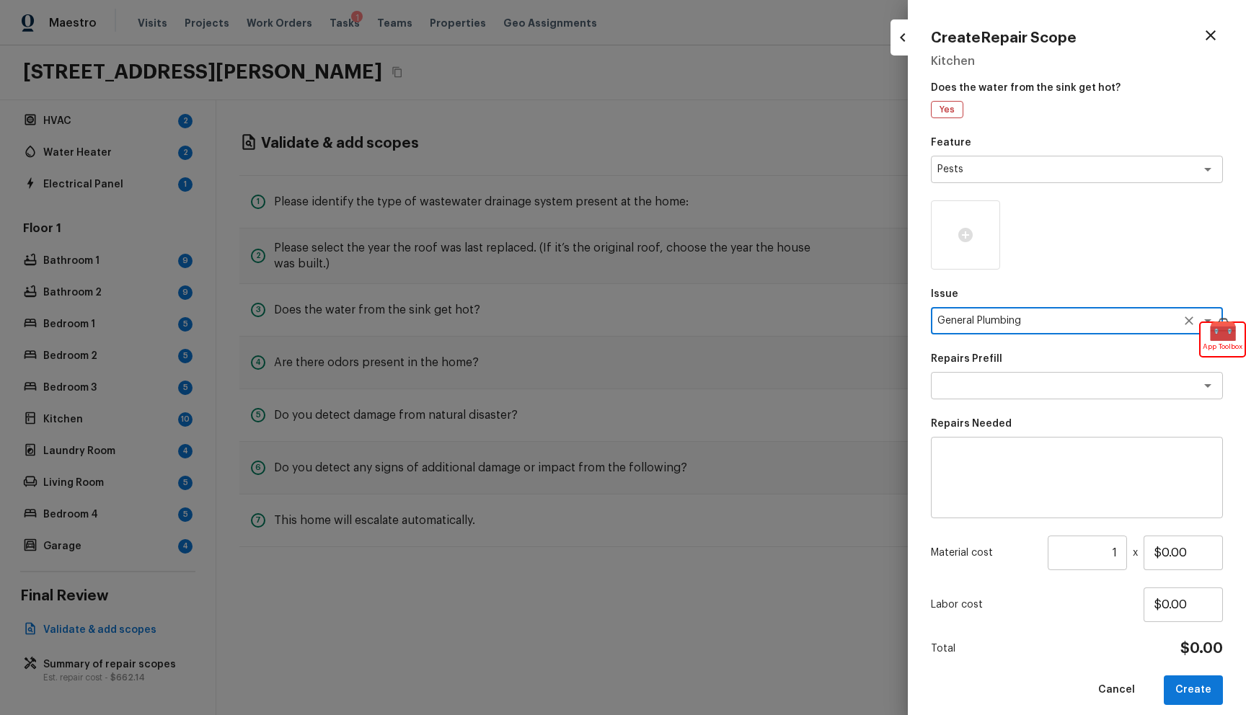
click at [1035, 402] on div "Feature Pests x ​ Issue General Plumbing x ​ Repairs Prefill x ​ Repairs Needed…" at bounding box center [1077, 421] width 292 height 570
click at [1028, 400] on div "Feature Pests x ​ Issue General Plumbing x ​ Repairs Prefill x ​ Repairs Needed…" at bounding box center [1077, 421] width 292 height 570
click at [1026, 396] on div "x ​" at bounding box center [1077, 385] width 292 height 27
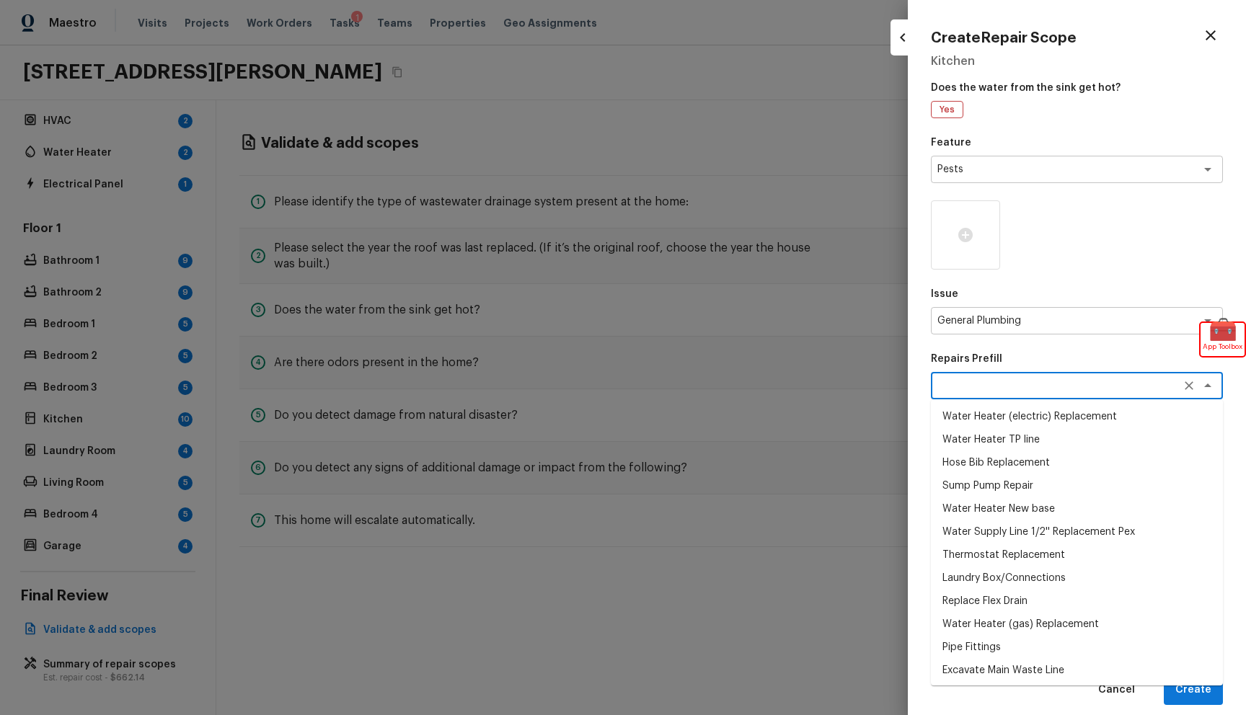
click at [1021, 469] on li "Hose Bib Replacement" at bounding box center [1077, 462] width 292 height 23
type textarea "Hose Bib Replacement"
type textarea "Remove the existing hose bib and replace it with a new hose bib. Ensure that th…"
type input "$51.85"
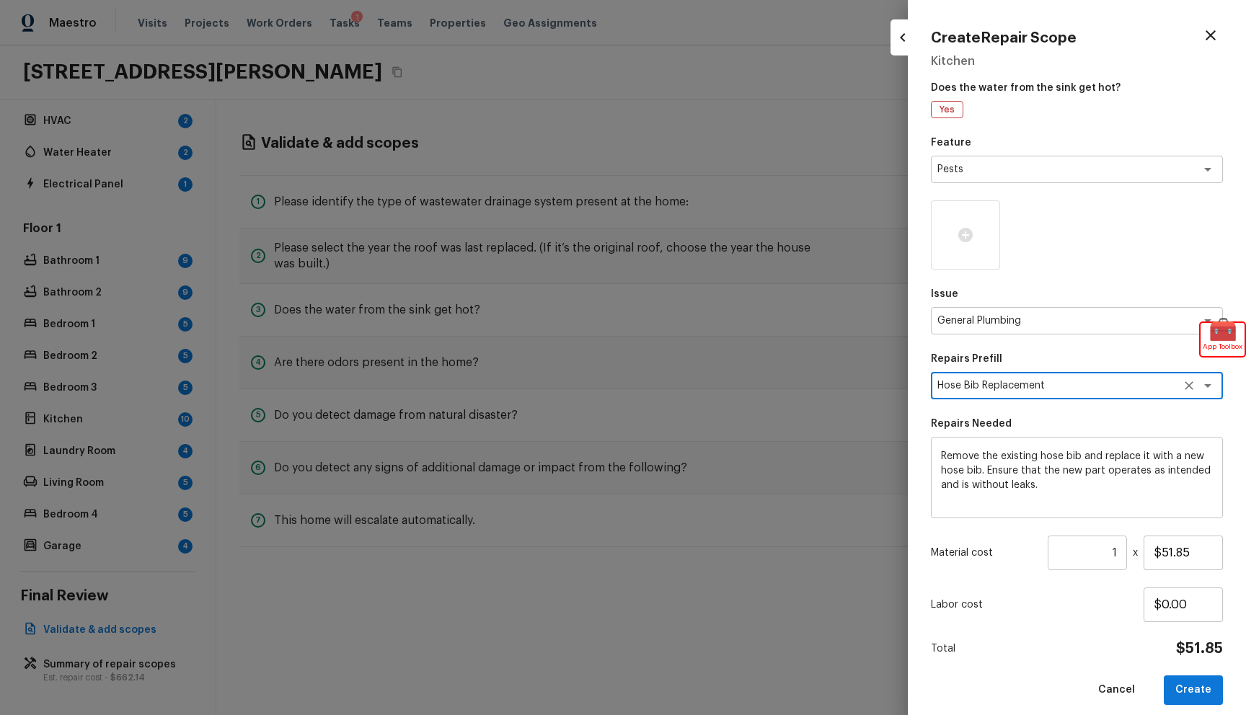
click at [1186, 698] on button "Create" at bounding box center [1193, 691] width 59 height 30
type input "$0.00"
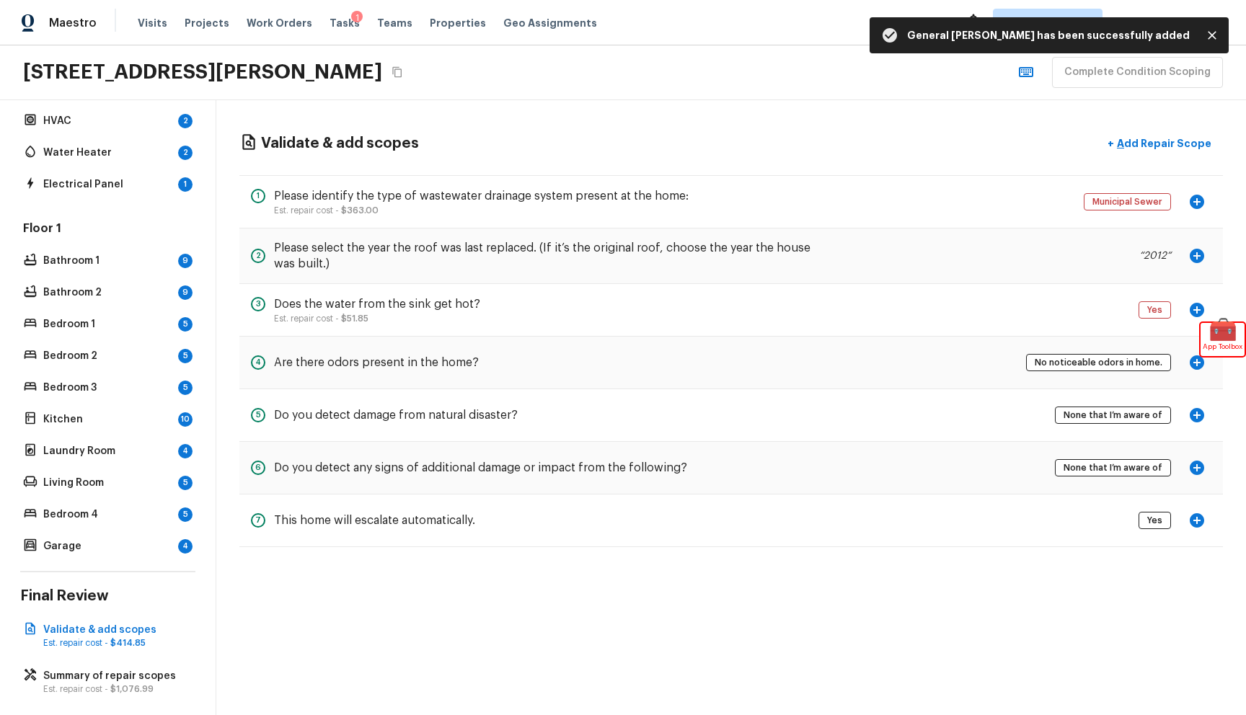
click at [1215, 30] on icon "Close" at bounding box center [1212, 35] width 14 height 14
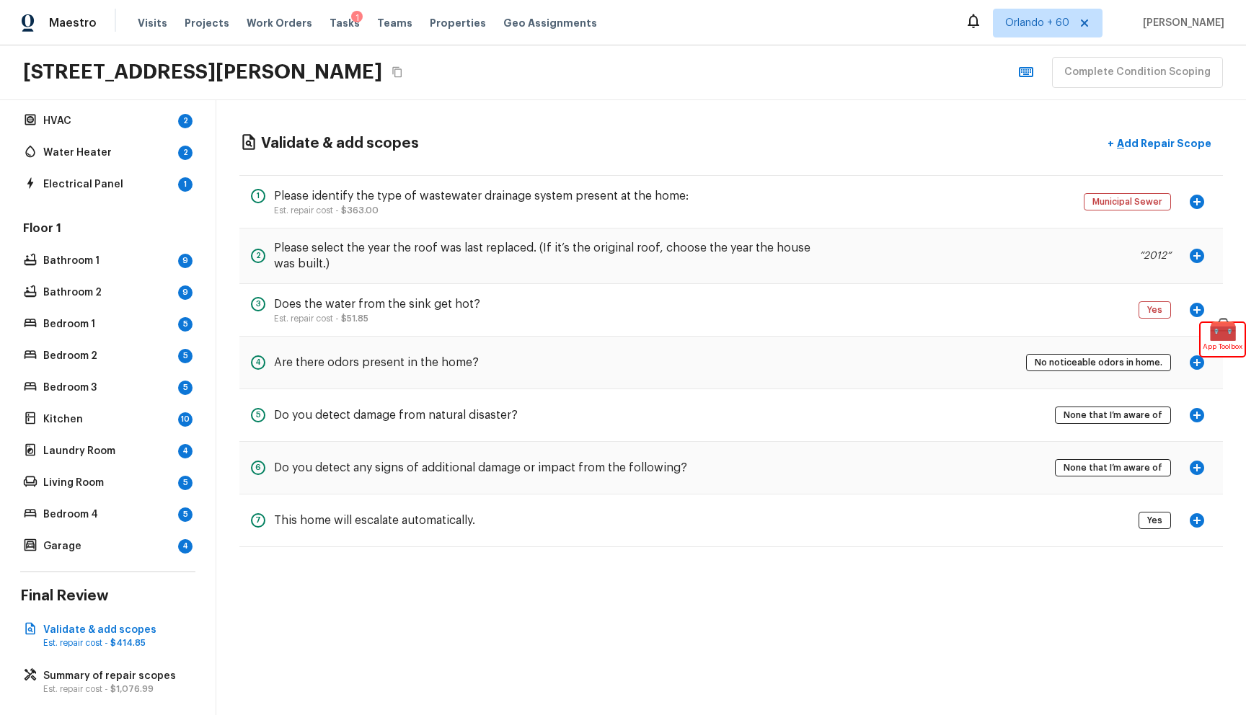
click at [671, 106] on div "Validate & add scopes + Add Repair Scope 1 Please identify the type of wastewat…" at bounding box center [731, 338] width 1030 height 477
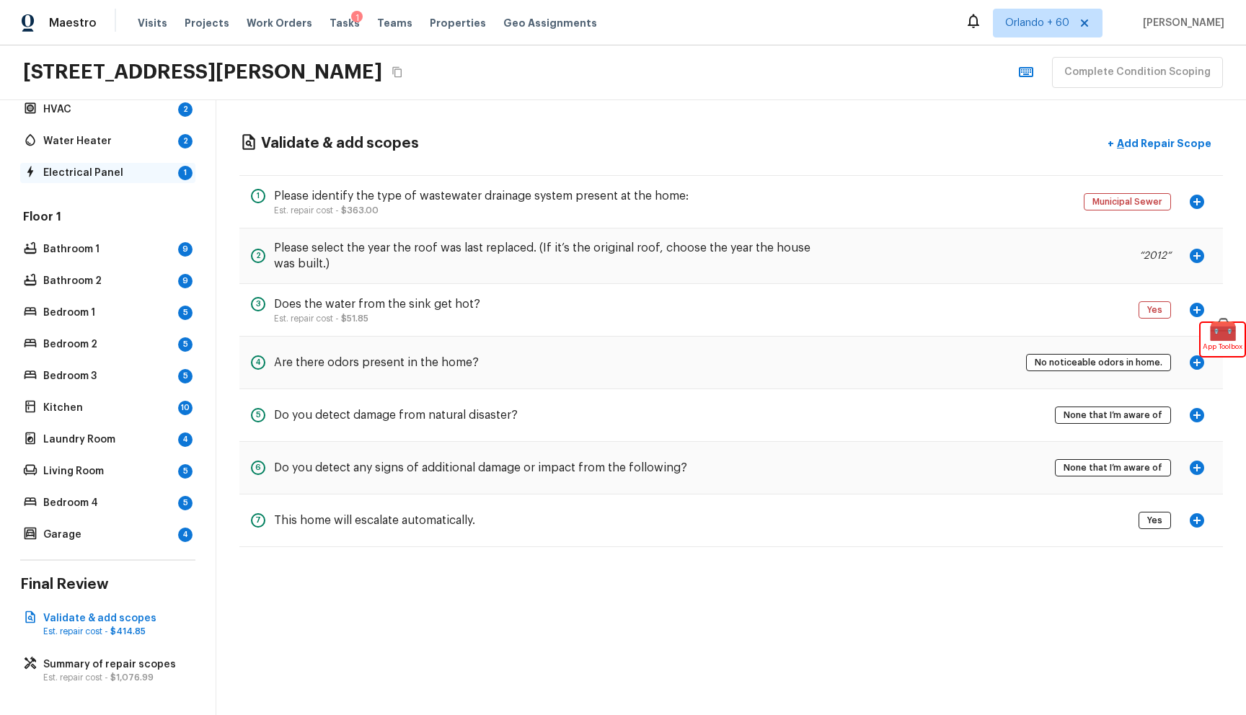
scroll to position [0, 0]
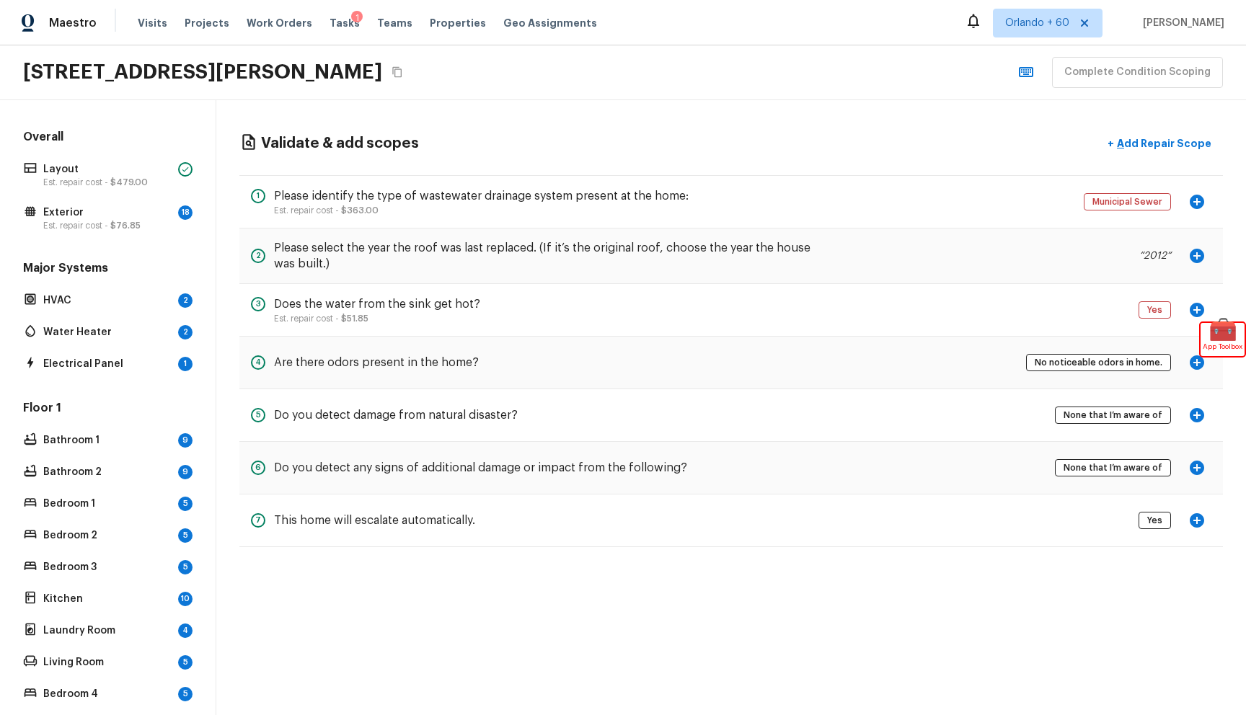
click at [656, 158] on div "Validate & add scopes + Add Repair Scope 1 Please identify the type of wastewat…" at bounding box center [731, 338] width 1030 height 477
click at [1205, 257] on icon "button" at bounding box center [1197, 255] width 17 height 17
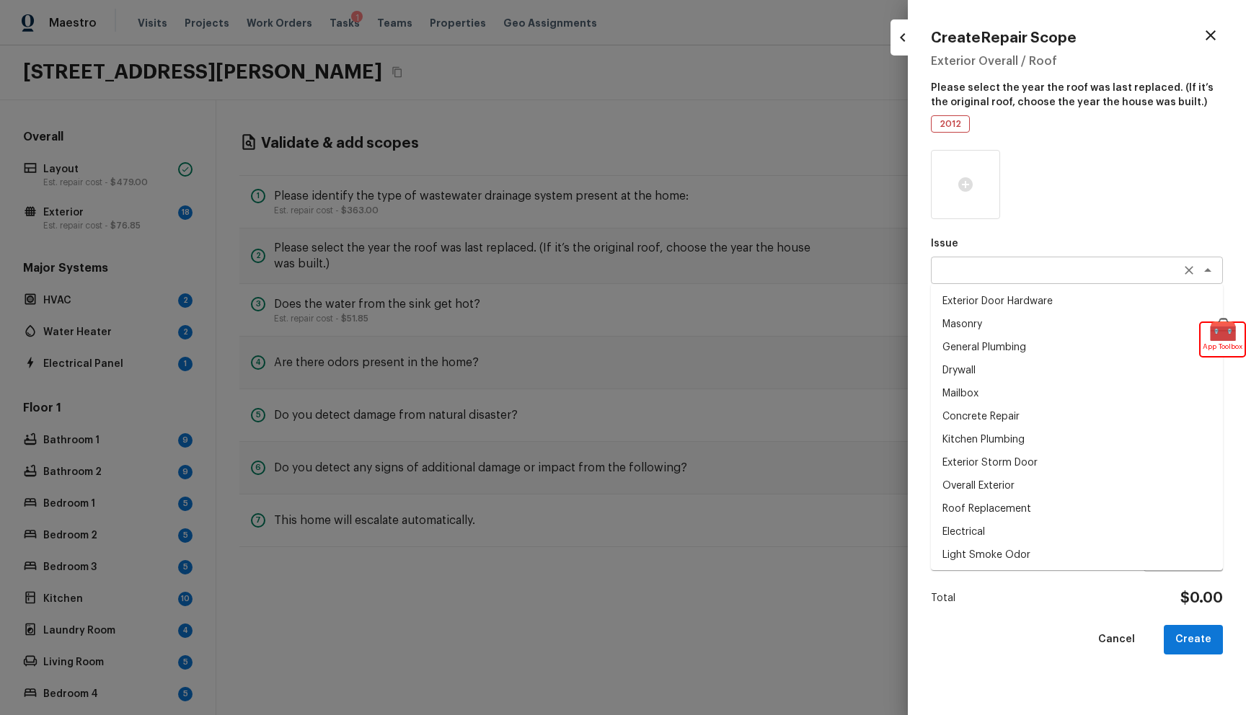
click at [1060, 261] on div "x ​" at bounding box center [1077, 270] width 292 height 27
click at [999, 361] on li "Drywall" at bounding box center [1077, 370] width 292 height 23
type textarea "Drywall"
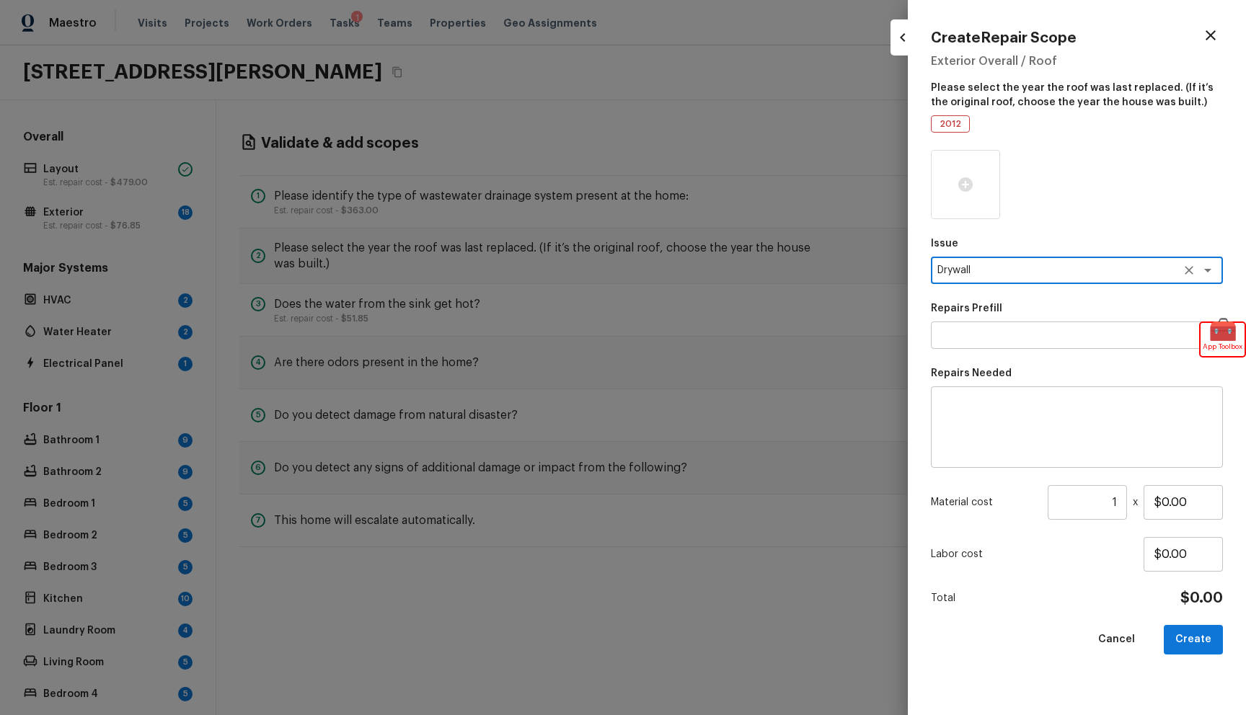
click at [1008, 320] on div "Repairs Prefill x ​" at bounding box center [1077, 325] width 292 height 48
click at [1006, 332] on textarea at bounding box center [1057, 335] width 239 height 14
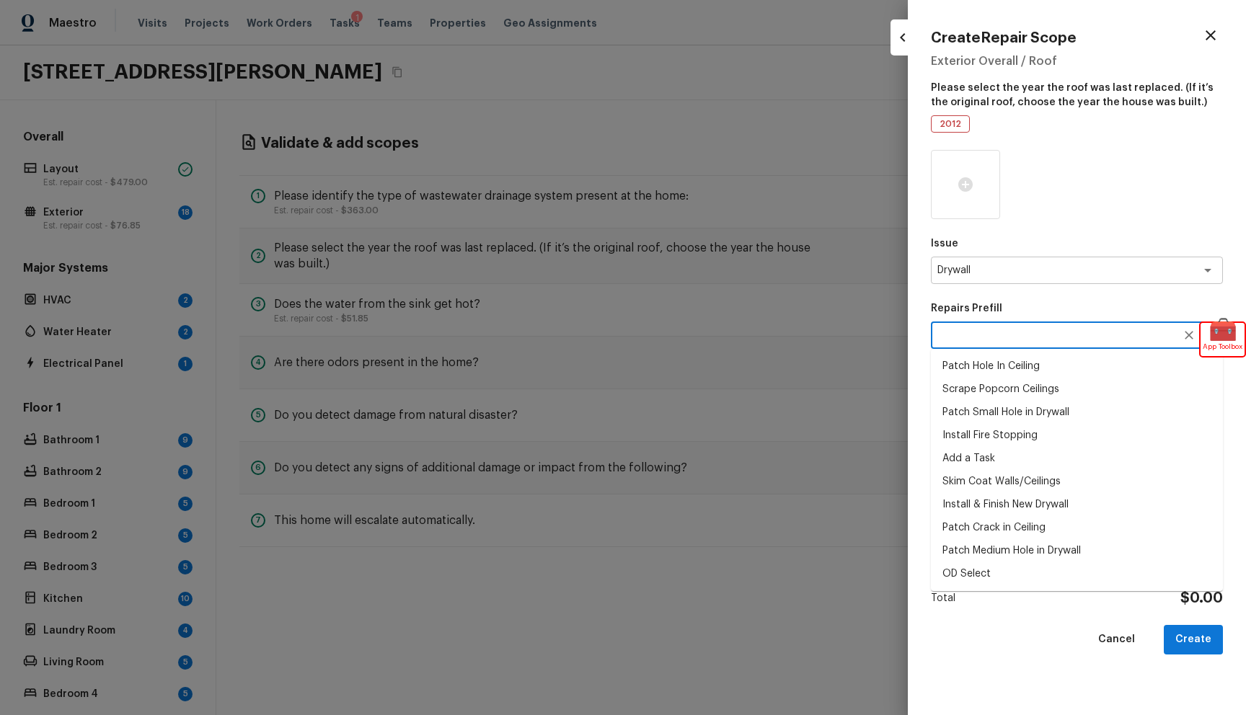
click at [1002, 404] on li "Patch Small Hole in Drywall" at bounding box center [1077, 412] width 292 height 23
type textarea "Patch Small Hole in Drywall"
type textarea "Prep/scrape all loose material from the damaged area; prime if needed. Patch th…"
type input "$25.00"
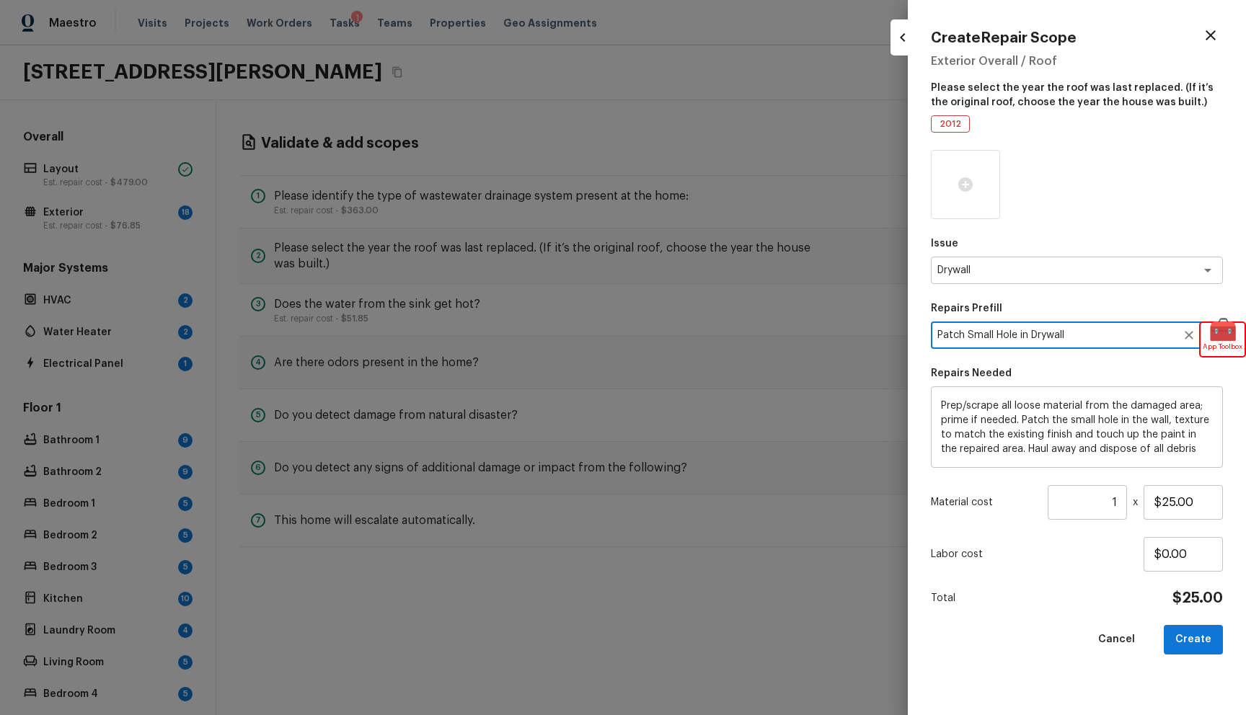
click at [1194, 633] on button "Create" at bounding box center [1193, 640] width 59 height 30
type input "$0.00"
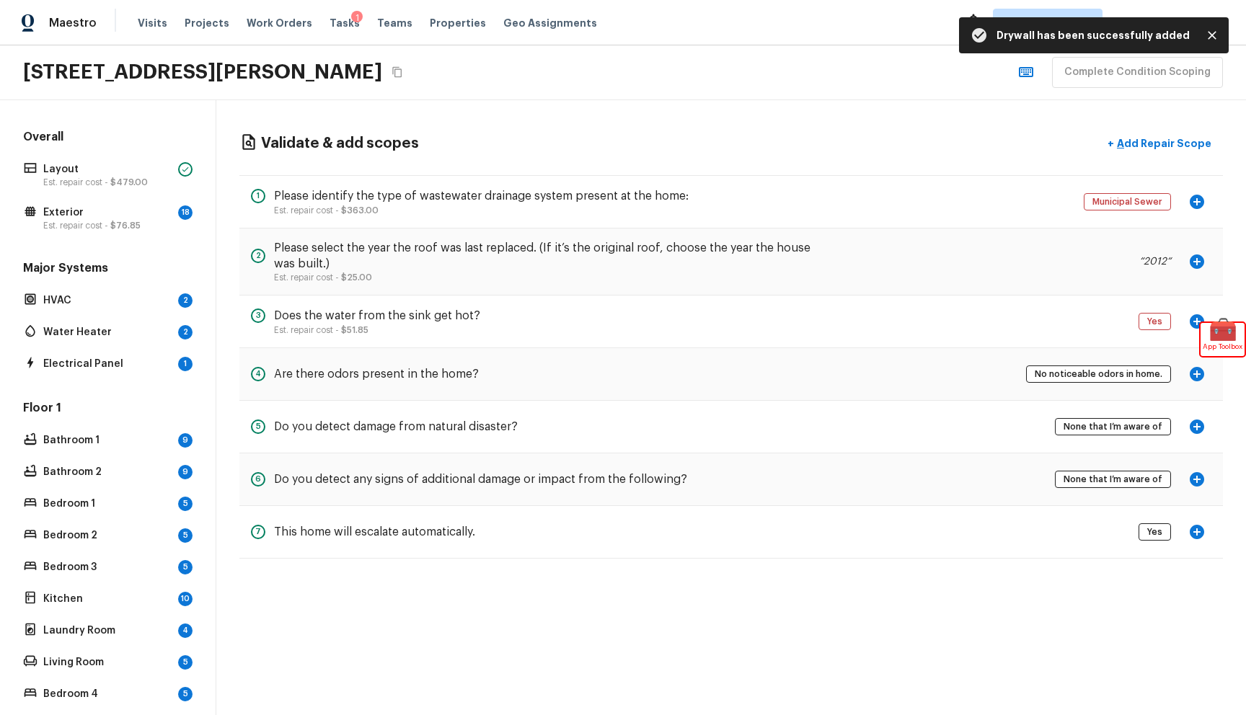
click at [1191, 322] on icon "button" at bounding box center [1197, 321] width 14 height 14
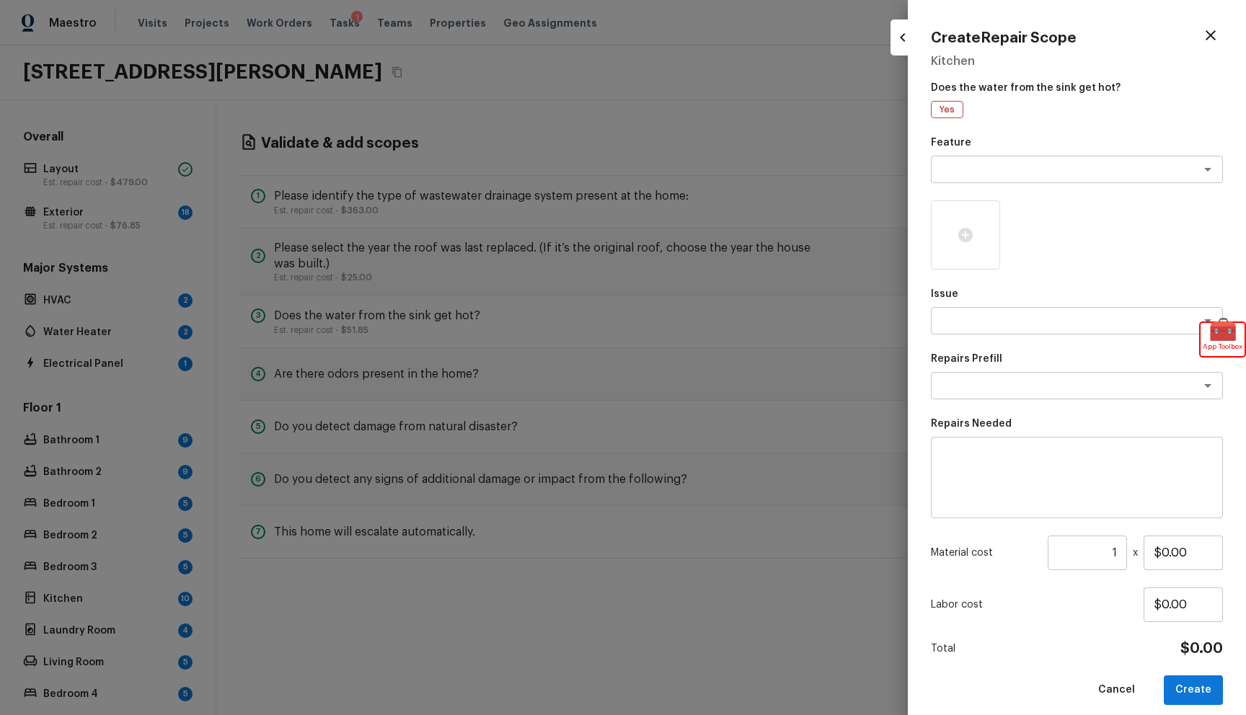
click at [741, 227] on div at bounding box center [623, 357] width 1246 height 715
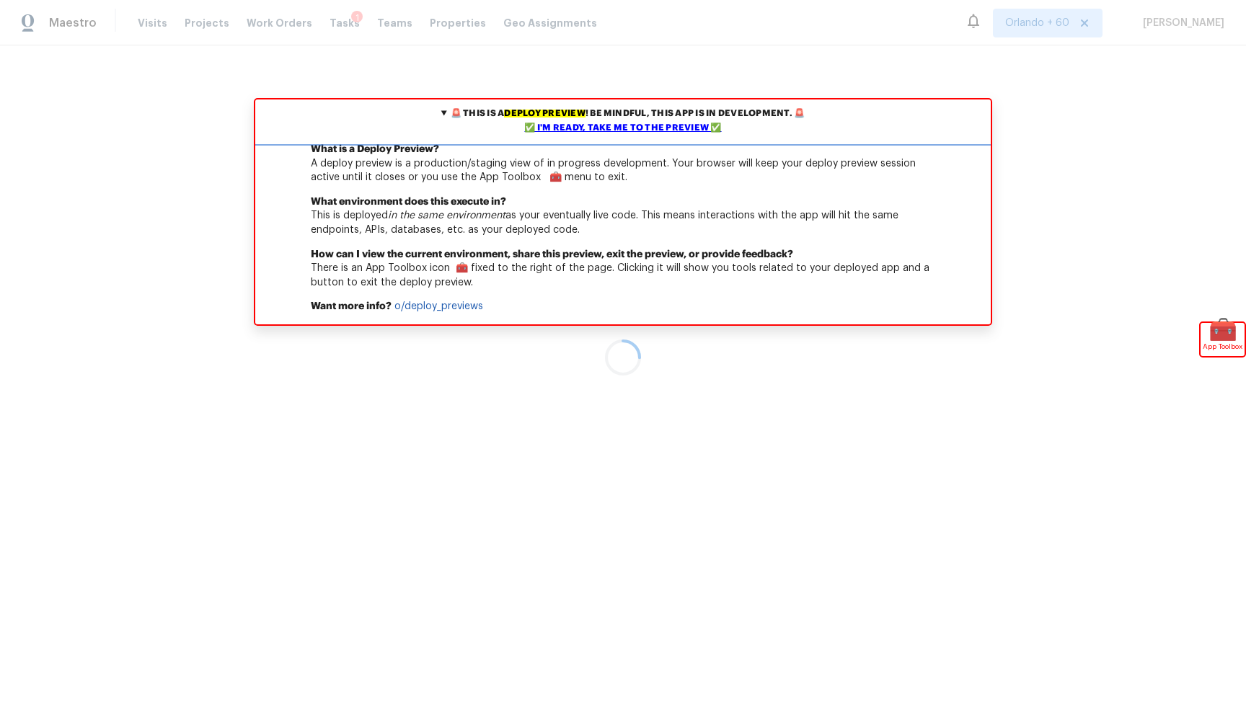
click at [614, 116] on summary "🚨 This is a deploy preview ! Be mindful, this app is in development. 🚨 ✅ I'm re…" at bounding box center [623, 121] width 736 height 43
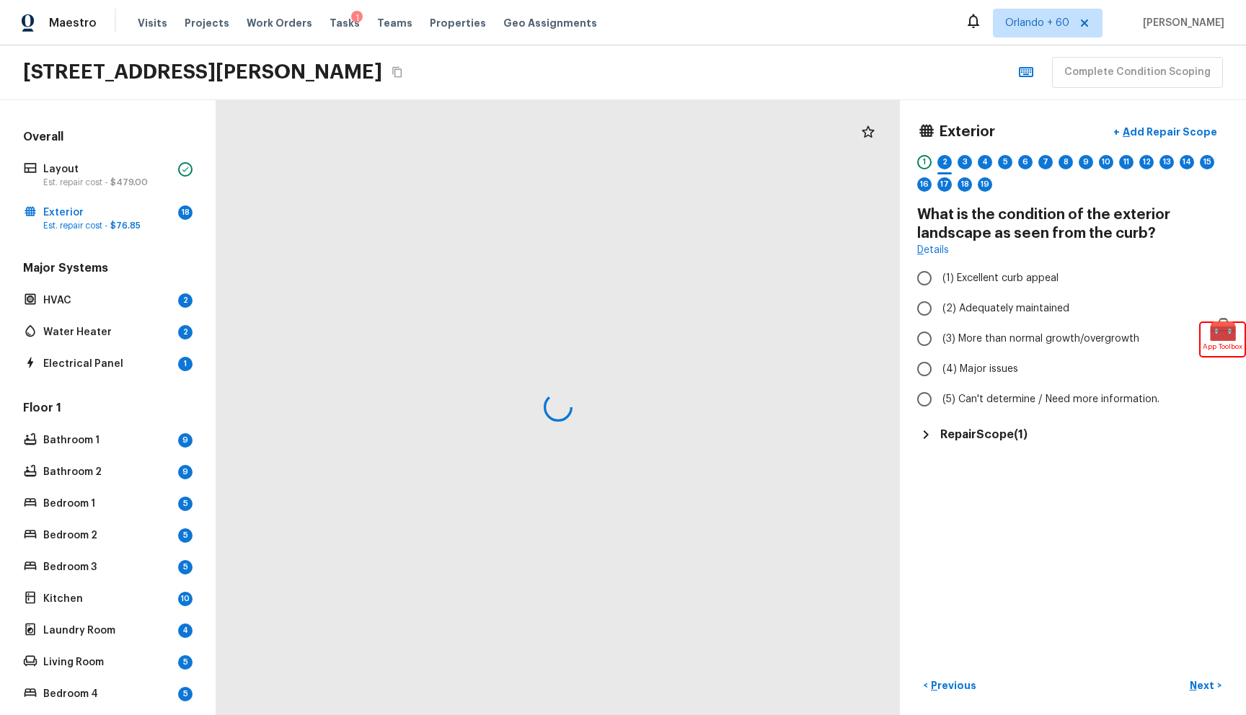
scroll to position [191, 0]
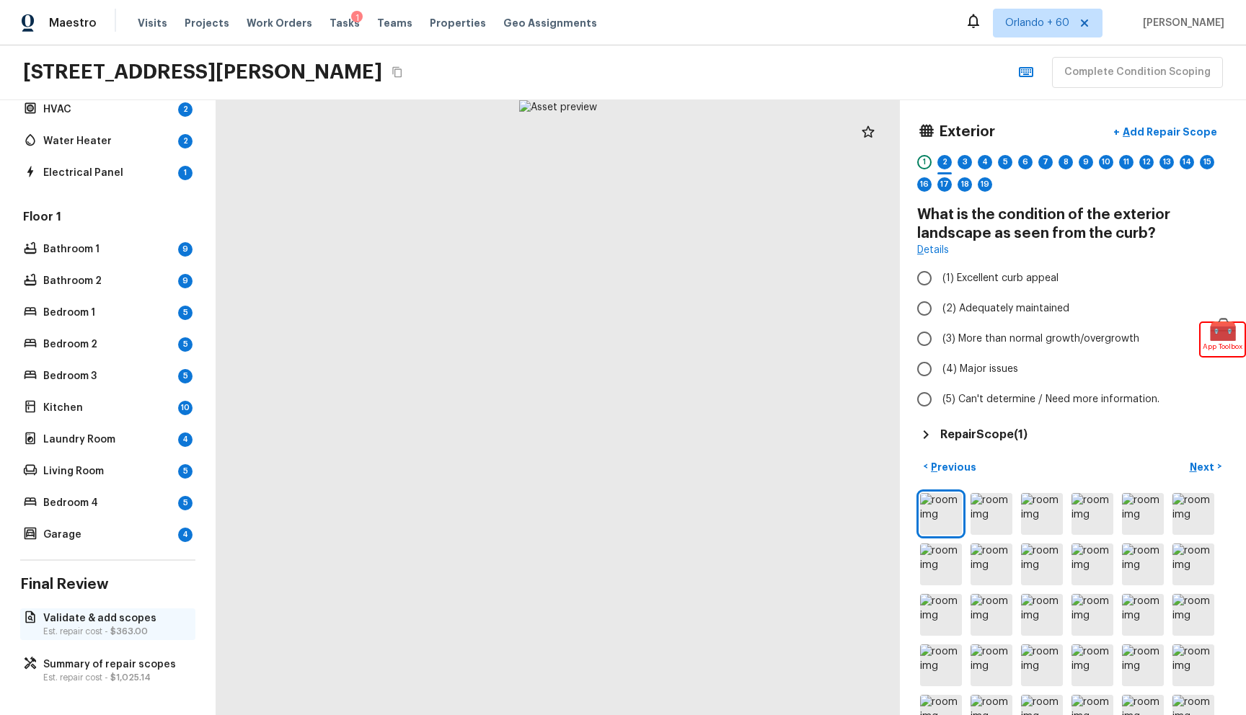
click at [105, 615] on p "Validate & add scopes" at bounding box center [115, 619] width 144 height 14
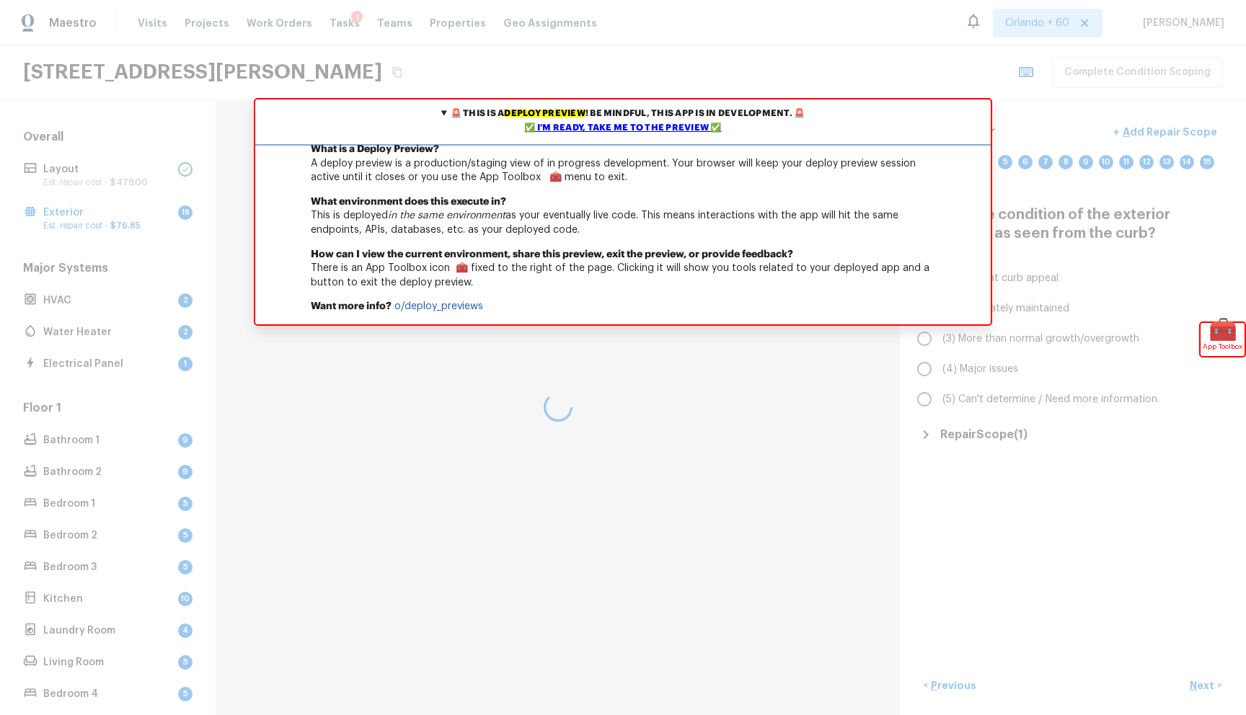
click at [673, 129] on div "✅ I'm ready, take me to the preview ✅" at bounding box center [623, 128] width 728 height 14
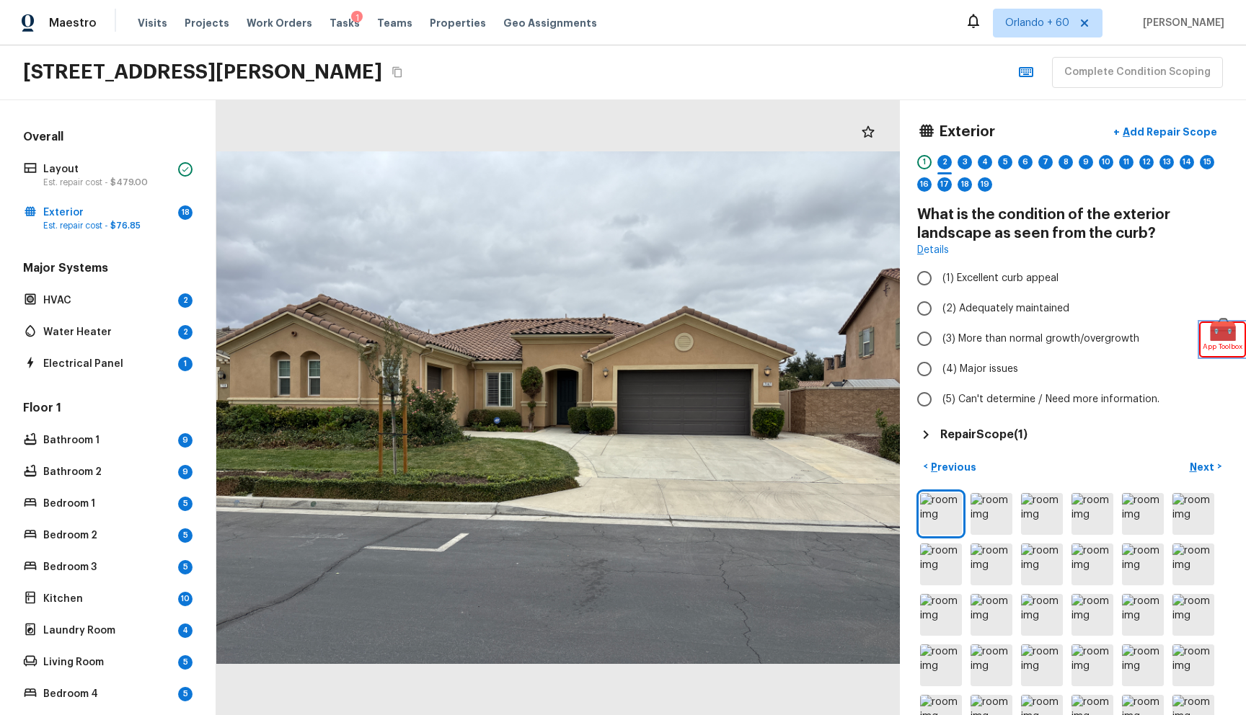
click at [1229, 329] on span "🧰" at bounding box center [1223, 330] width 44 height 14
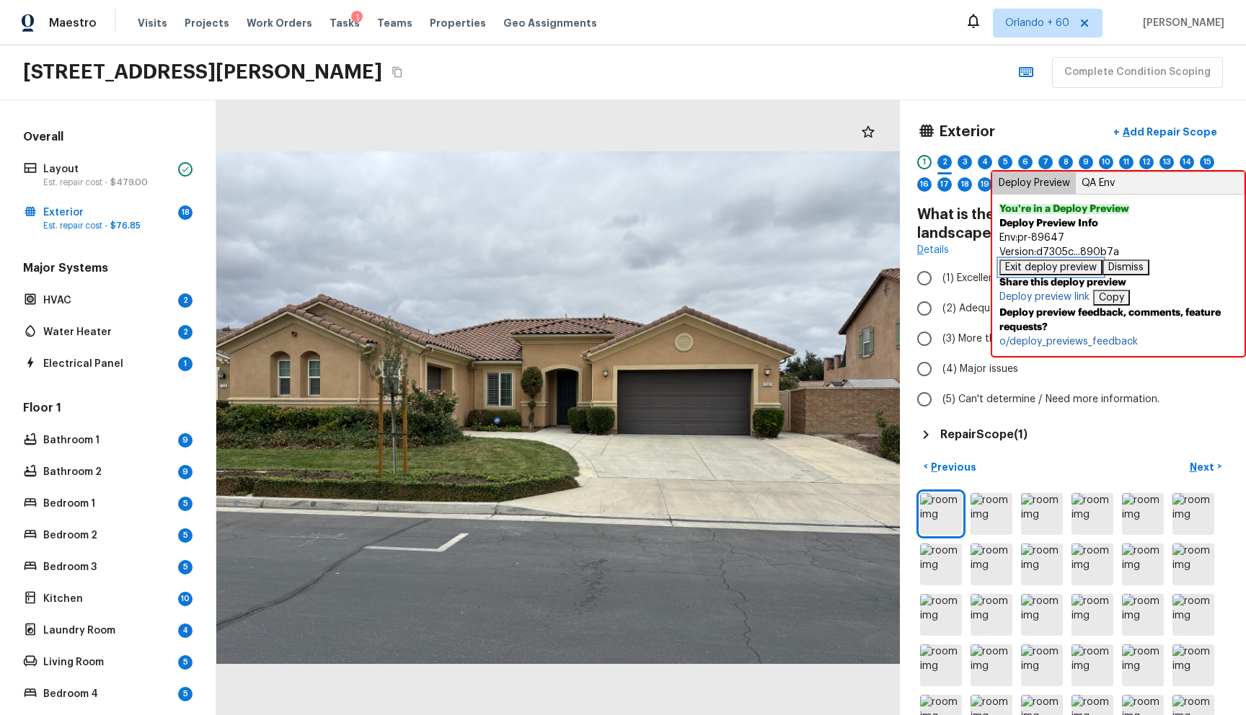
click at [1075, 270] on button "Exit deploy preview" at bounding box center [1051, 268] width 103 height 16
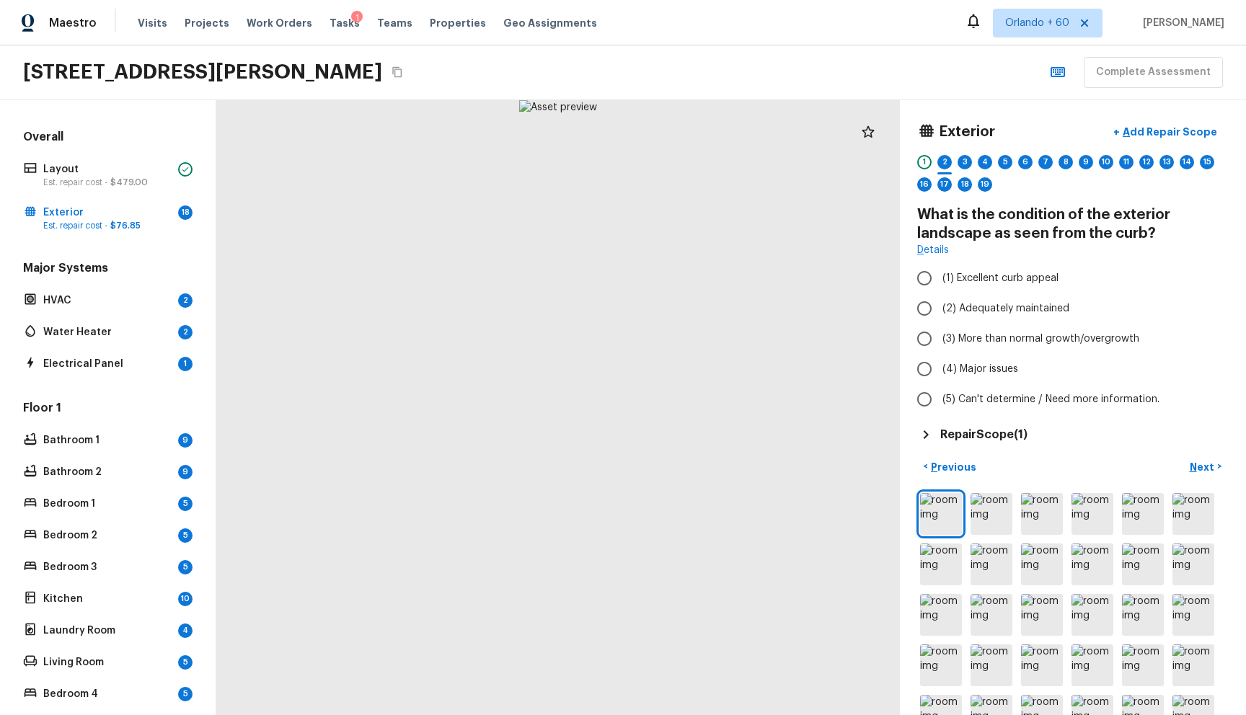
scroll to position [191, 0]
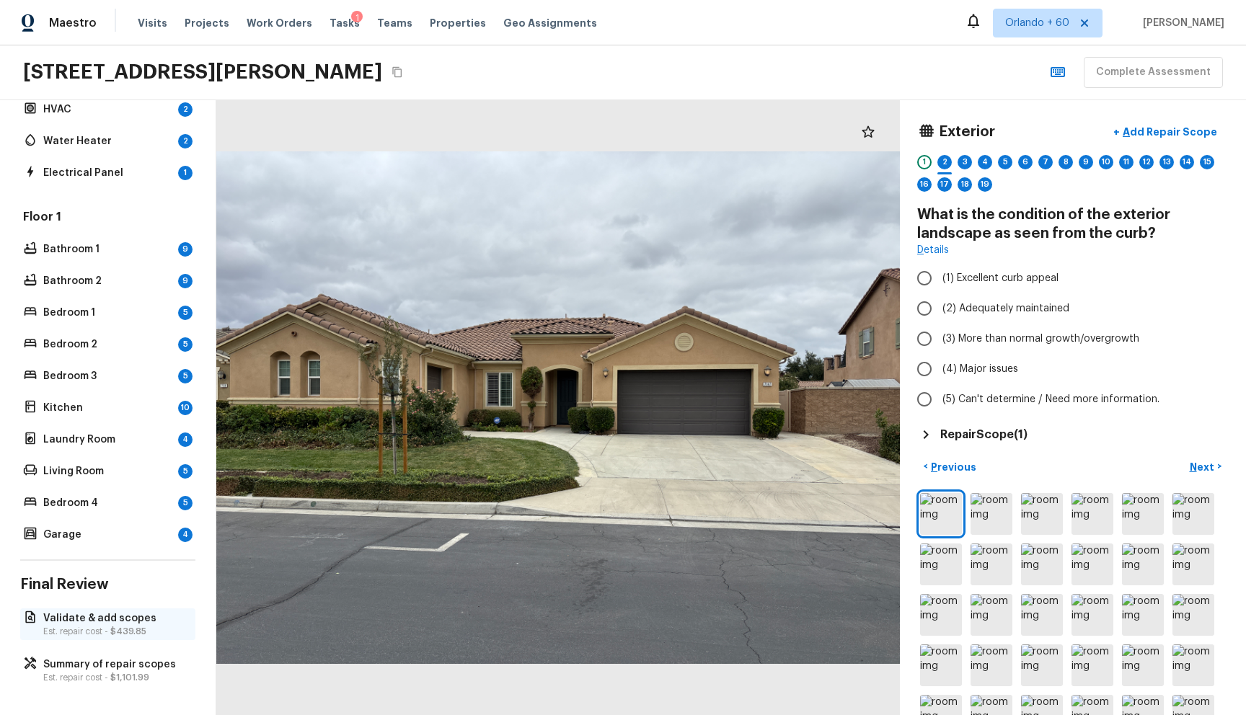
click at [113, 626] on p "Est. repair cost - $439.85" at bounding box center [115, 632] width 144 height 12
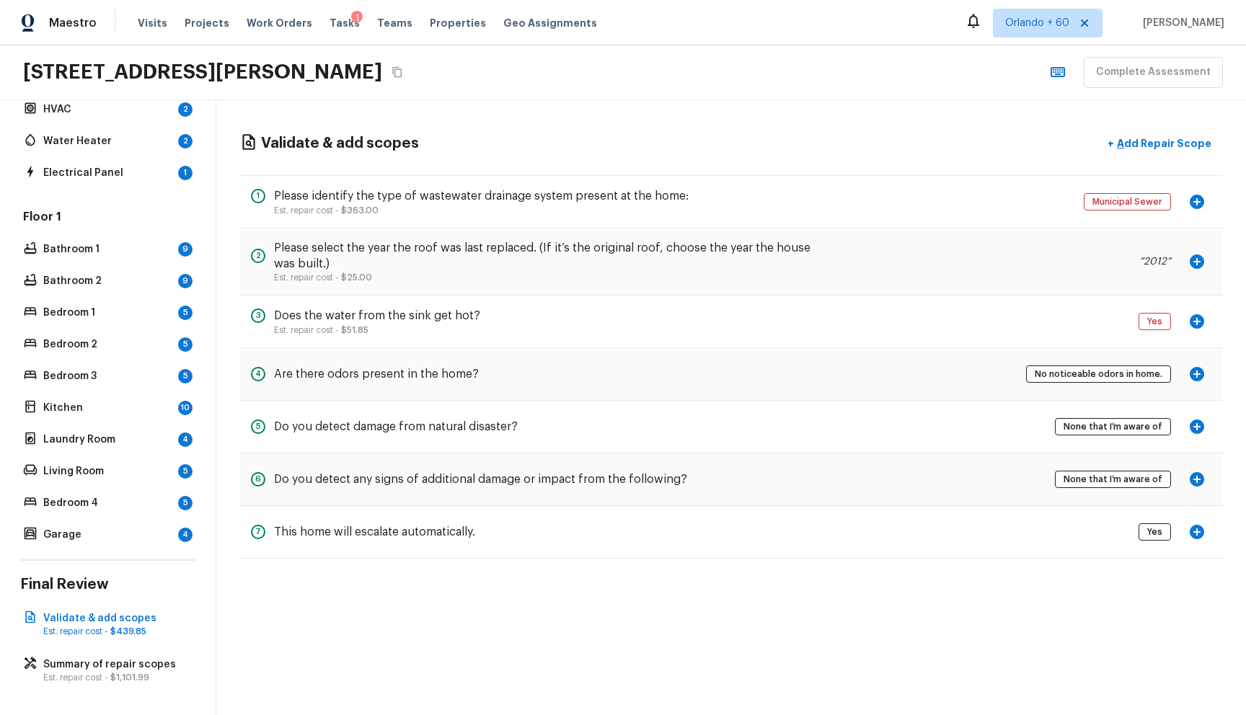
click at [1202, 314] on icon "button" at bounding box center [1197, 321] width 17 height 17
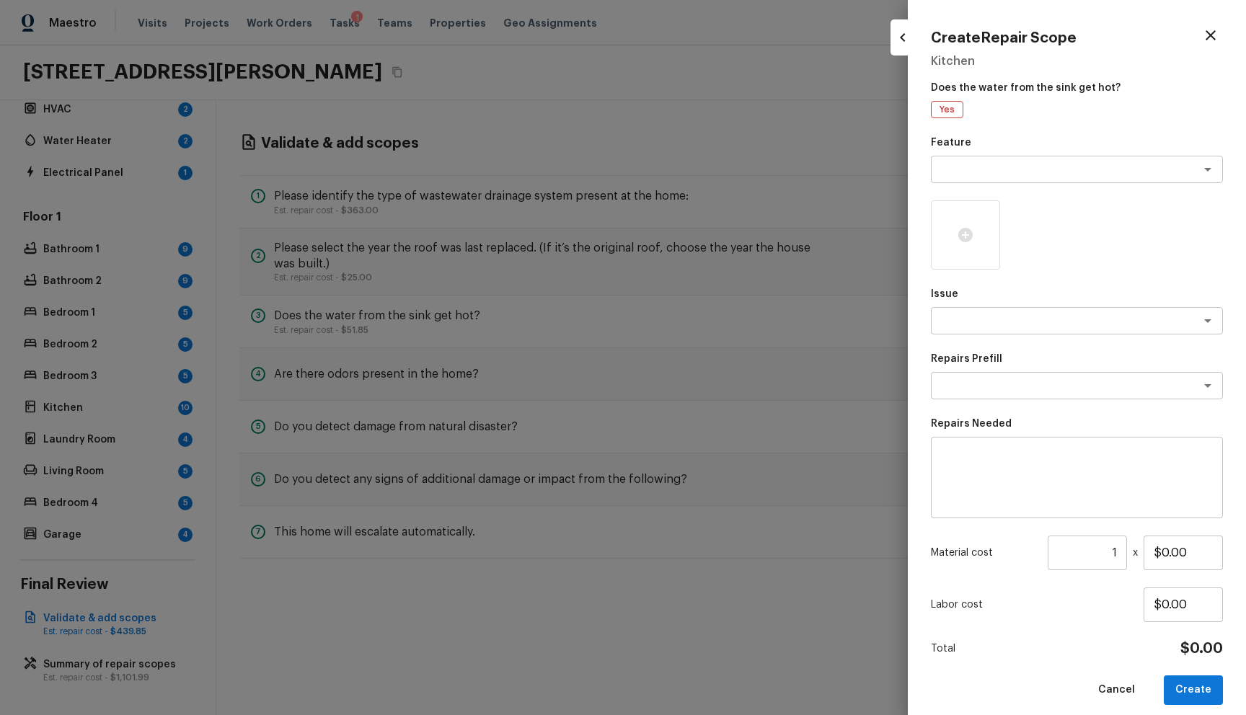
click at [986, 185] on div "Feature x ​ Issue x ​ Repairs Prefill x ​ Repairs Needed x ​ Material cost 1 ​ …" at bounding box center [1077, 421] width 292 height 570
click at [984, 178] on div "x ​" at bounding box center [1077, 169] width 292 height 27
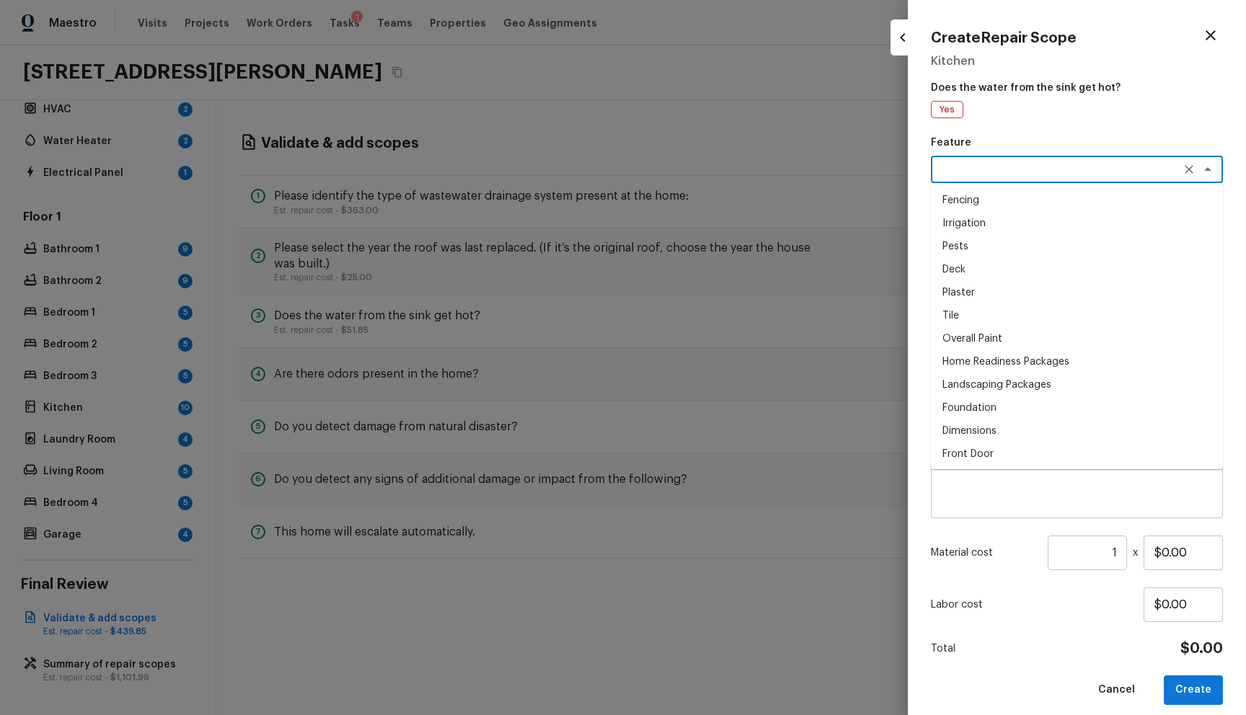
click at [1018, 265] on li "Deck" at bounding box center [1077, 269] width 292 height 23
type textarea "Deck"
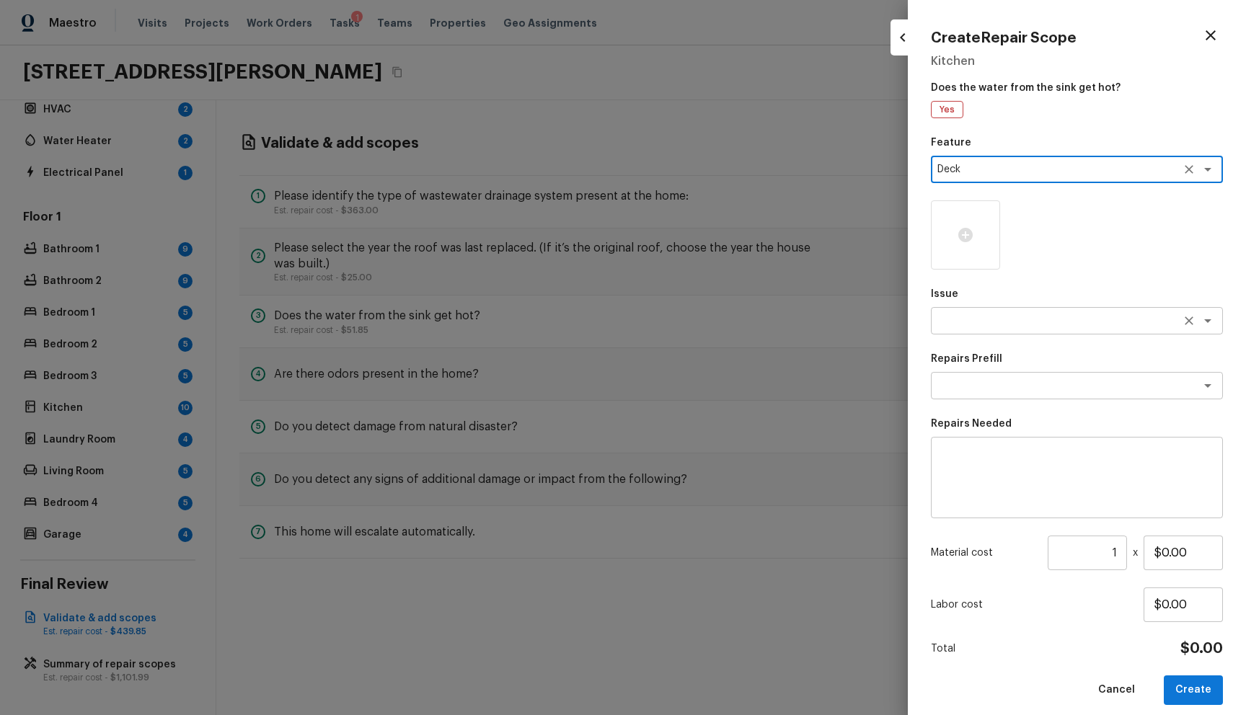
click at [1018, 316] on textarea at bounding box center [1057, 321] width 239 height 14
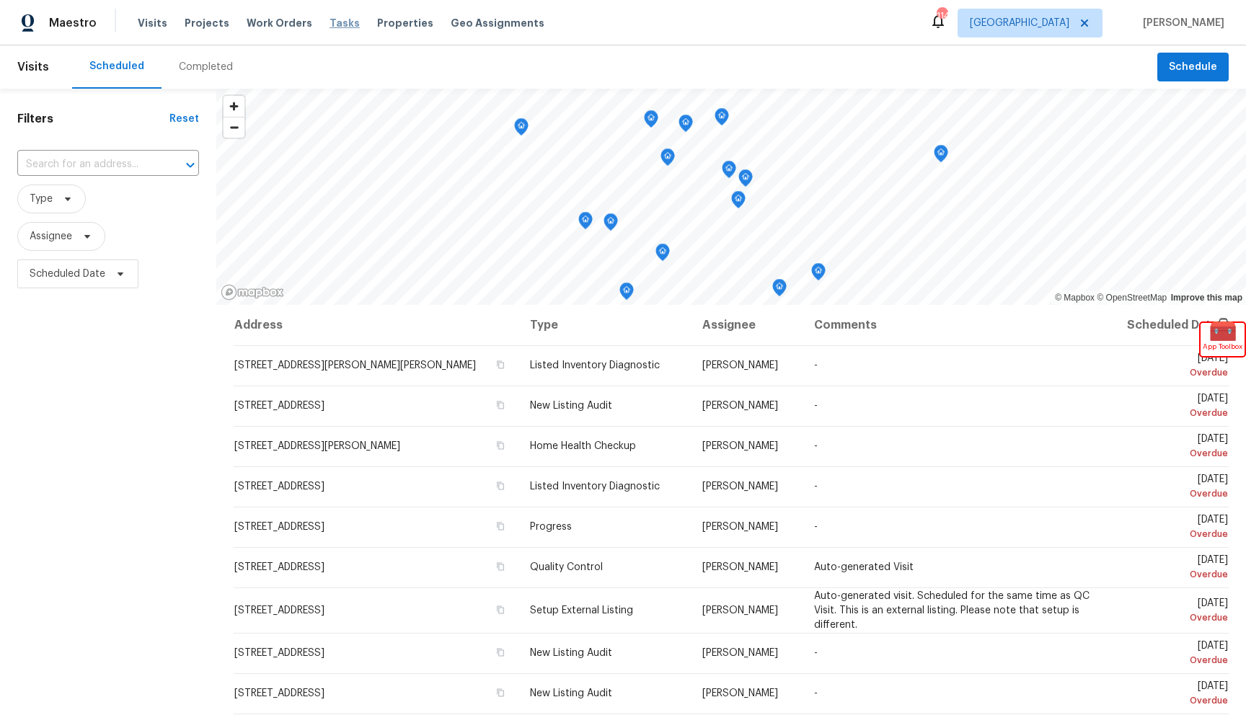
click at [330, 27] on span "Tasks" at bounding box center [345, 23] width 30 height 10
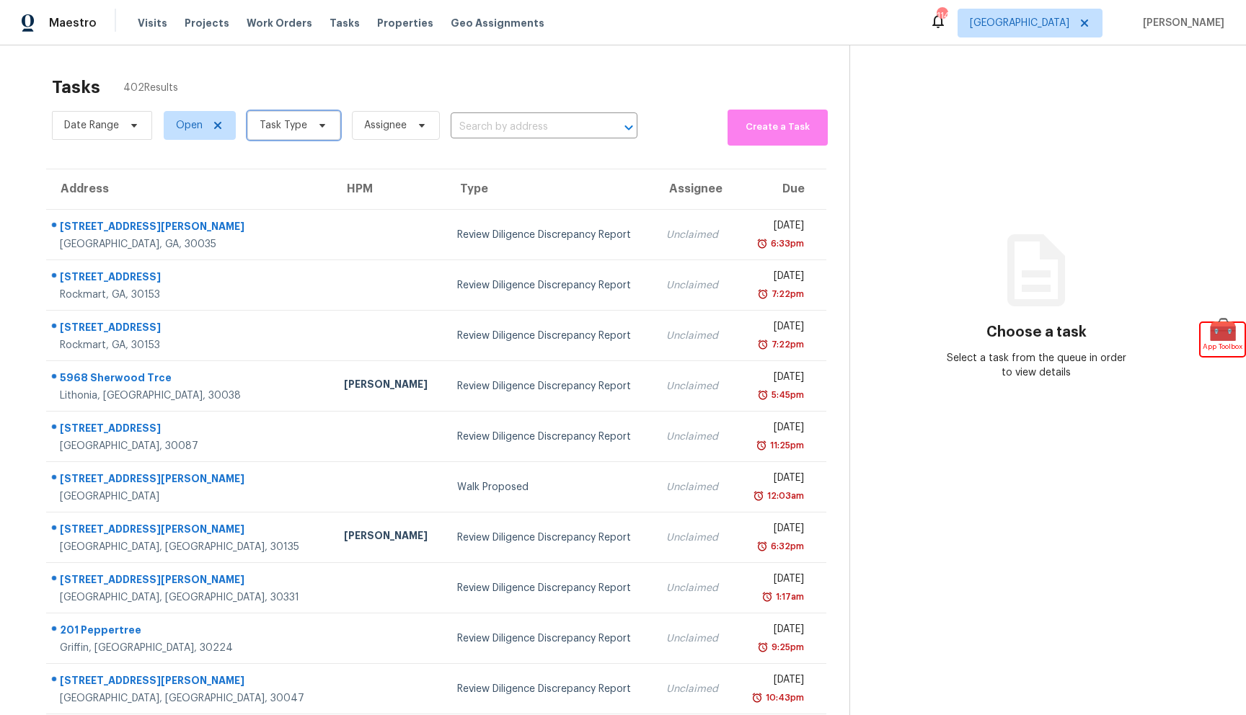
click at [312, 120] on span at bounding box center [320, 126] width 16 height 12
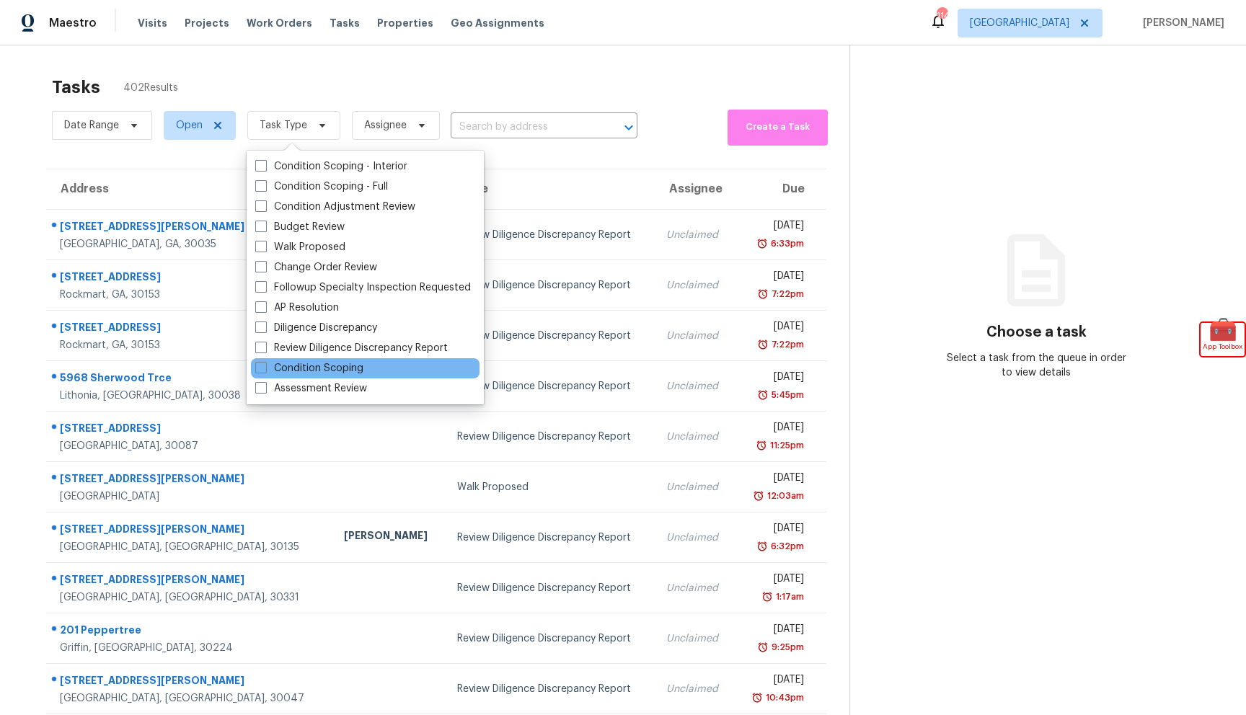
click at [363, 372] on div "Condition Scoping" at bounding box center [365, 368] width 229 height 20
click at [255, 366] on span at bounding box center [261, 368] width 12 height 12
click at [255, 366] on input "Condition Scoping" at bounding box center [259, 365] width 9 height 9
checkbox input "true"
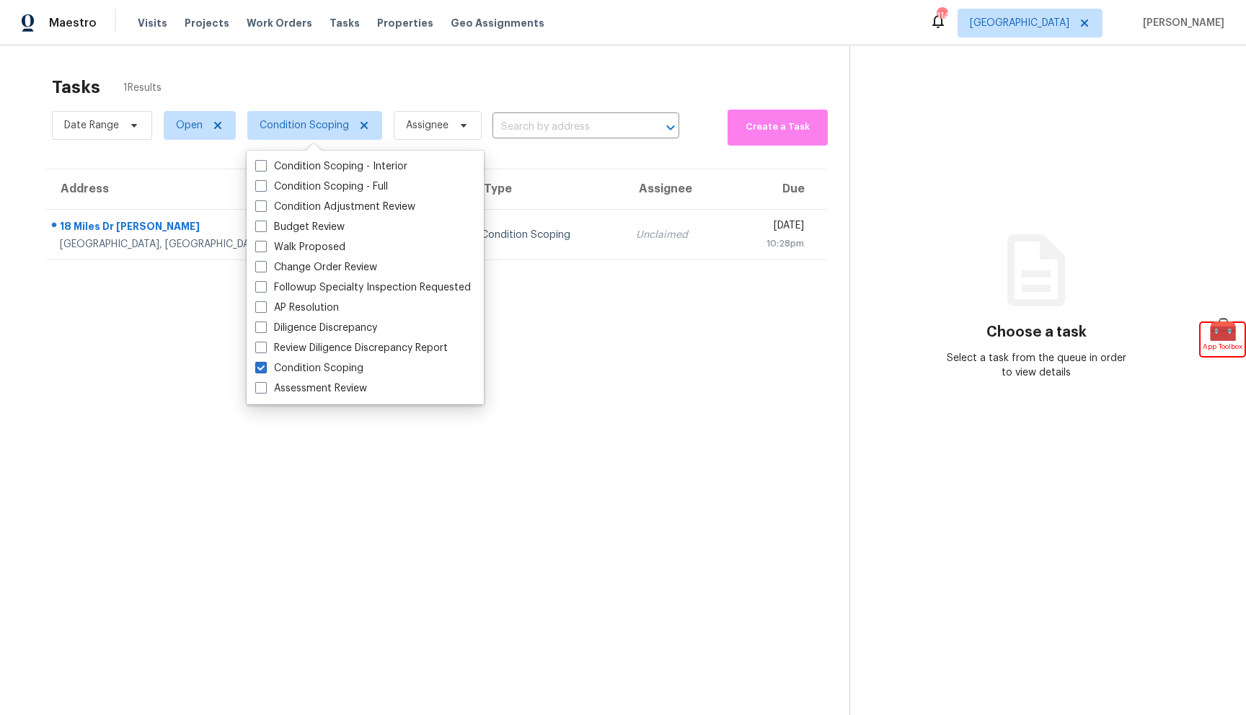
click at [451, 60] on div "Tasks 1 Results Date Range Open Condition Scoping Assignee ​ Create a Task Addr…" at bounding box center [623, 402] width 1246 height 715
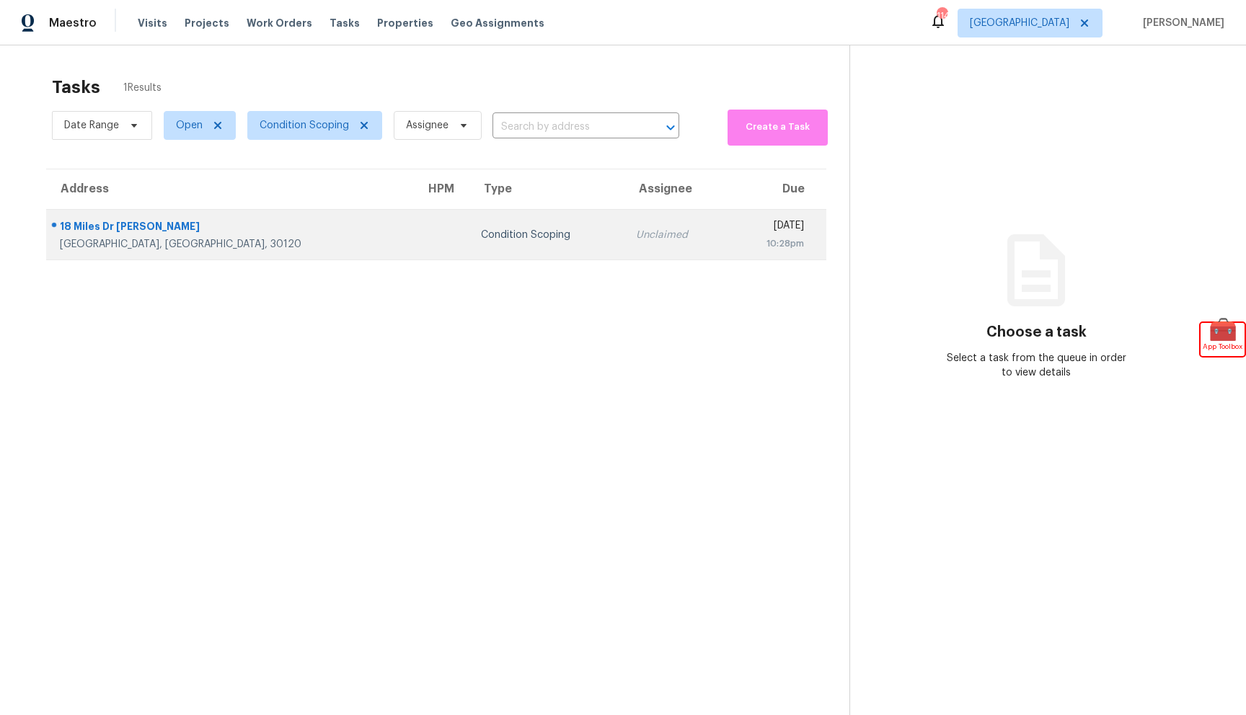
click at [218, 221] on div "18 Miles Dr [PERSON_NAME]" at bounding box center [231, 228] width 343 height 18
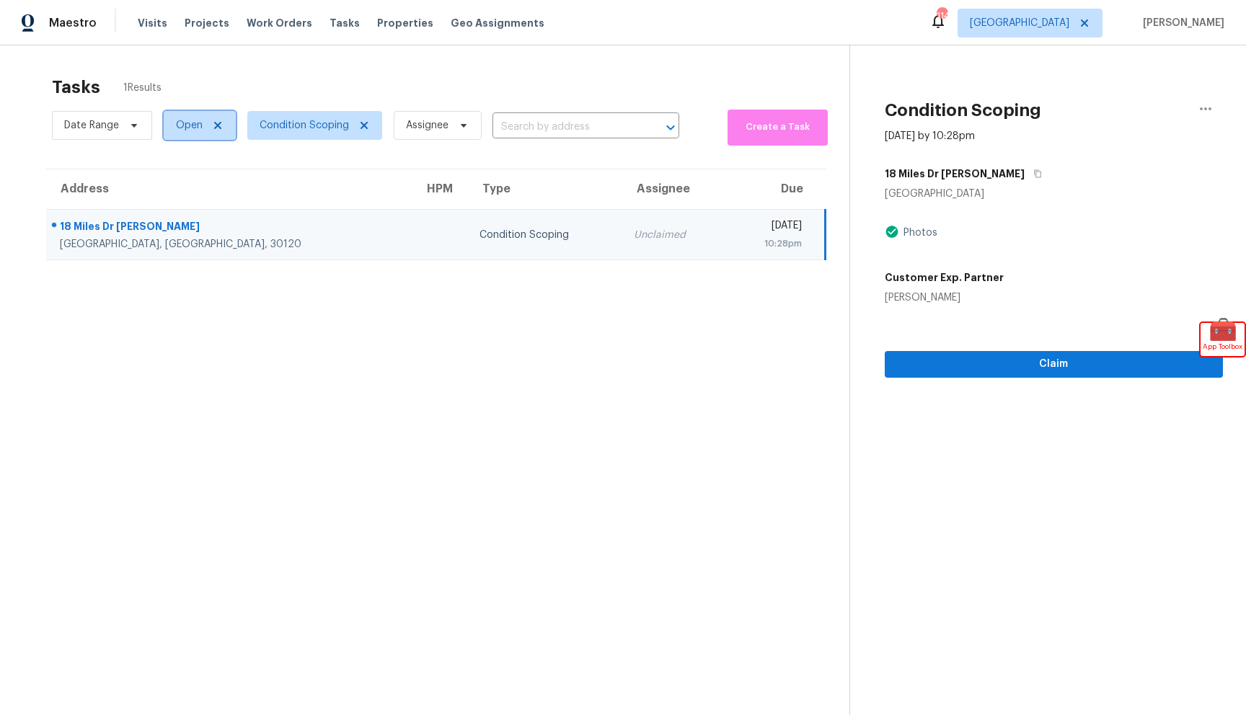
click at [166, 128] on span "Open" at bounding box center [200, 125] width 72 height 29
click at [179, 180] on span at bounding box center [178, 186] width 12 height 12
click at [179, 180] on input "Closed" at bounding box center [176, 184] width 9 height 9
checkbox input "true"
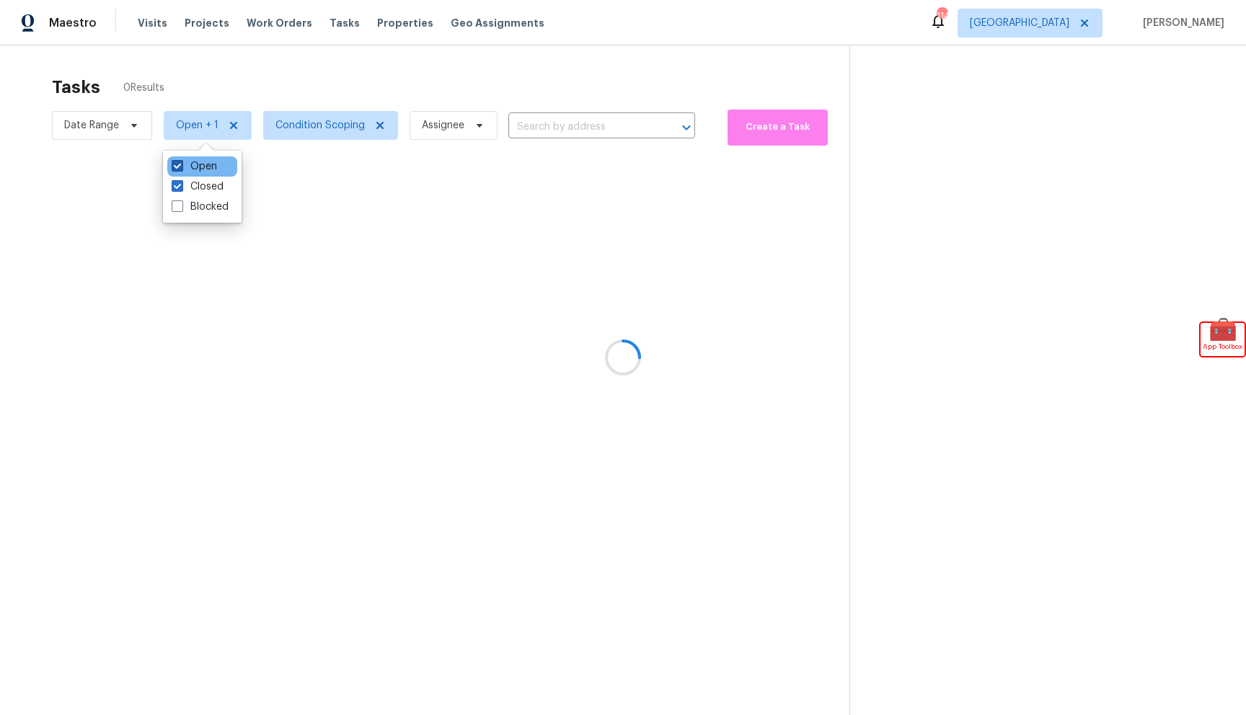
click at [177, 167] on span at bounding box center [178, 166] width 12 height 12
click at [177, 167] on input "Open" at bounding box center [176, 163] width 9 height 9
checkbox input "false"
click at [350, 53] on div at bounding box center [623, 357] width 1246 height 715
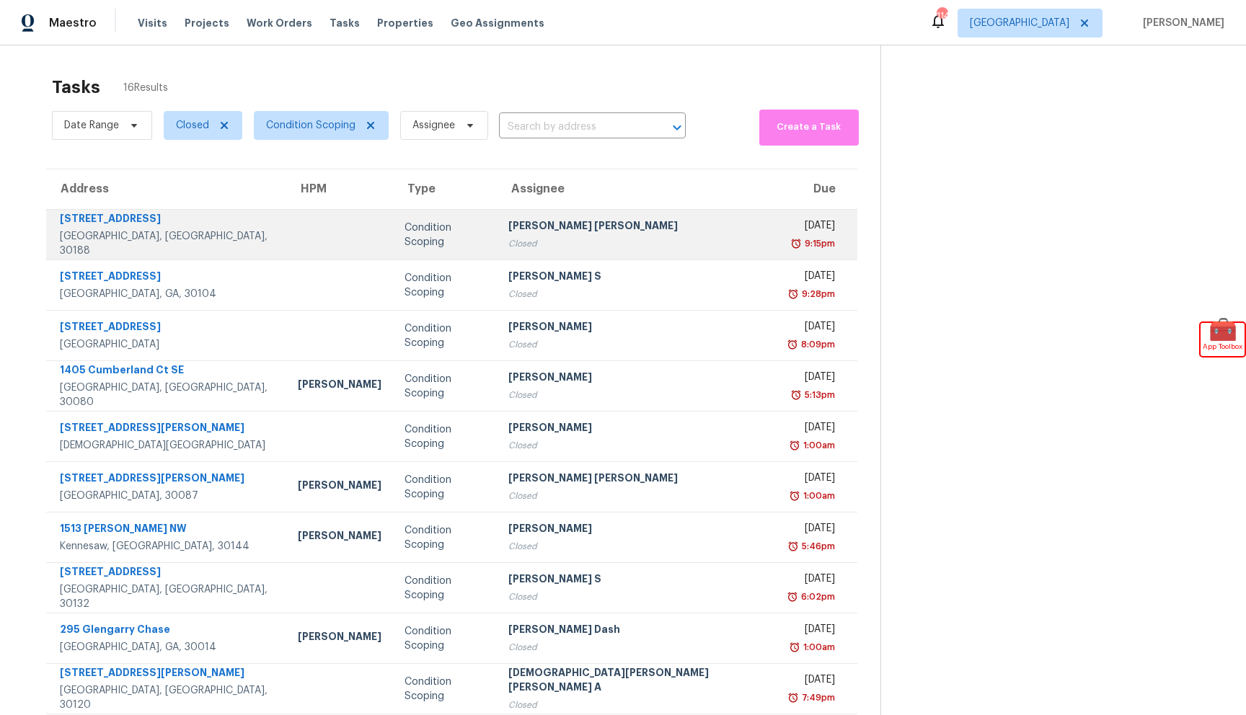
click at [231, 234] on td "904 Augusta Cir Woodstock, GA, 30188" at bounding box center [166, 235] width 240 height 50
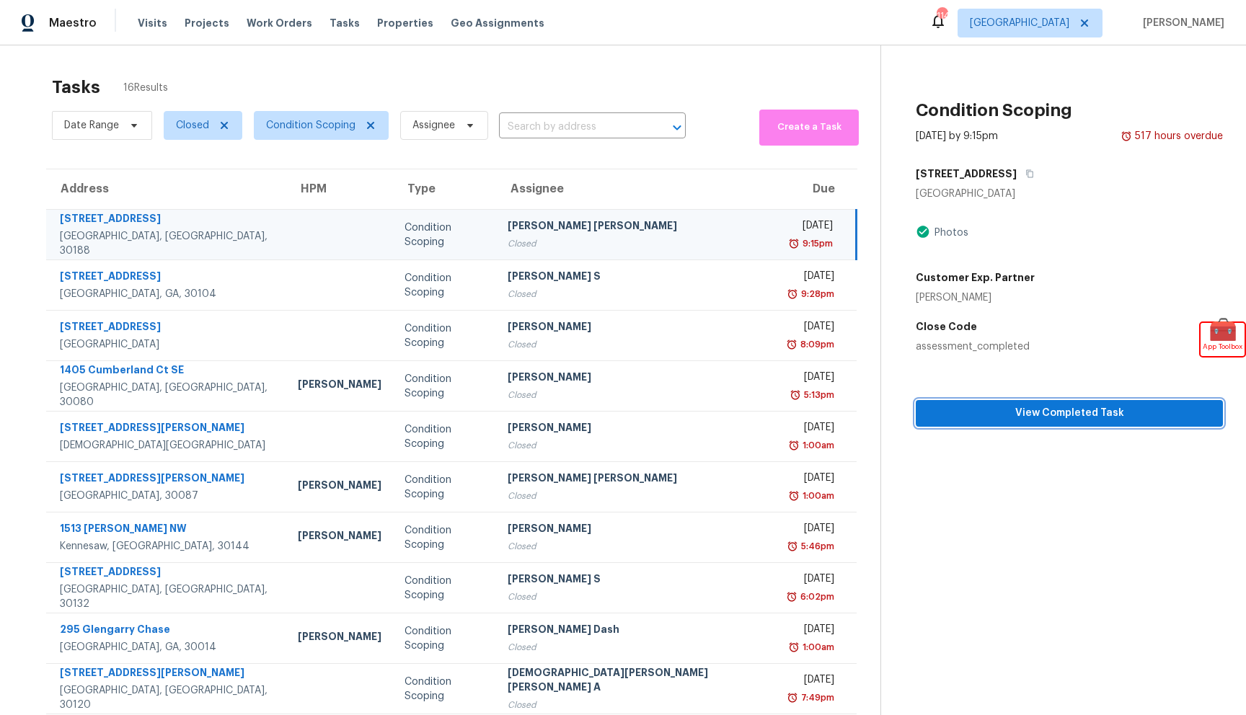
click at [964, 419] on span "View Completed Task" at bounding box center [1069, 414] width 284 height 18
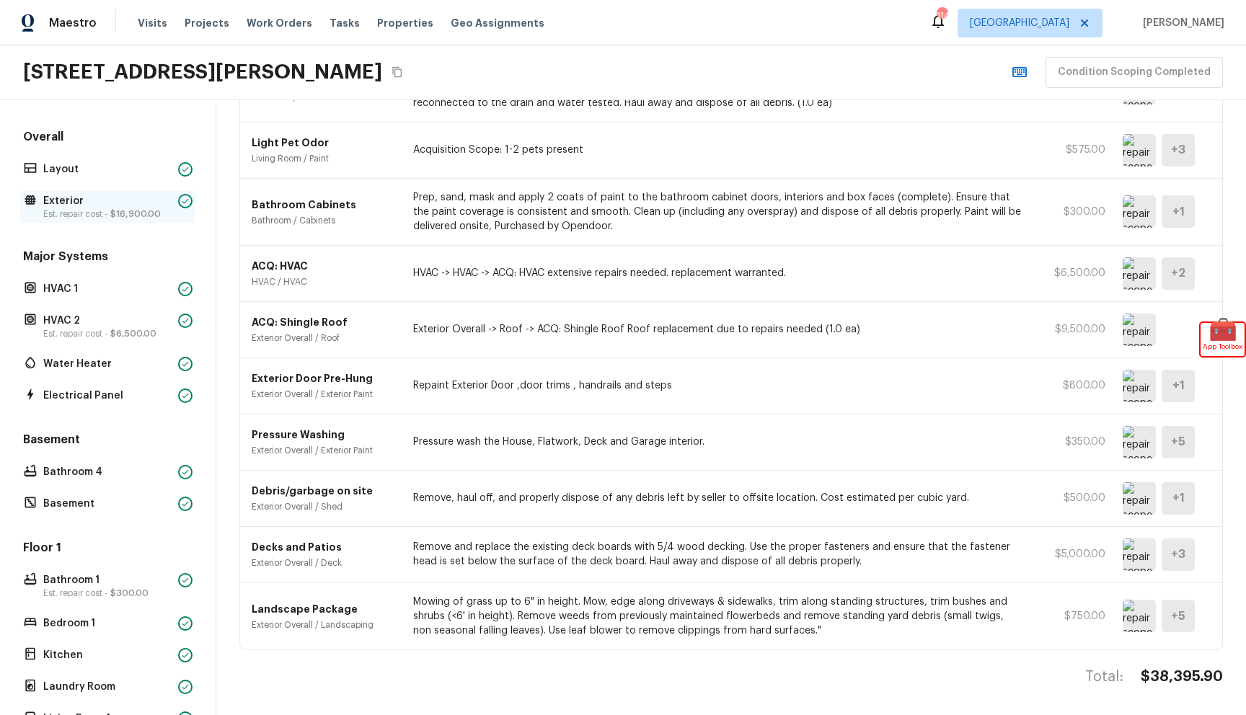
click at [113, 195] on p "Exterior" at bounding box center [107, 201] width 129 height 14
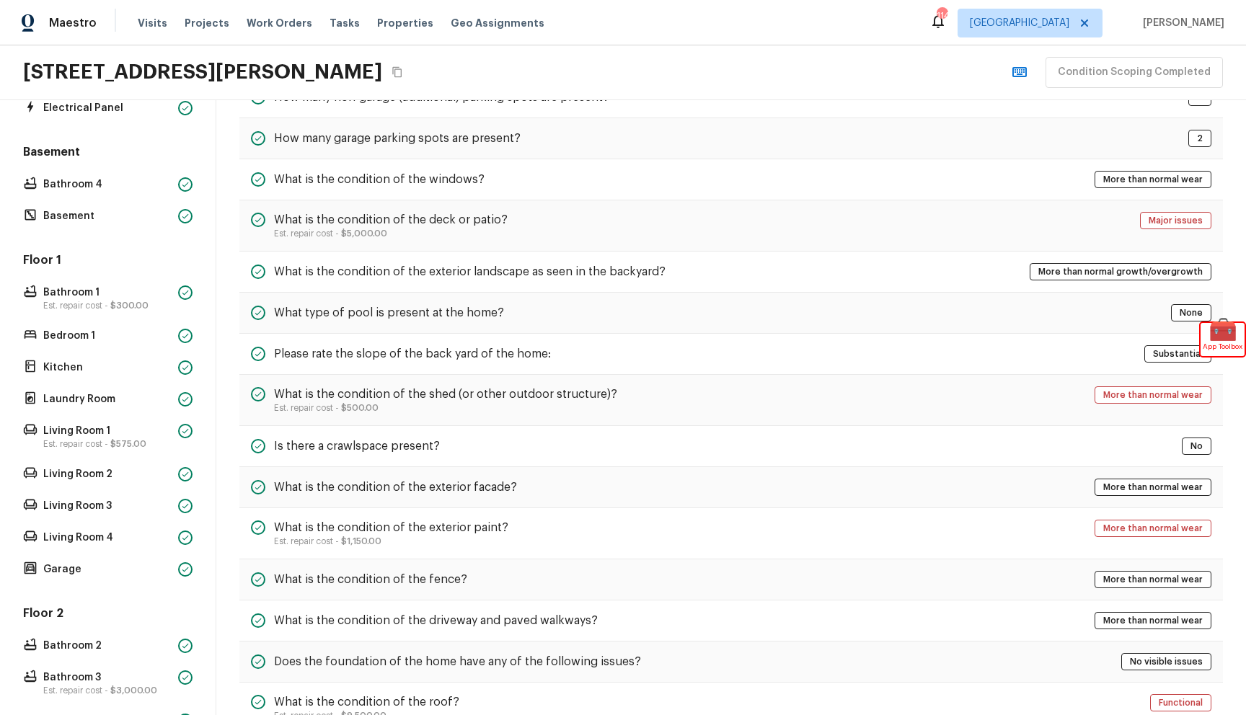
scroll to position [510, 0]
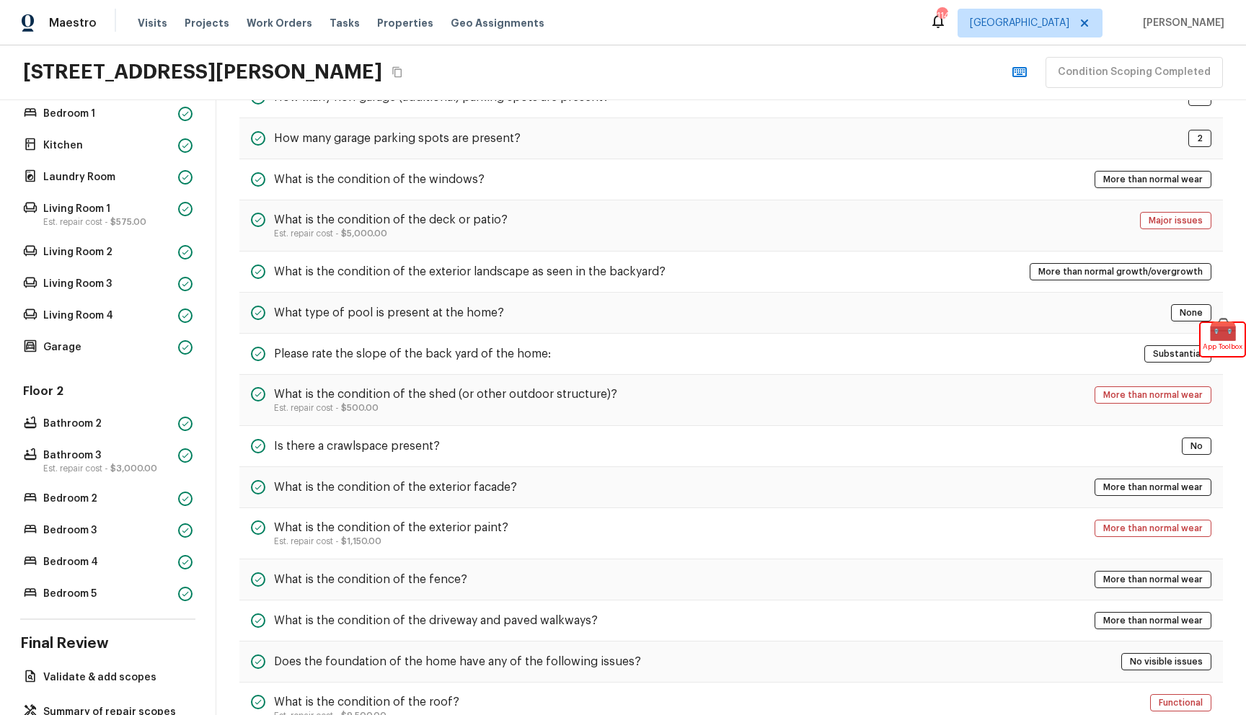
click at [110, 480] on div "Floor 2 Bathroom 2 Bathroom 3 Est. repair cost - $3,000.00 Bedroom 2 Bedroom 3 …" at bounding box center [107, 494] width 175 height 221
click at [110, 475] on div "Bathroom 3 Est. repair cost - $3,000.00" at bounding box center [107, 462] width 175 height 32
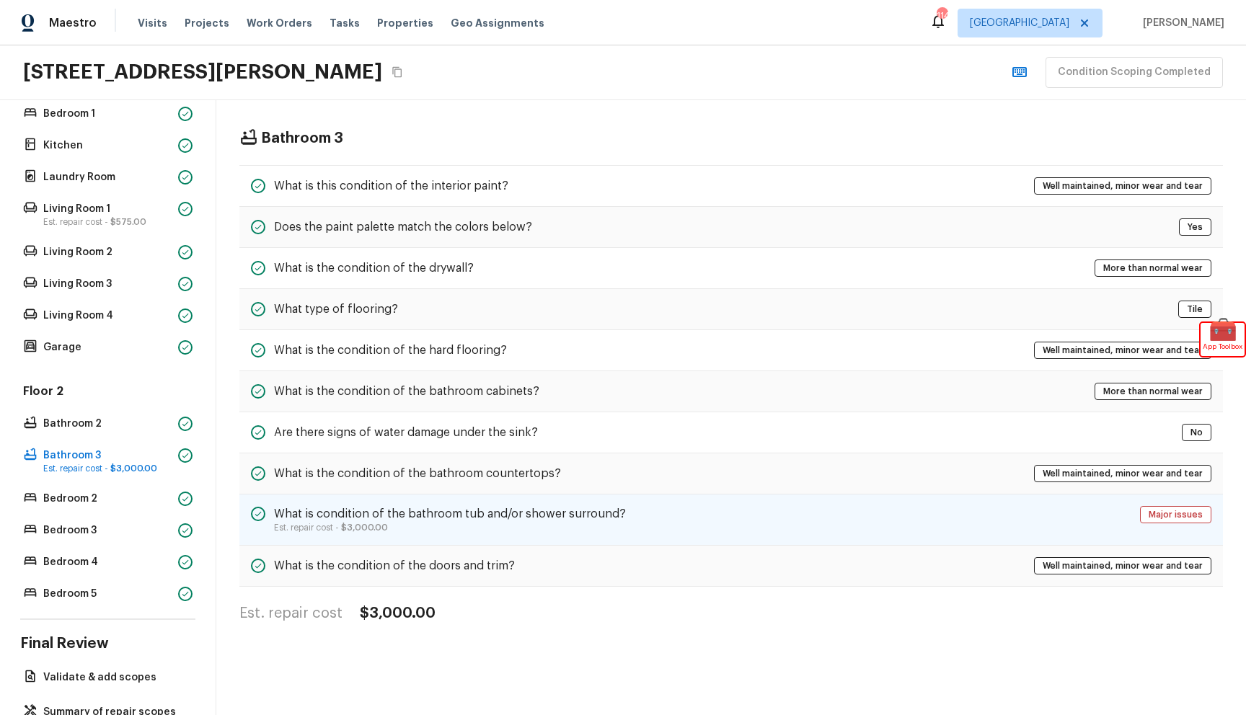
click at [423, 519] on h5 "What is condition of the bathroom tub and/or shower surround?" at bounding box center [450, 514] width 352 height 16
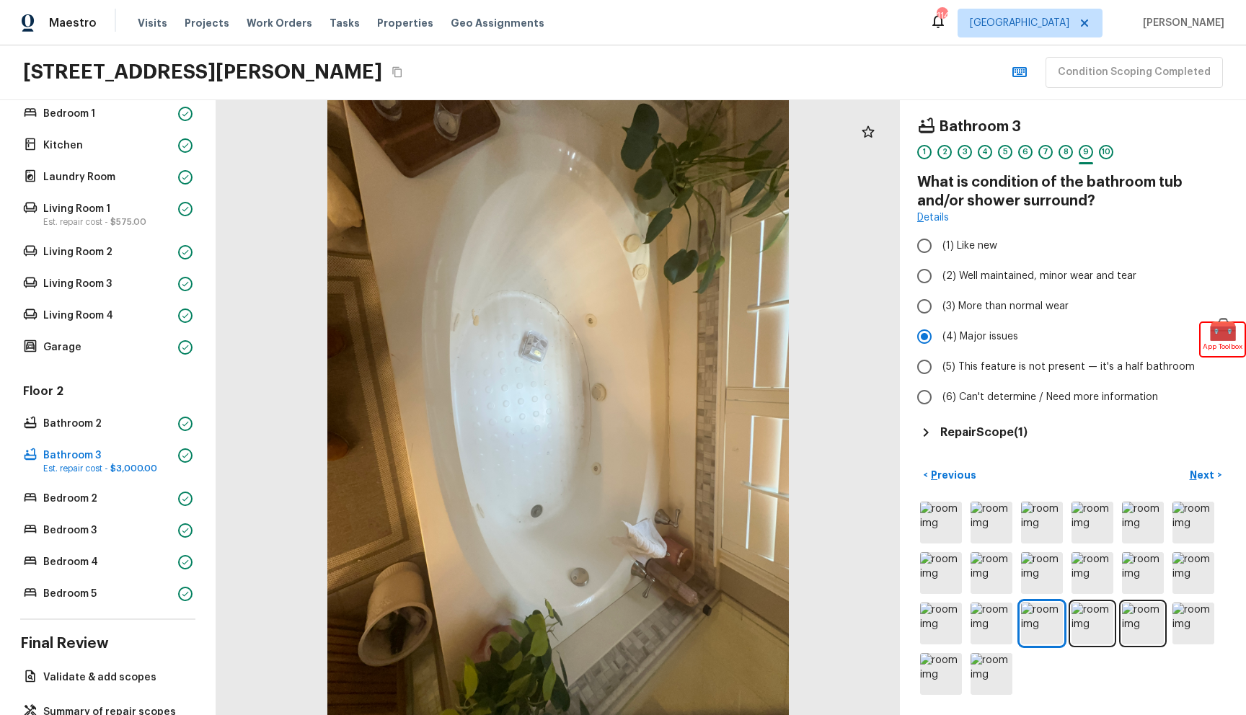
scroll to position [519, 0]
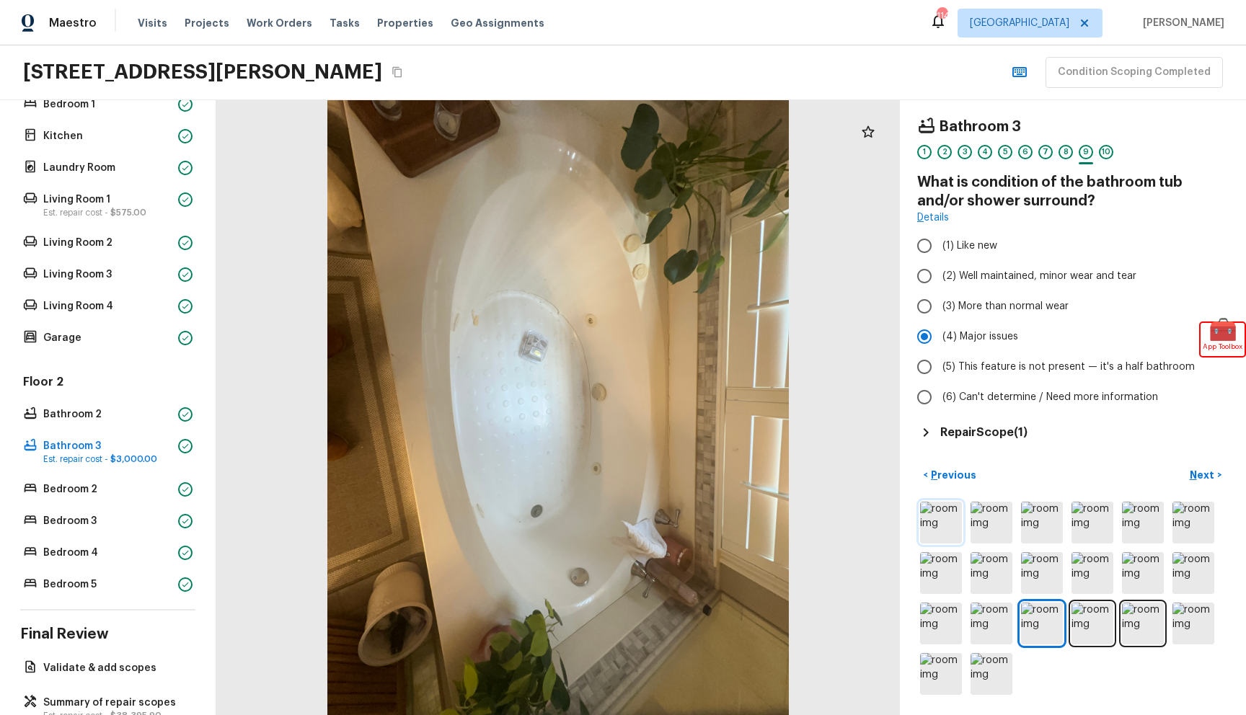
click at [940, 527] on img at bounding box center [941, 523] width 42 height 42
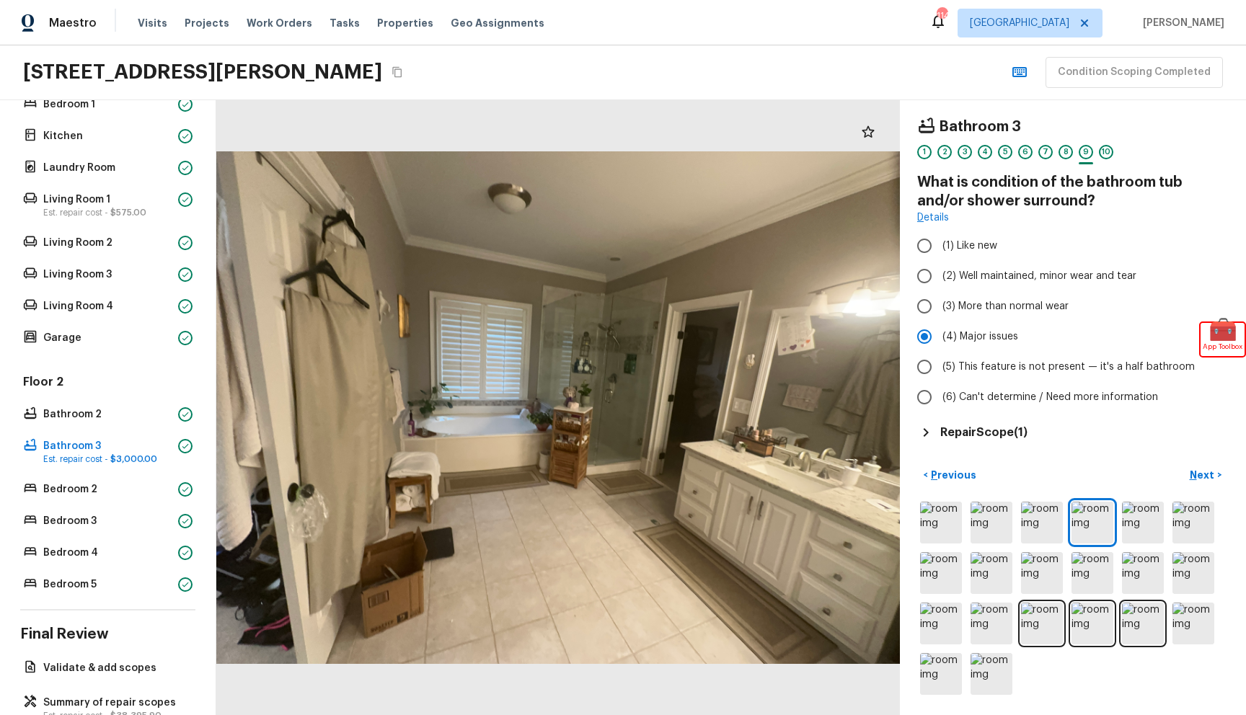
click at [927, 428] on icon at bounding box center [925, 432] width 17 height 17
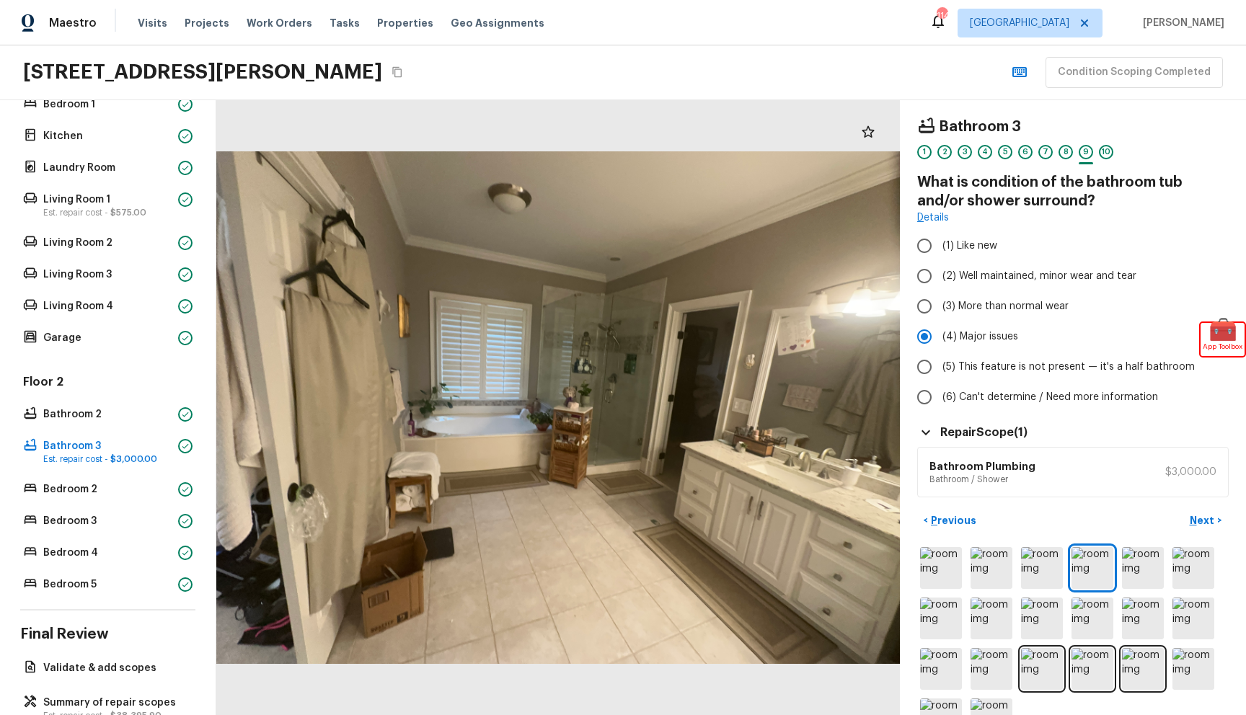
click at [927, 428] on icon at bounding box center [925, 432] width 17 height 17
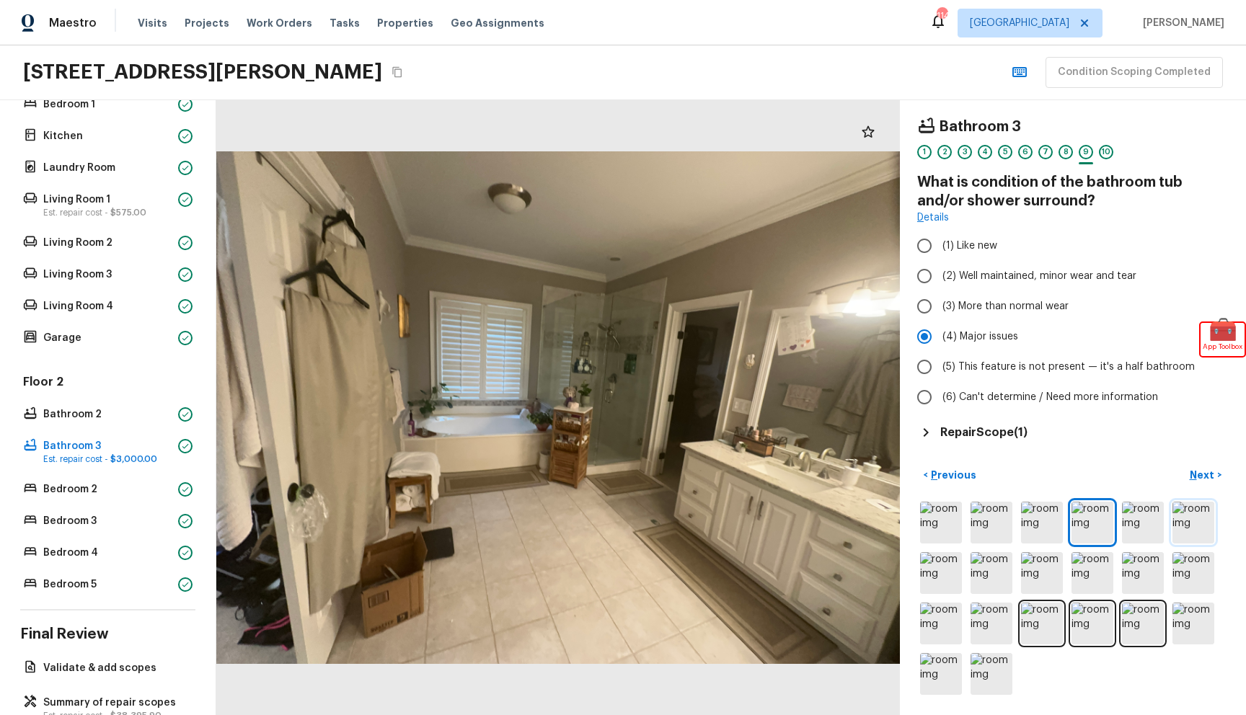
click at [1200, 525] on img at bounding box center [1194, 523] width 42 height 42
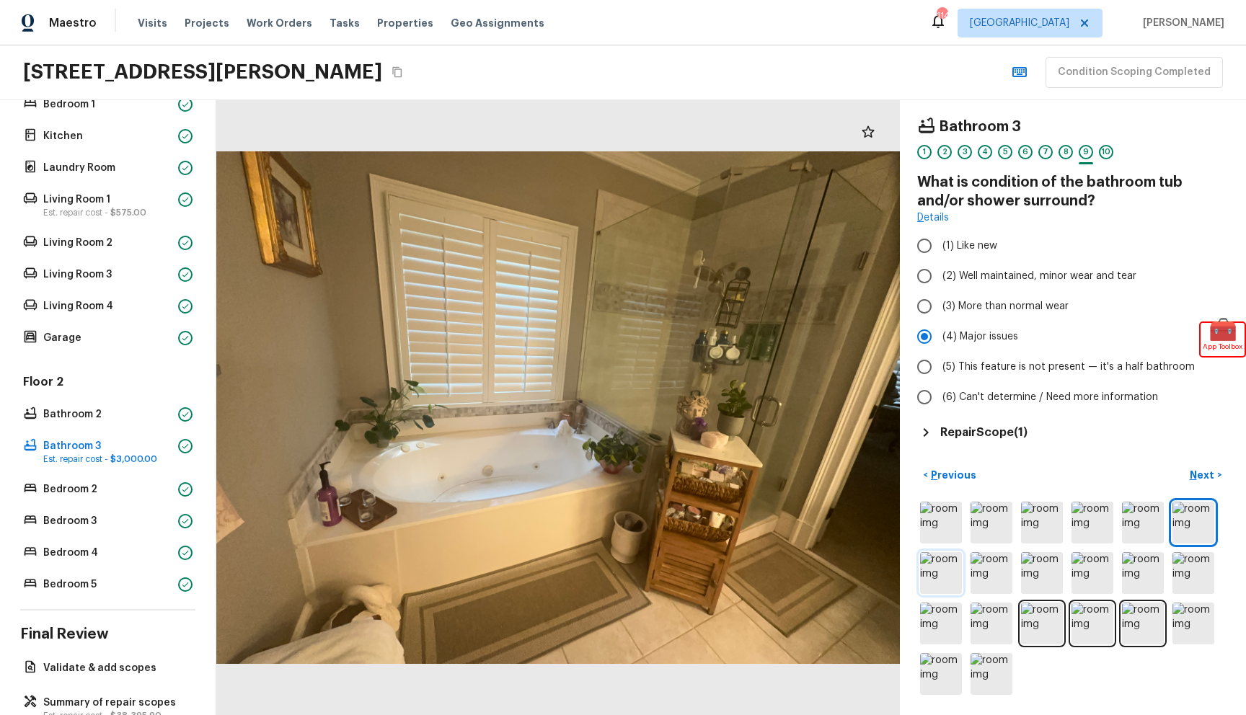
click at [960, 568] on img at bounding box center [941, 573] width 42 height 42
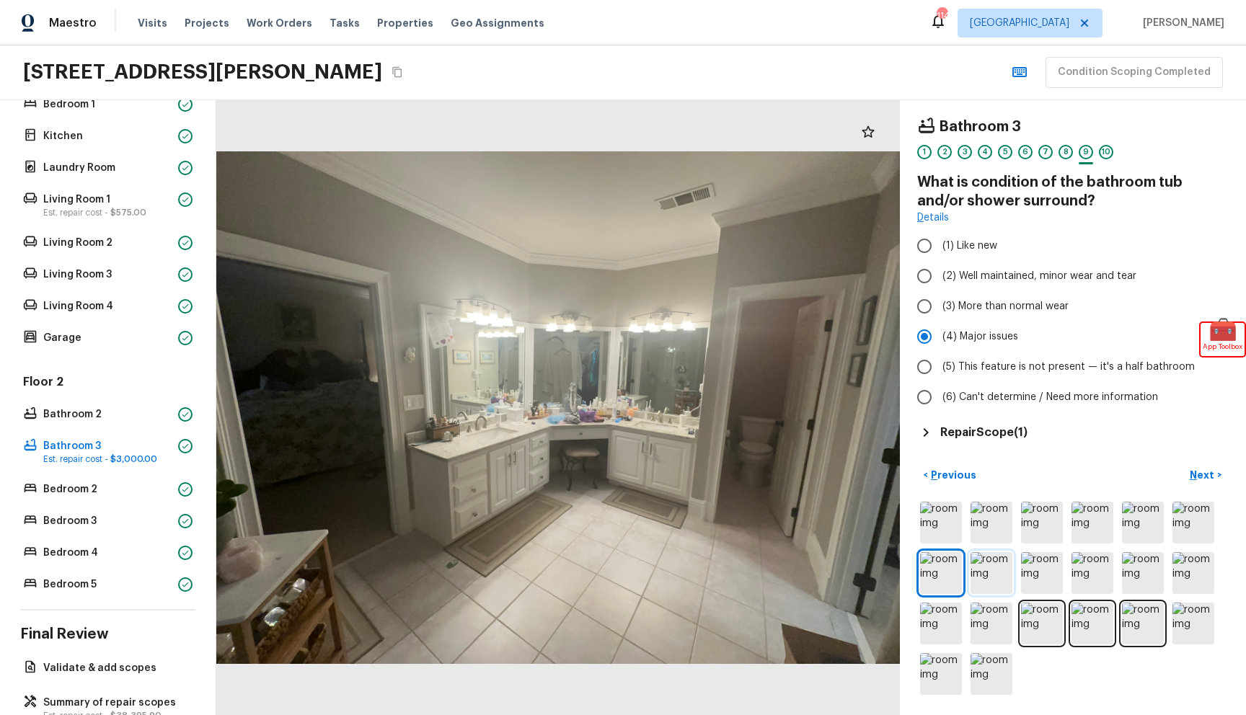
click at [1003, 576] on img at bounding box center [992, 573] width 42 height 42
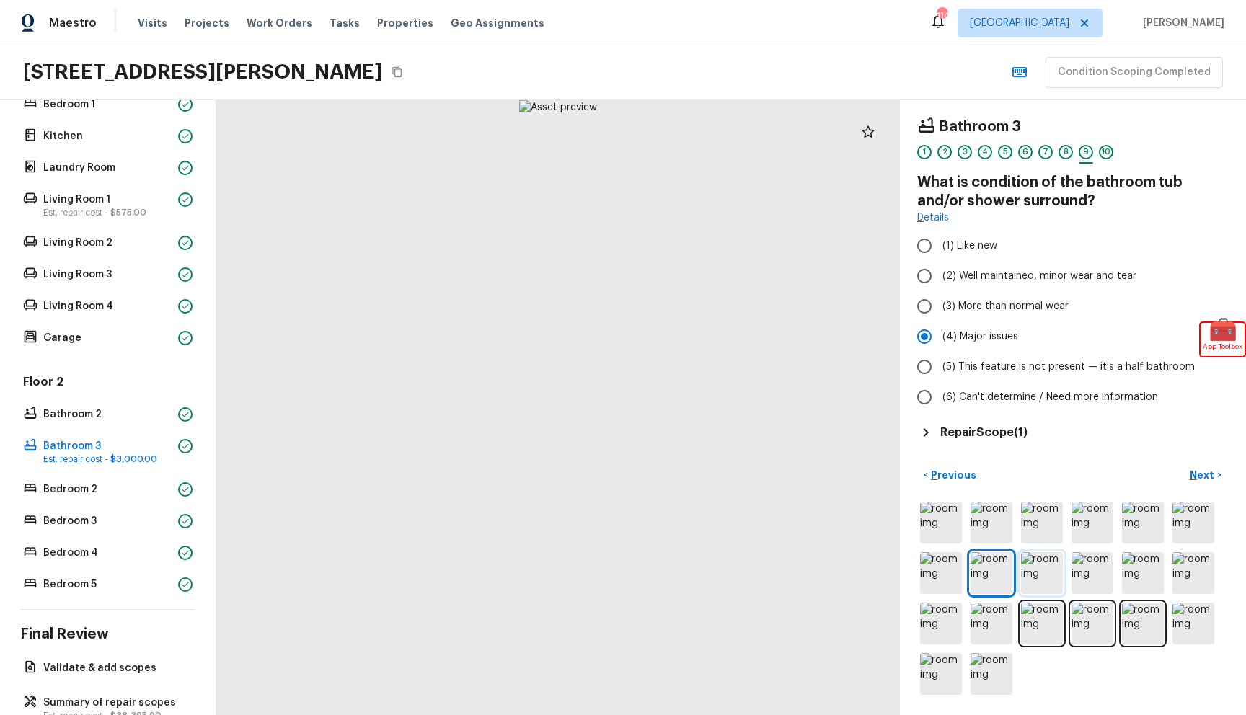
click at [1052, 575] on img at bounding box center [1042, 573] width 42 height 42
click at [1113, 570] on img at bounding box center [1093, 573] width 42 height 42
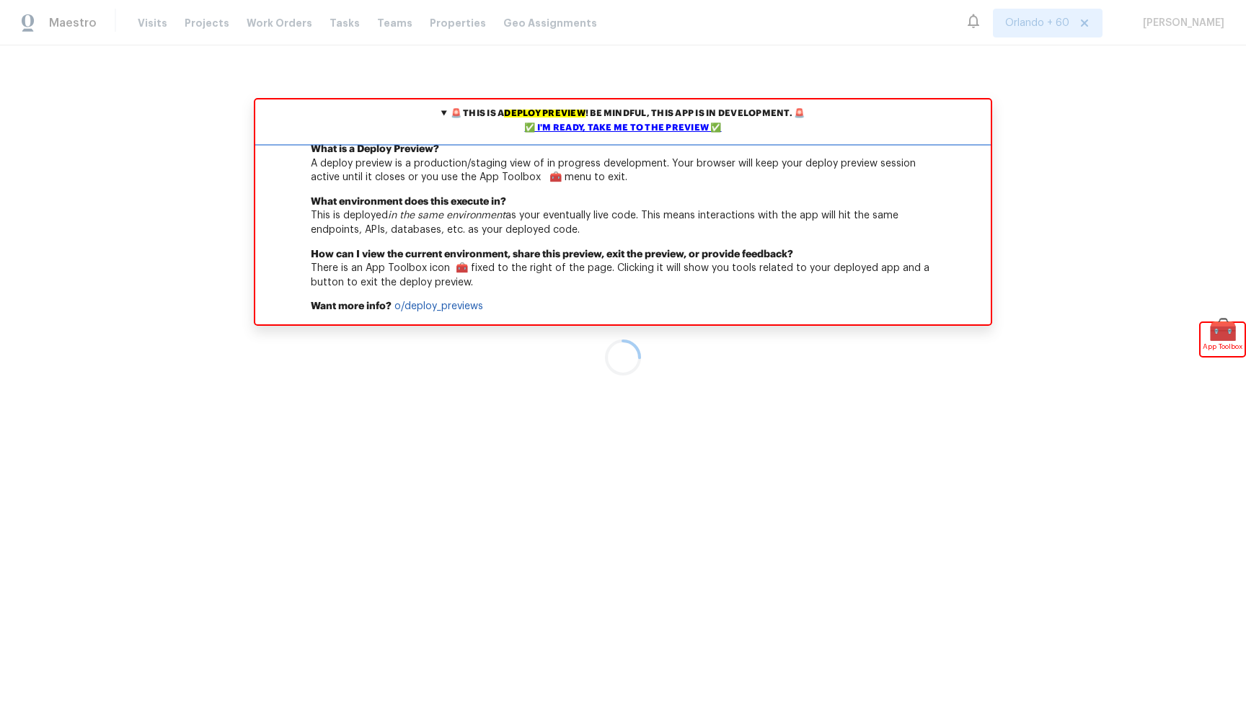
click at [678, 127] on div "✅ I'm ready, take me to the preview ✅" at bounding box center [623, 128] width 728 height 14
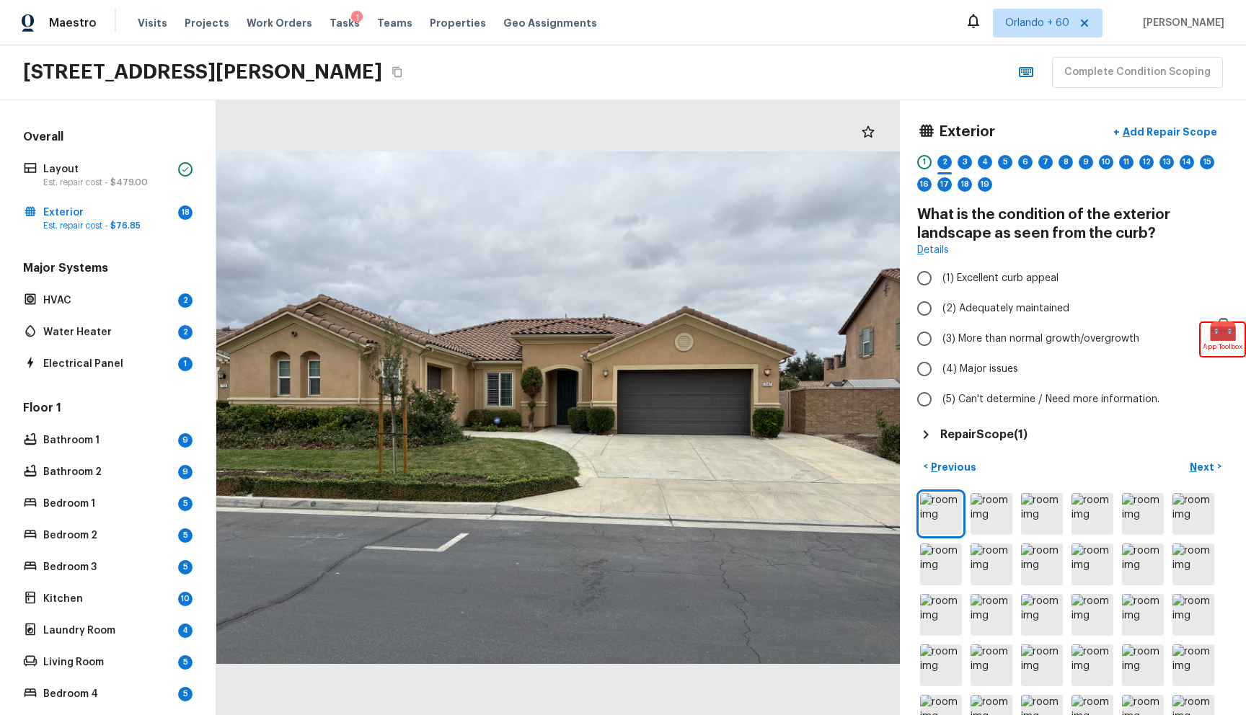
click at [995, 447] on div "Exterior + Add Repair Scope 1 2 3 4 5 6 7 8 9 10 11 12 13 14 15 16 17 18 19 Wha…" at bounding box center [1073, 407] width 346 height 615
click at [944, 436] on h5 "Repair Scope ( 1 )" at bounding box center [983, 435] width 87 height 16
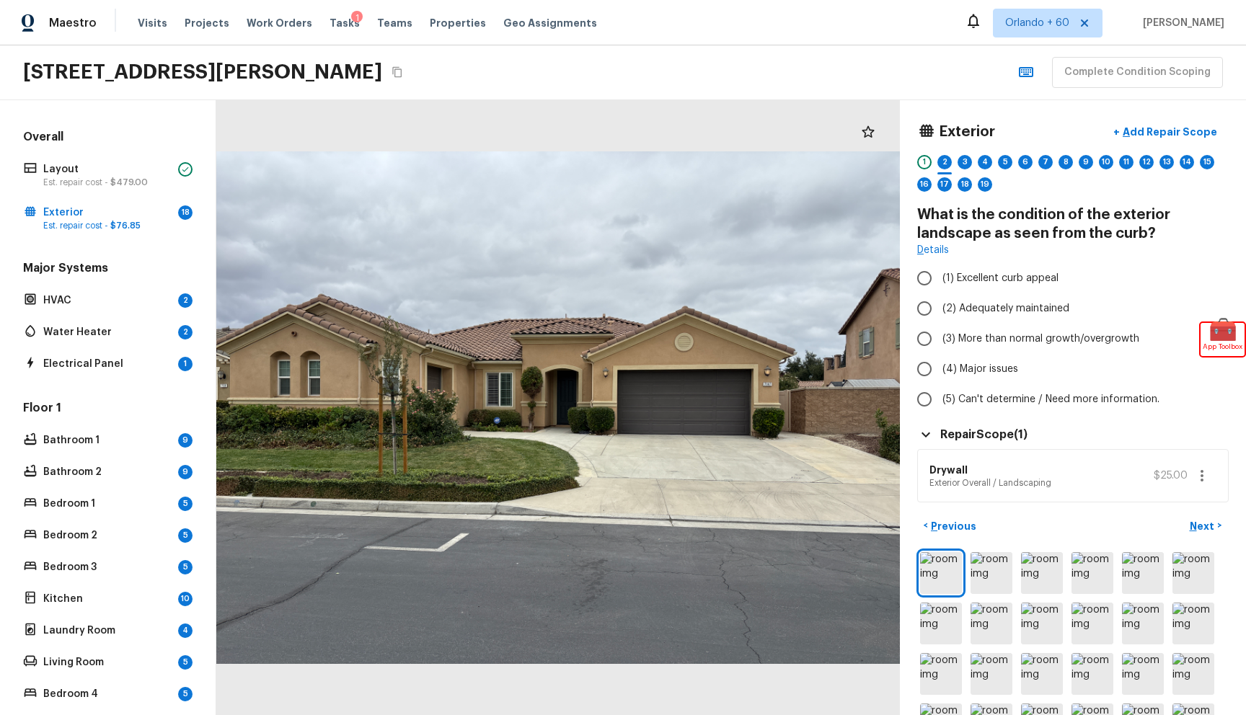
click at [934, 436] on icon at bounding box center [925, 434] width 17 height 17
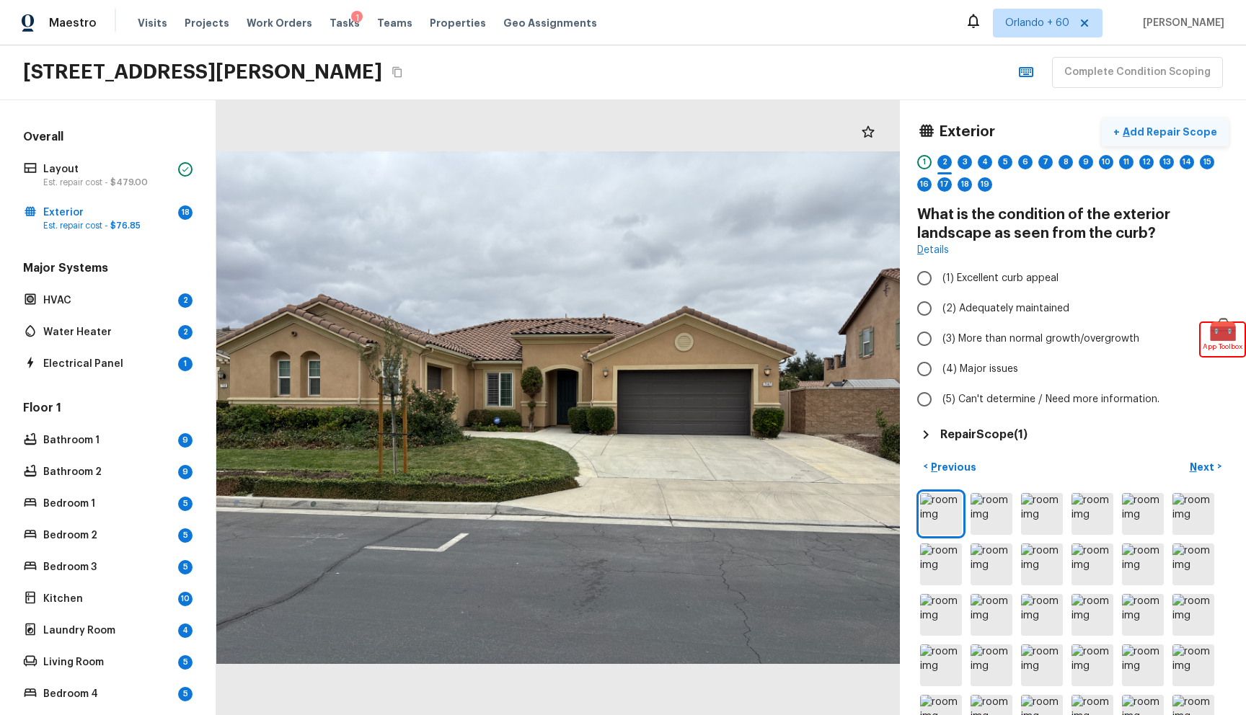
click at [1182, 131] on p "Add Repair Scope" at bounding box center [1168, 132] width 97 height 14
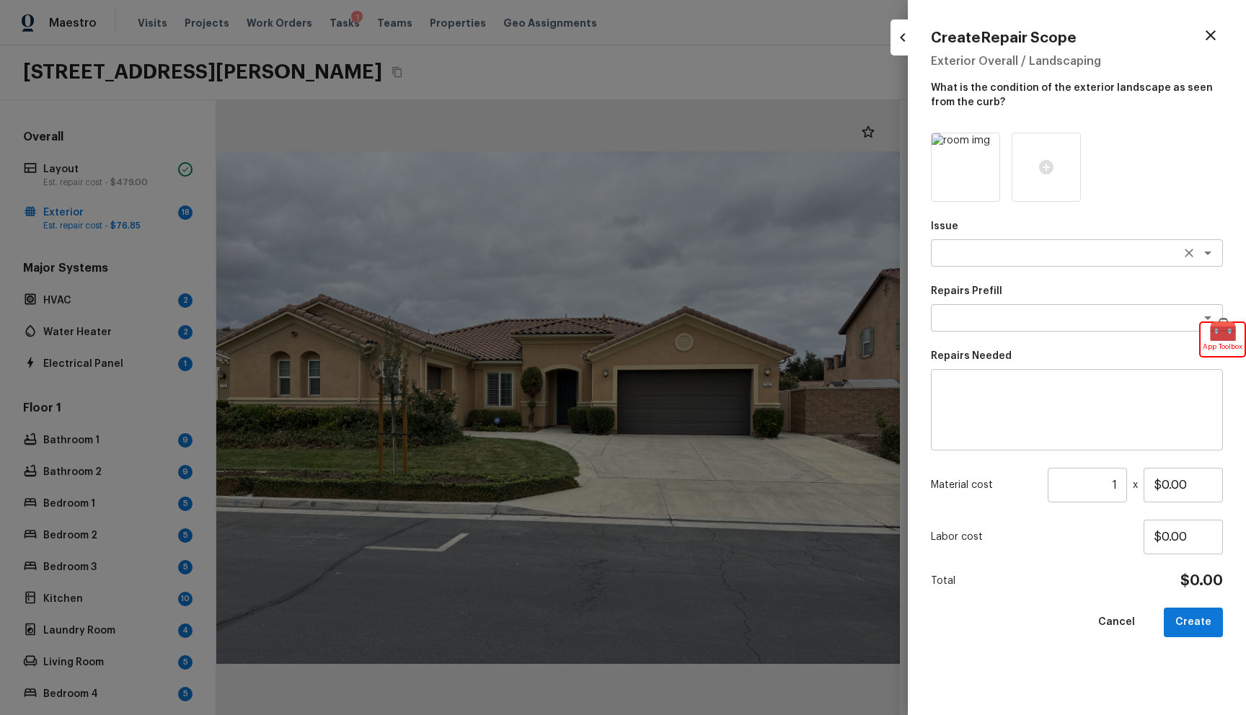
click at [1002, 254] on textarea at bounding box center [1057, 253] width 239 height 14
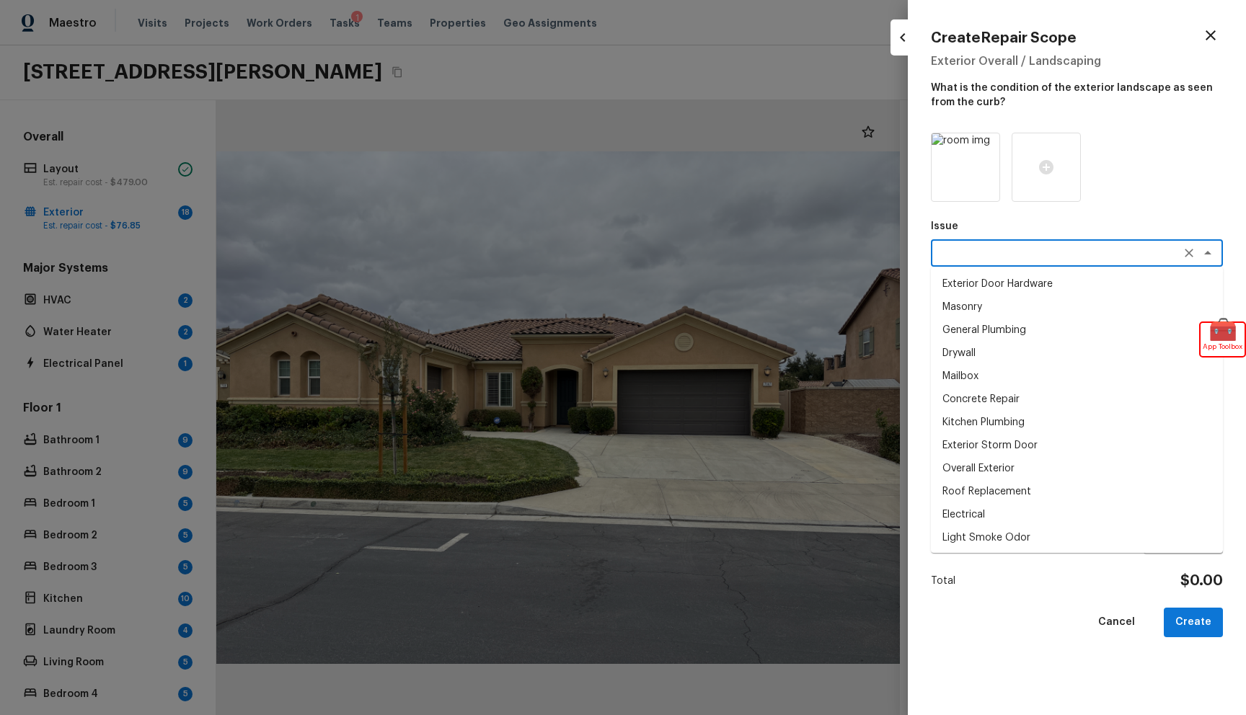
click at [982, 327] on li "General Plumbing" at bounding box center [1077, 330] width 292 height 23
type textarea "General Plumbing"
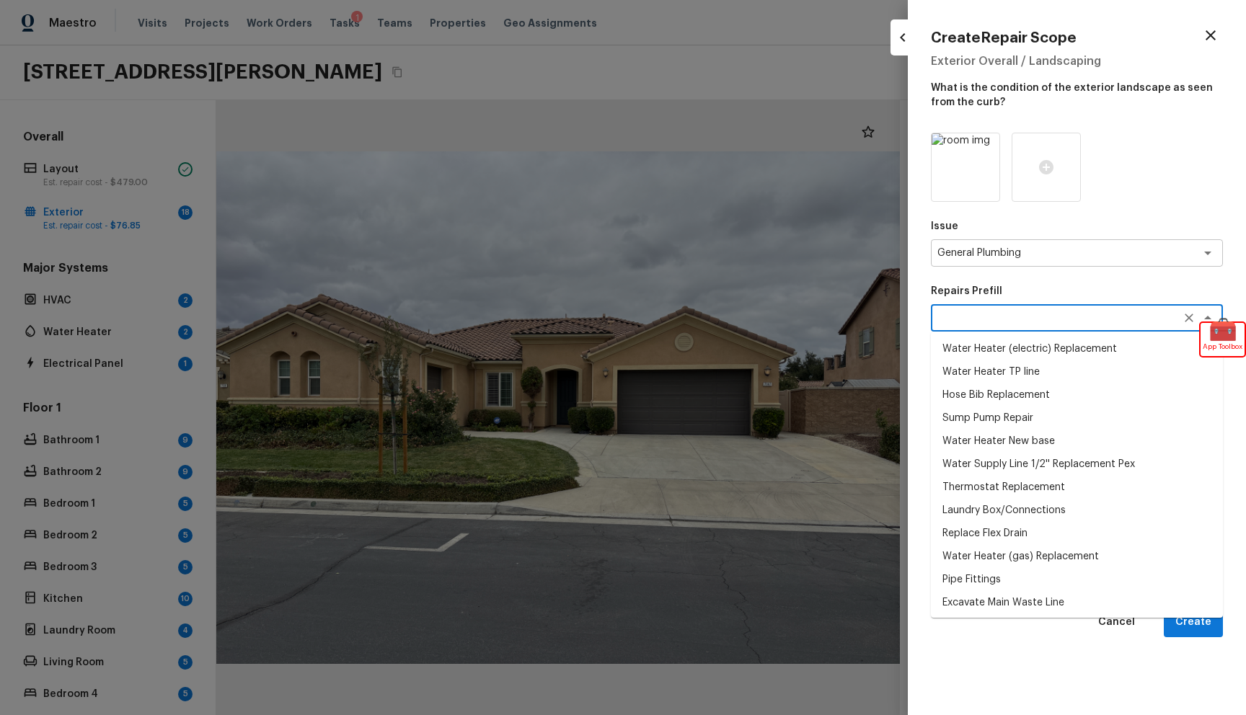
click at [995, 322] on textarea at bounding box center [1057, 318] width 239 height 14
click at [995, 390] on li "Hose Bib Replacement" at bounding box center [1077, 395] width 292 height 23
type textarea "Hose Bib Replacement"
type textarea "Remove the existing hose bib and replace it with a new hose bib. Ensure that th…"
type input "$51.85"
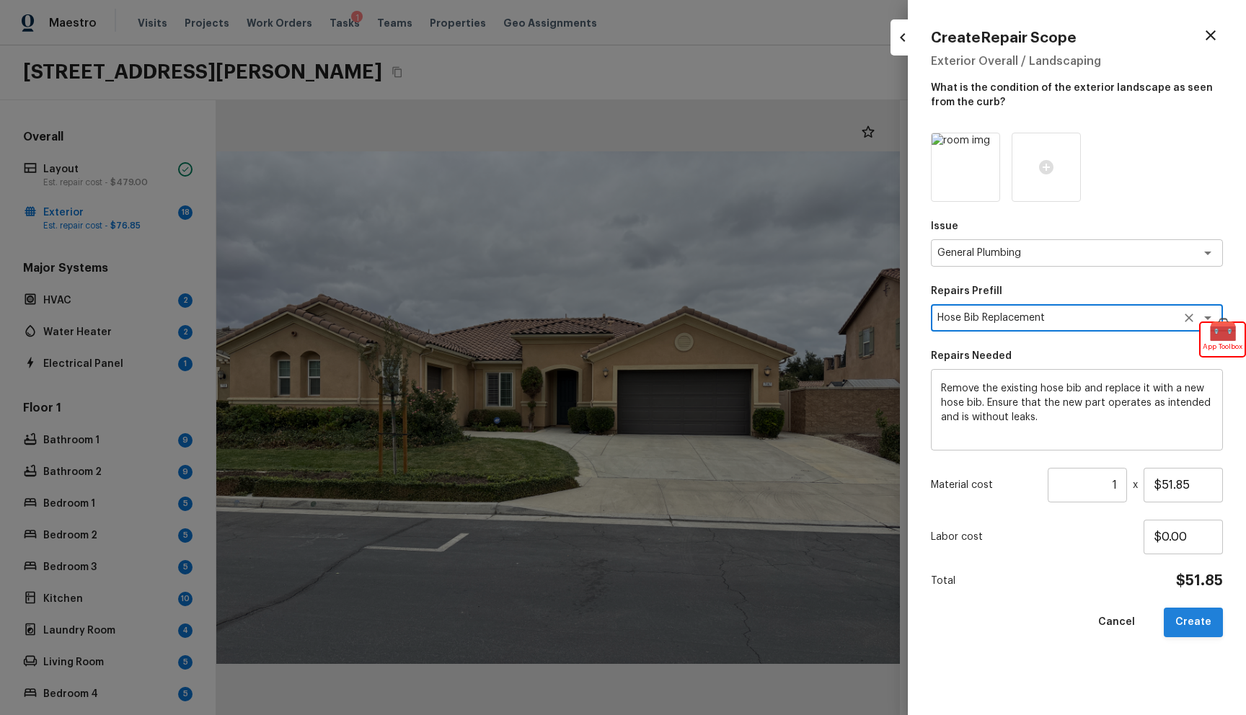
click at [1191, 627] on button "Create" at bounding box center [1193, 623] width 59 height 30
type input "$0.00"
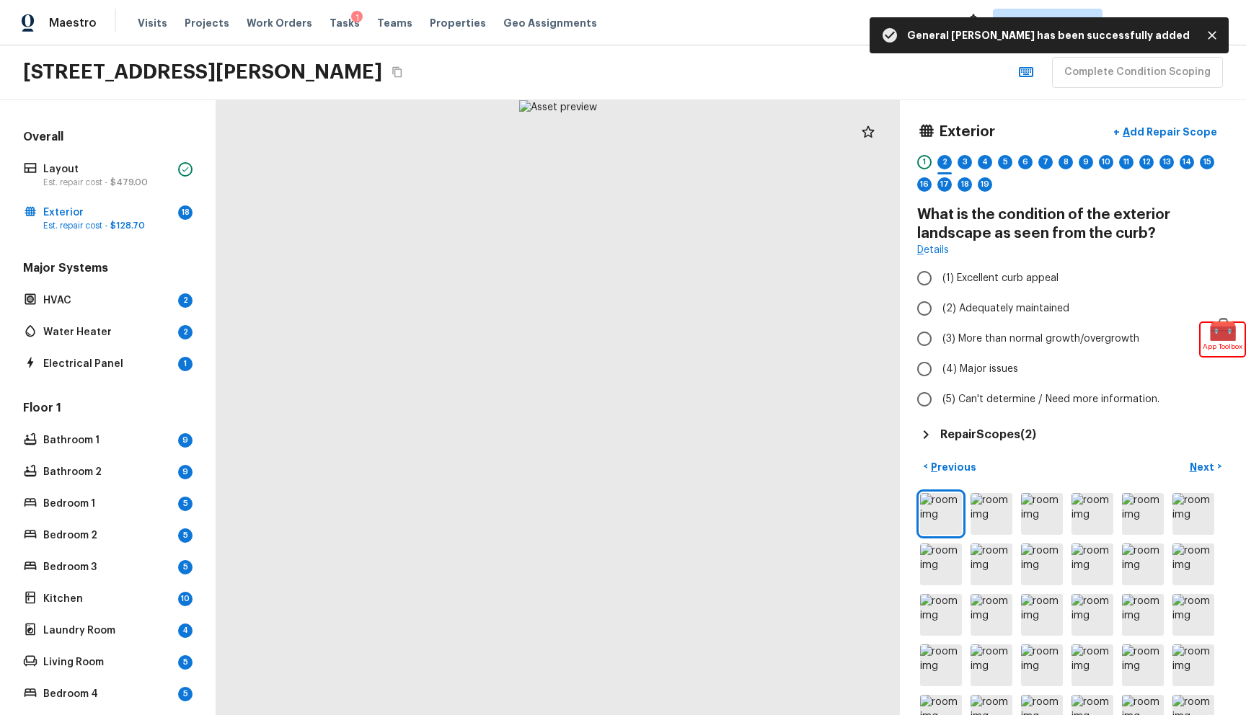
click at [958, 437] on h5 "Repair Scopes ( 2 )" at bounding box center [988, 435] width 96 height 16
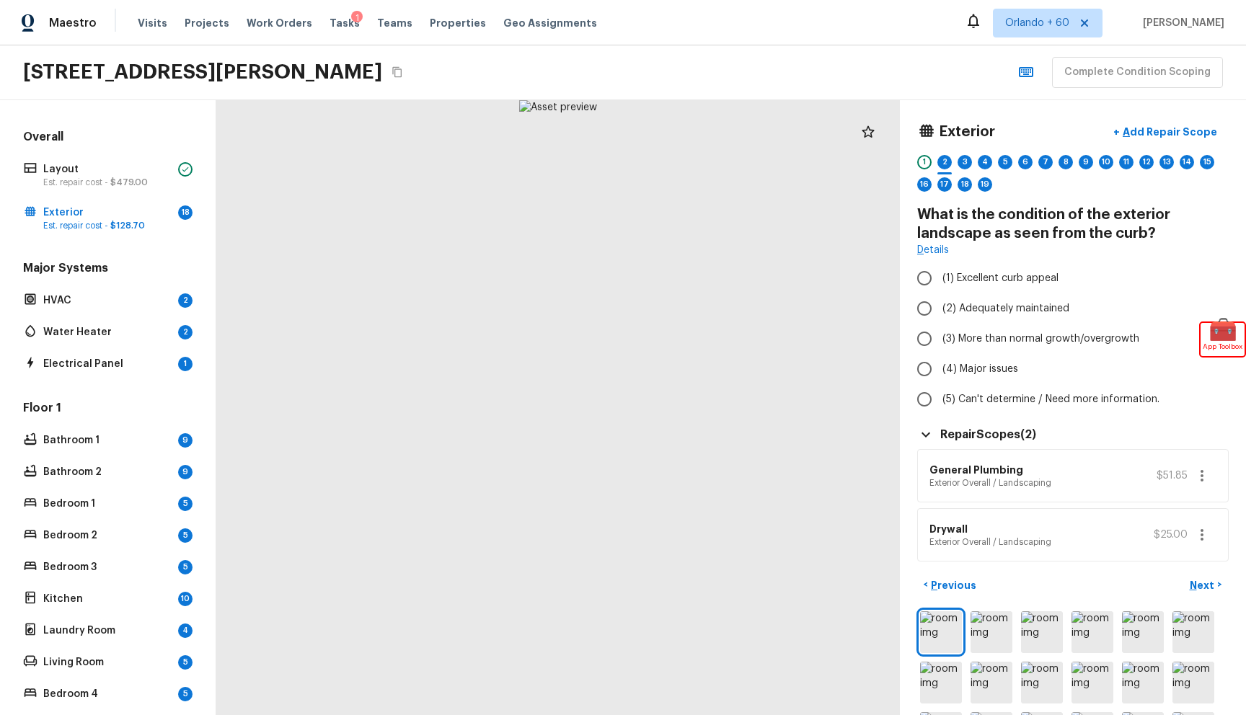
click at [959, 436] on h5 "Repair Scopes ( 2 )" at bounding box center [988, 435] width 96 height 16
